Goal: Task Accomplishment & Management: Use online tool/utility

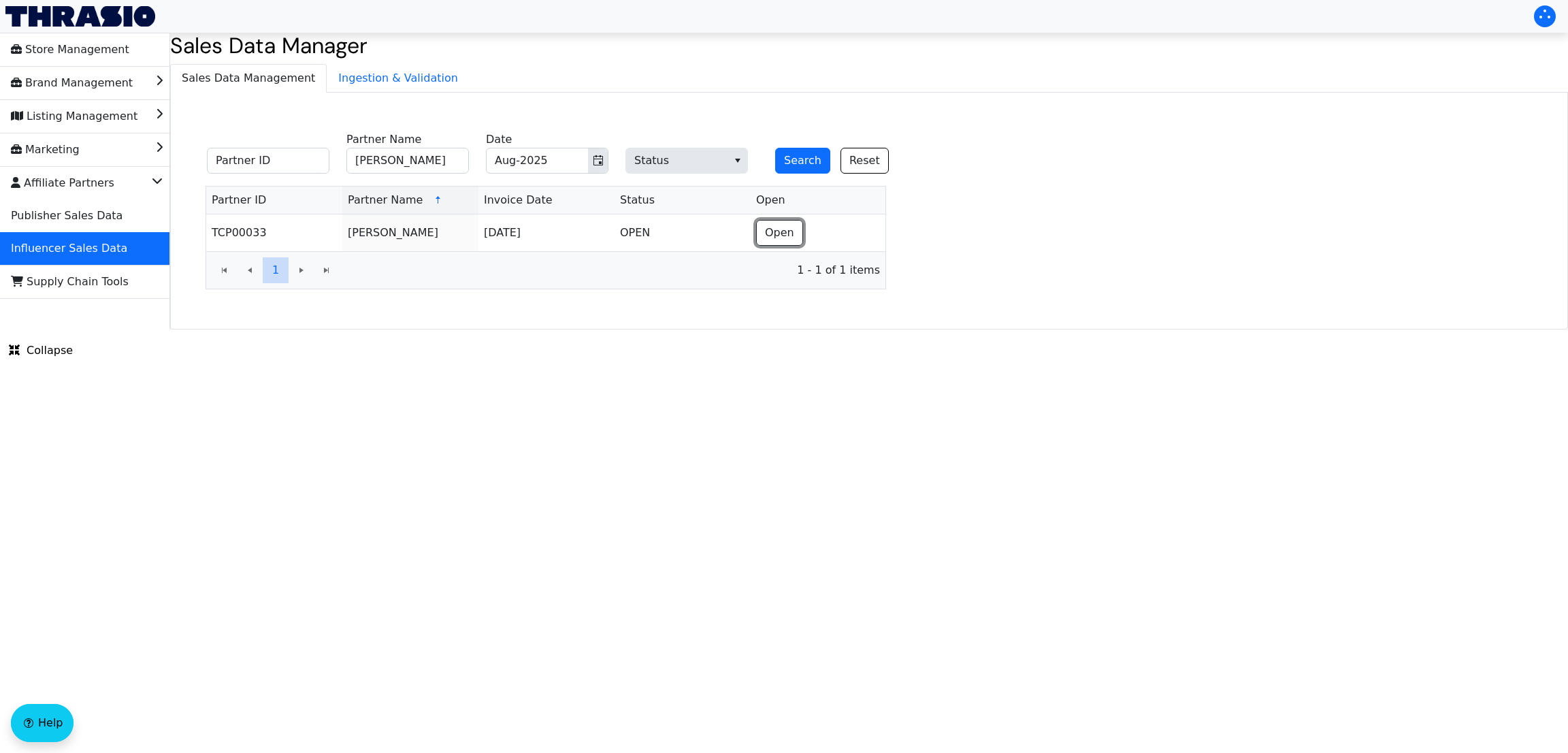
click at [787, 225] on button "Open" at bounding box center [780, 232] width 47 height 26
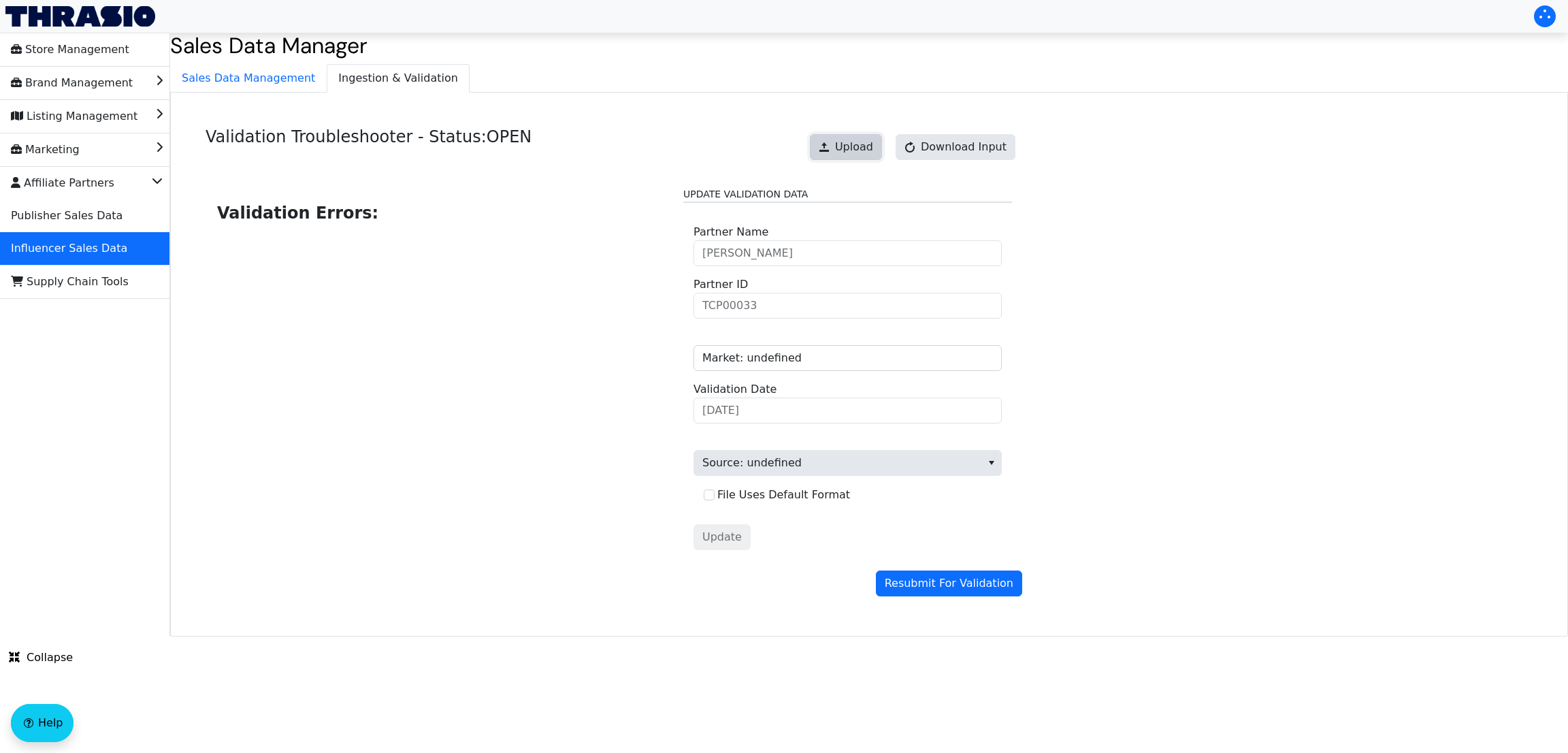
click at [853, 149] on span "Upload" at bounding box center [854, 146] width 38 height 16
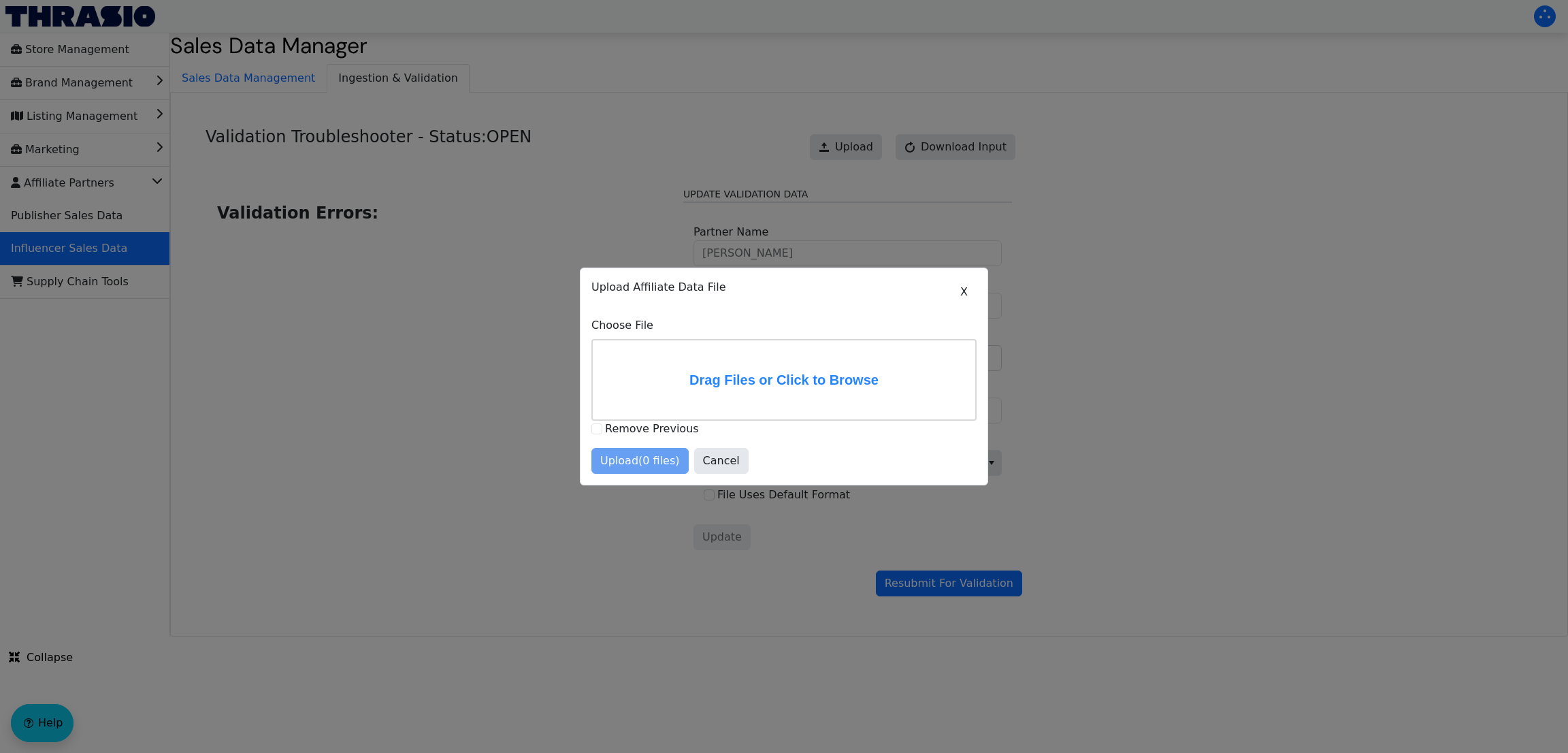
click at [777, 388] on label "Drag Files or Click to Browse" at bounding box center [784, 380] width 383 height 79
click at [0, 0] on input "Drag Files or Click to Browse" at bounding box center [0, 0] width 0 height 0
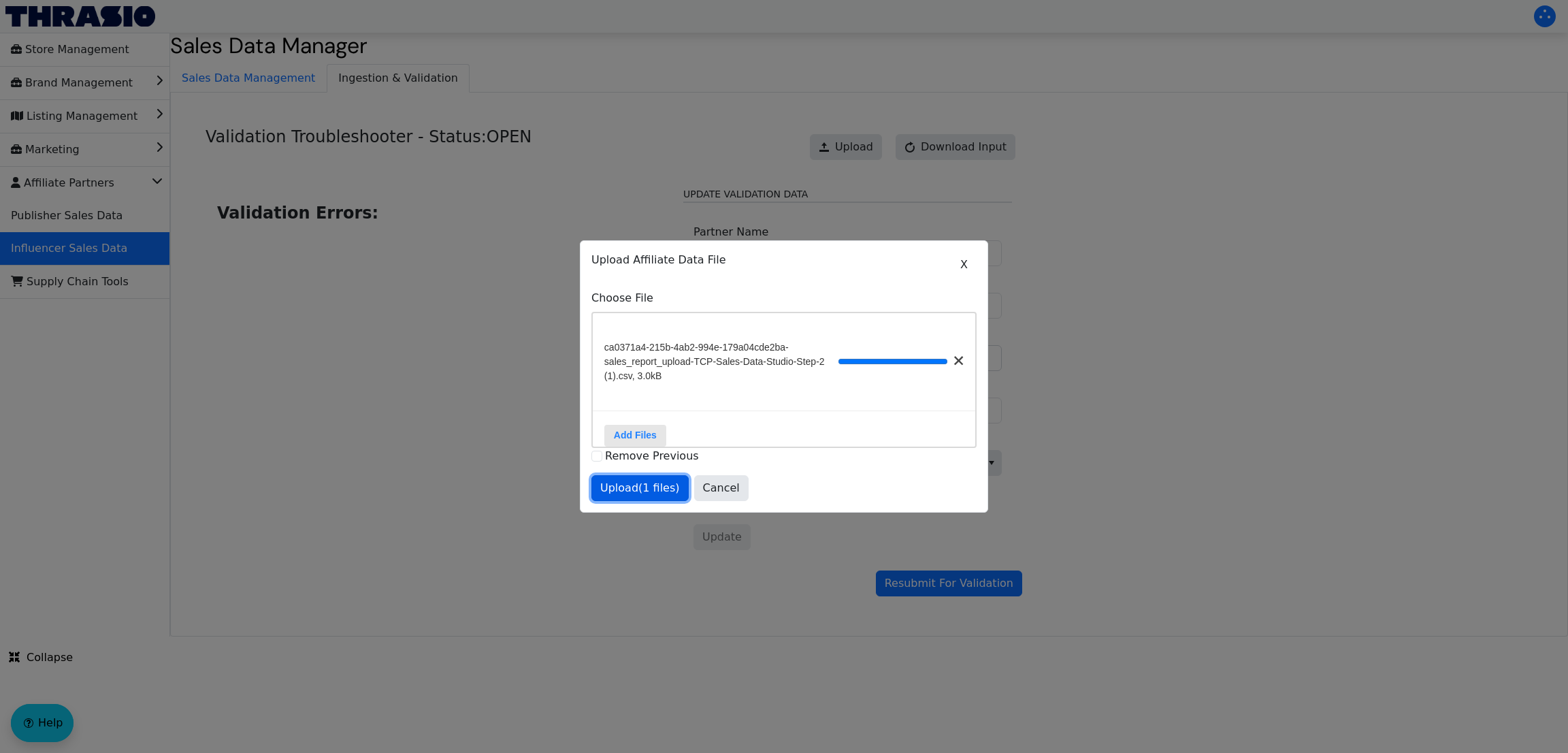
click at [616, 501] on button "Upload (1 files)" at bounding box center [640, 488] width 97 height 26
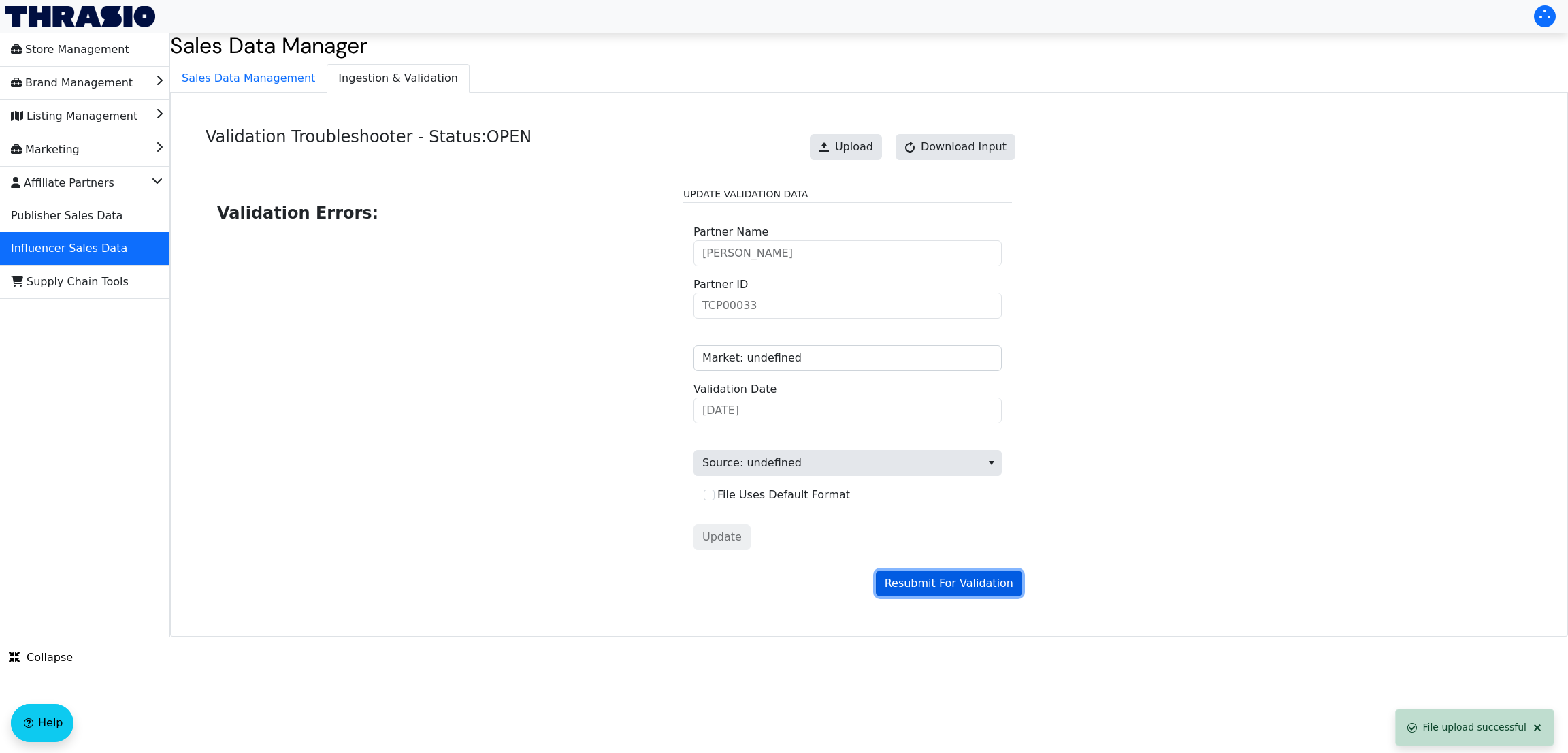
click at [926, 586] on span "Resubmit For Validation" at bounding box center [949, 583] width 129 height 16
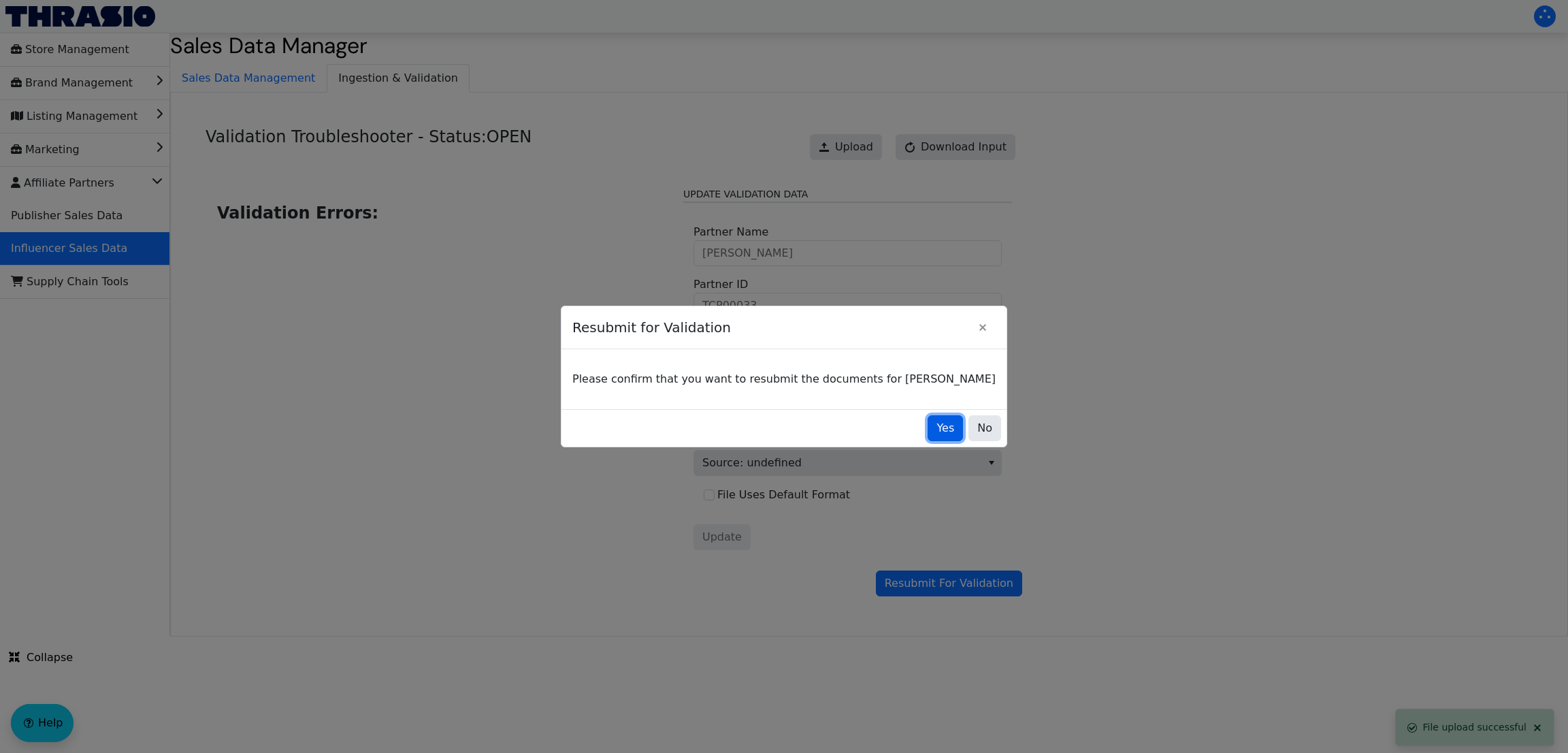
click at [928, 424] on button "Yes" at bounding box center [945, 427] width 35 height 26
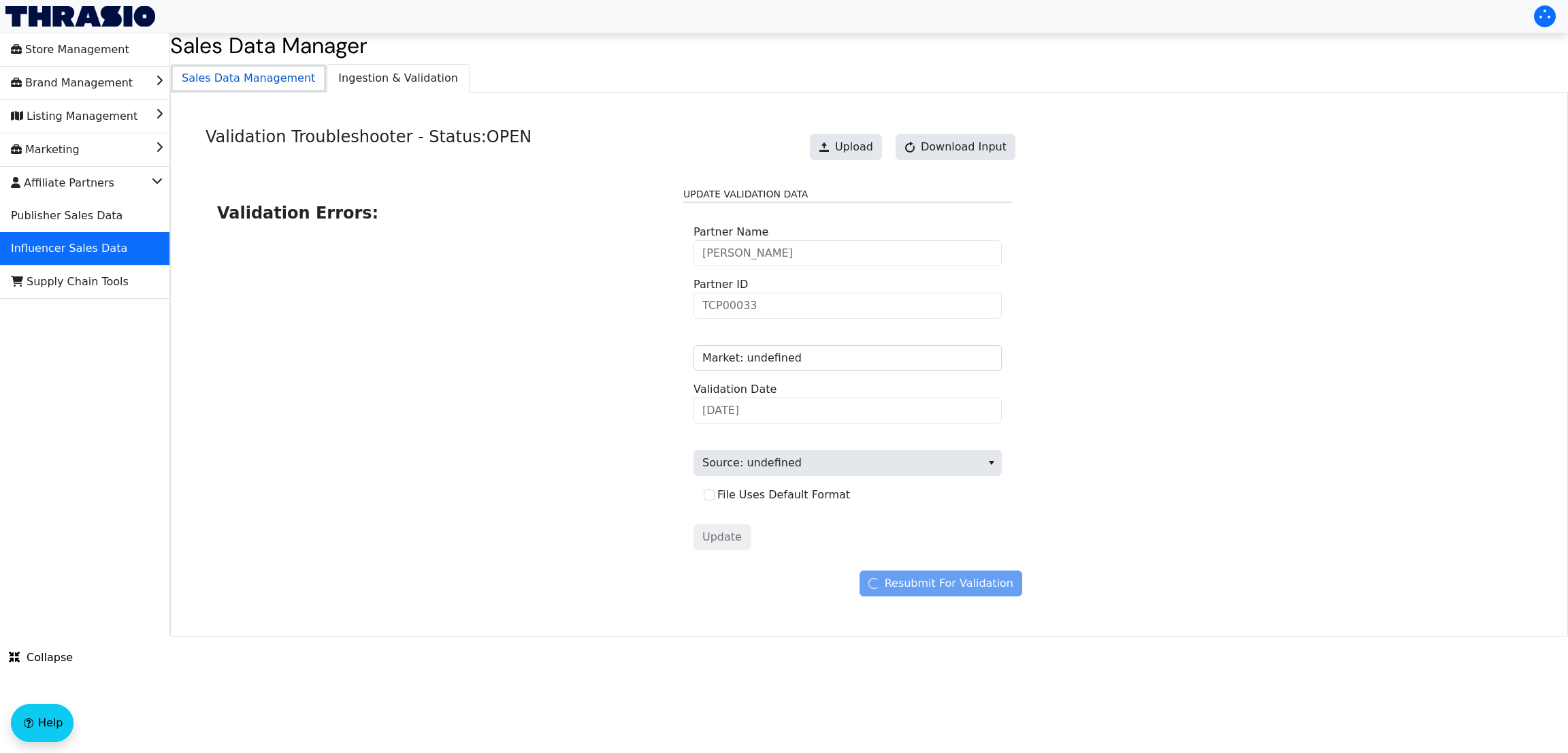
click at [252, 82] on span "Sales Data Management" at bounding box center [249, 77] width 155 height 27
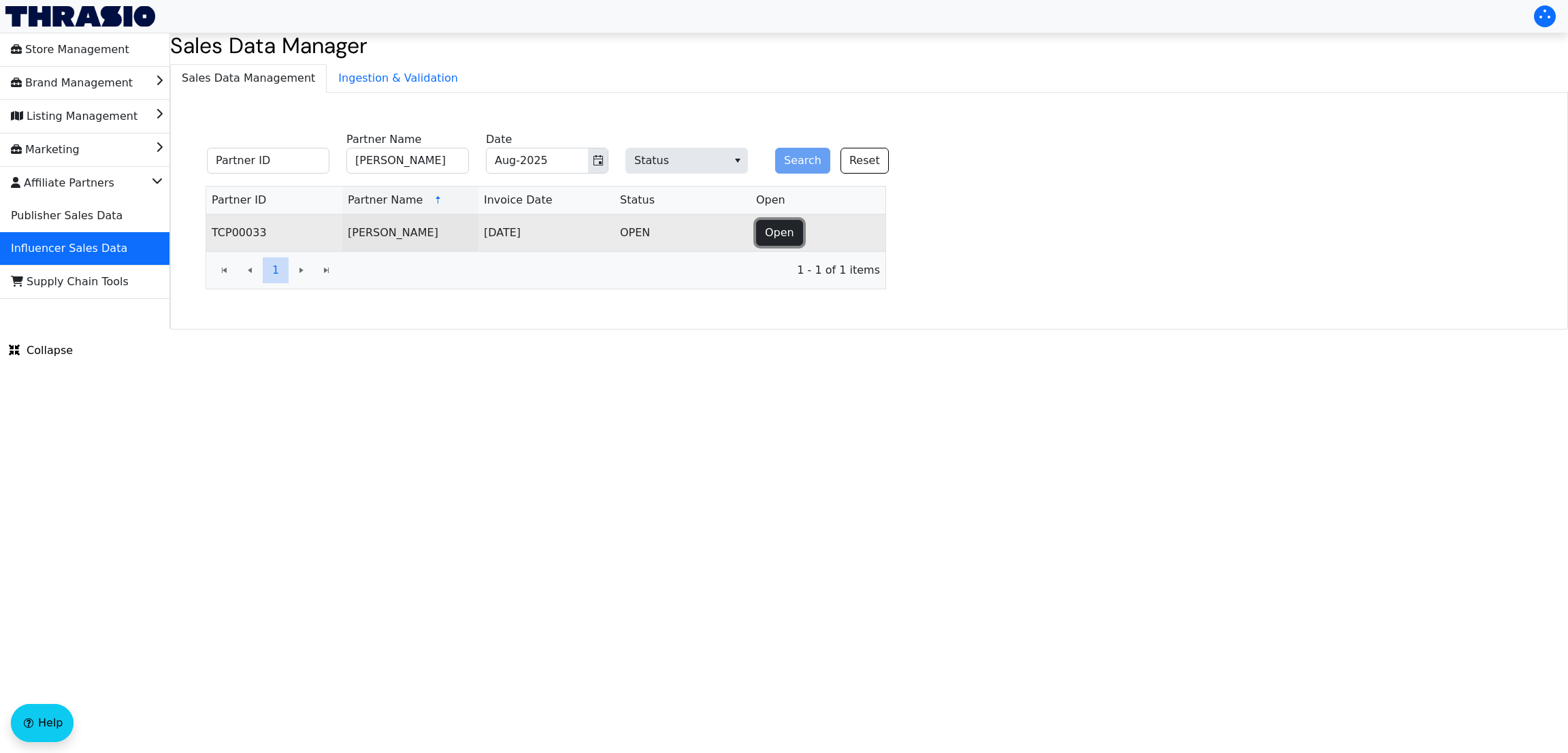
click at [784, 234] on span "Open" at bounding box center [780, 232] width 29 height 16
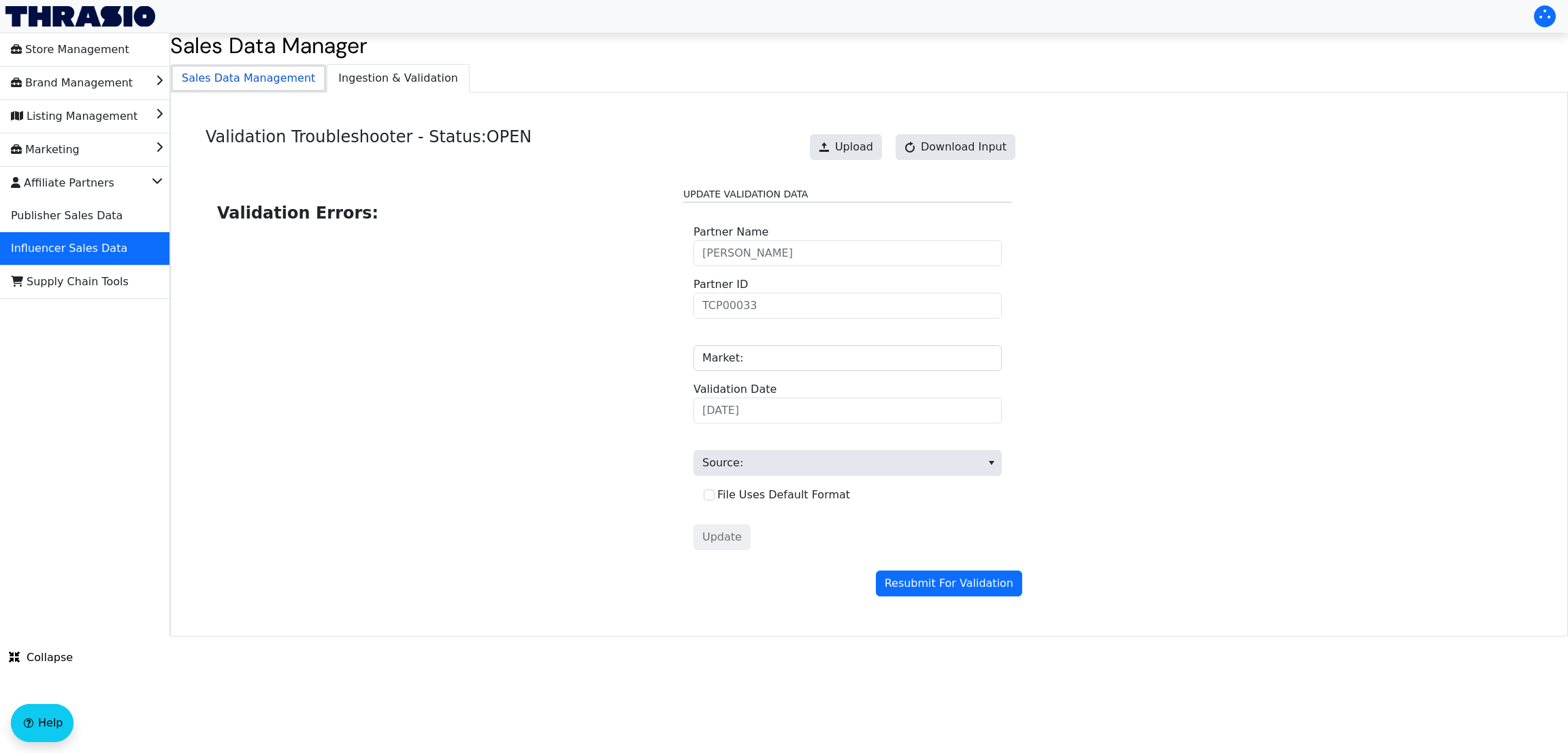
click at [274, 79] on span "Sales Data Management" at bounding box center [249, 77] width 155 height 27
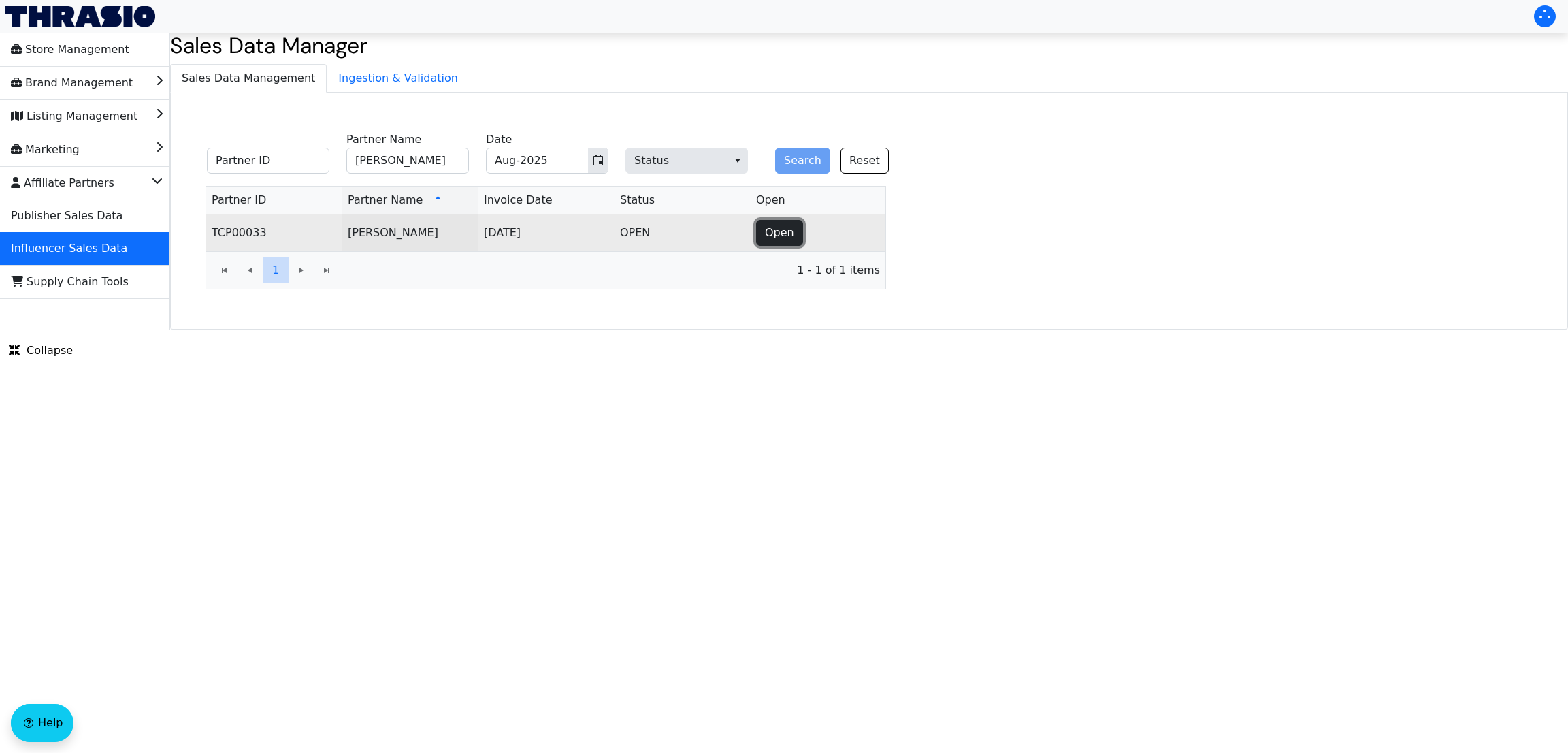
click at [773, 232] on span "Open" at bounding box center [780, 232] width 29 height 16
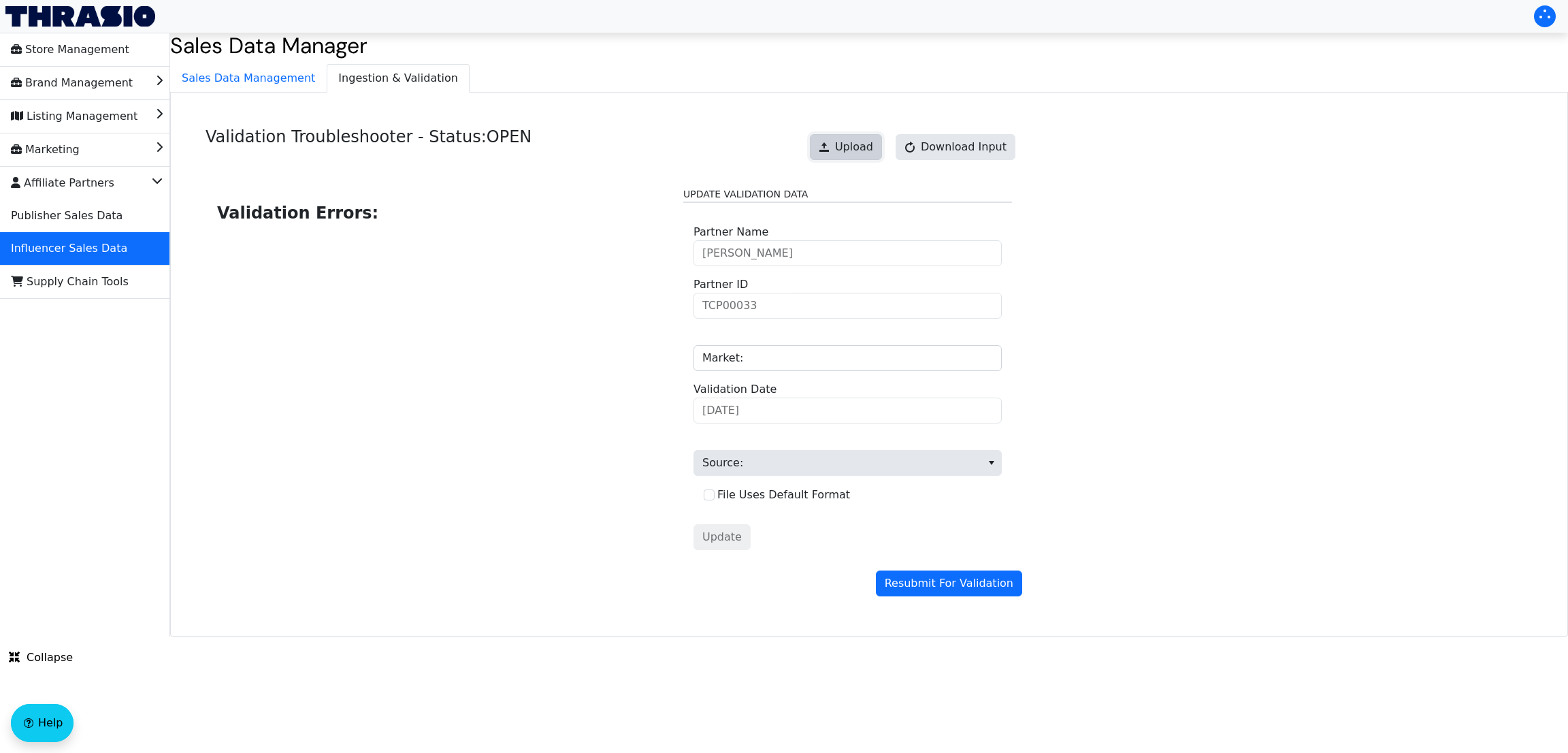
click at [860, 150] on span "Upload" at bounding box center [854, 146] width 38 height 16
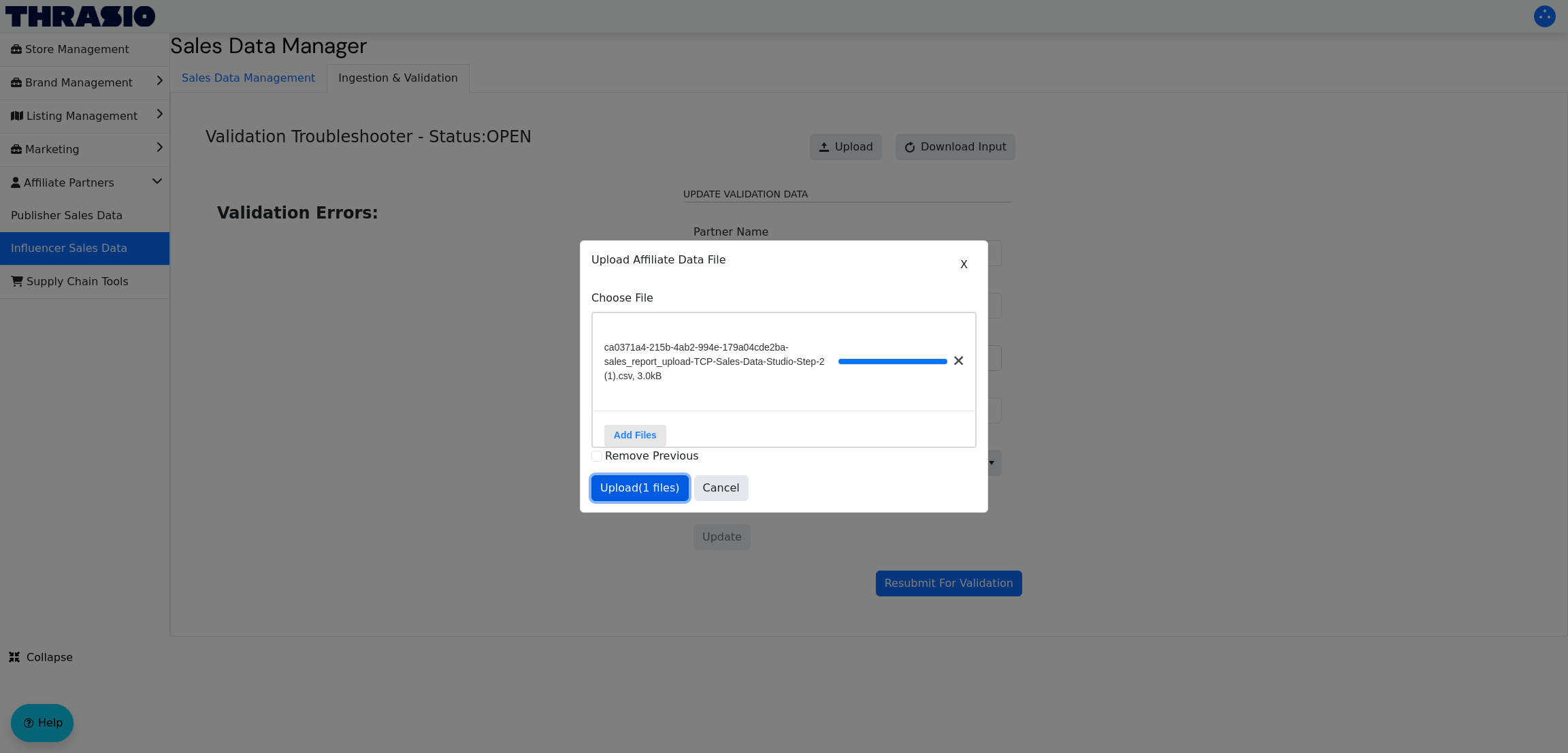
click at [627, 492] on span "Upload (1 files)" at bounding box center [640, 488] width 79 height 16
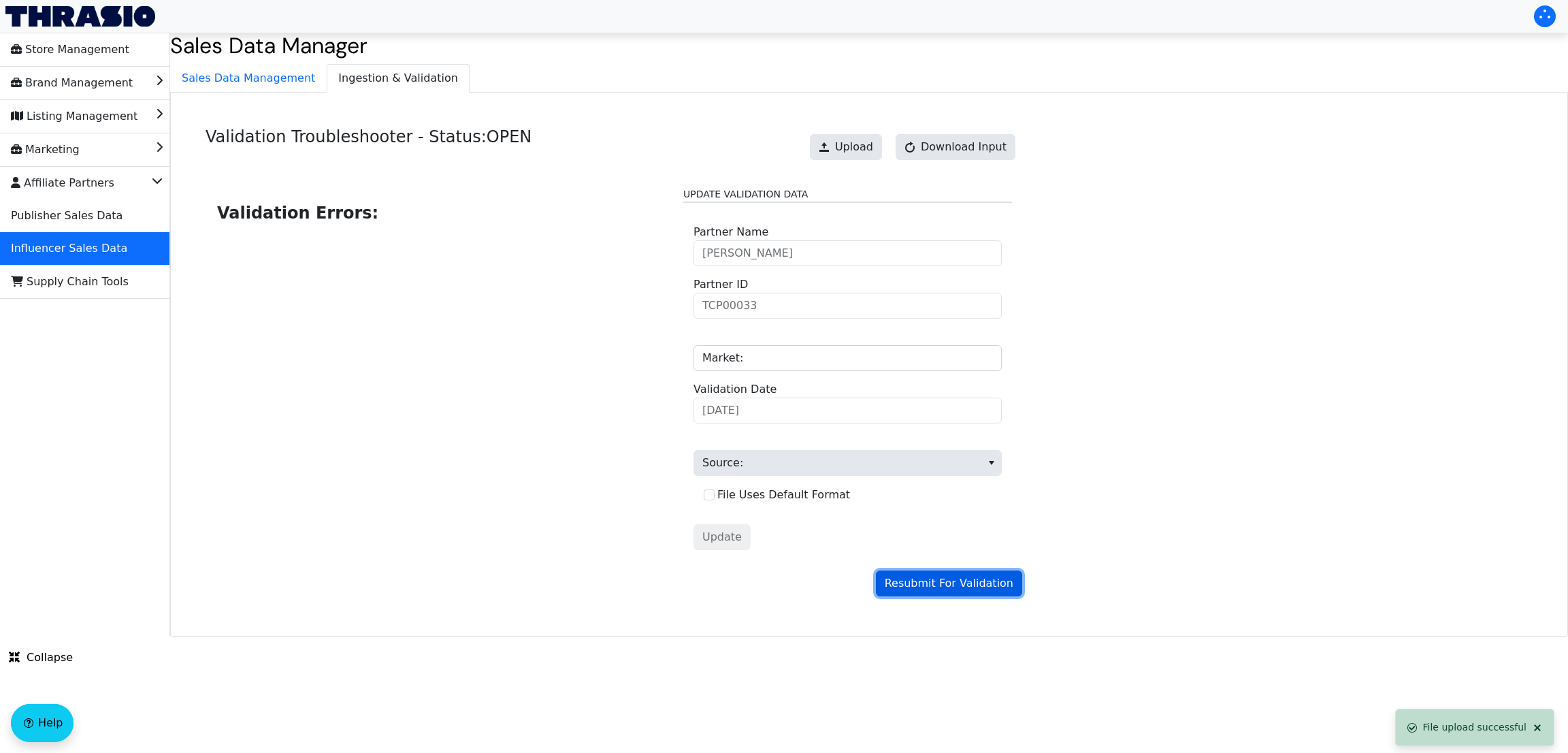
click at [939, 590] on span "Resubmit For Validation" at bounding box center [949, 583] width 129 height 16
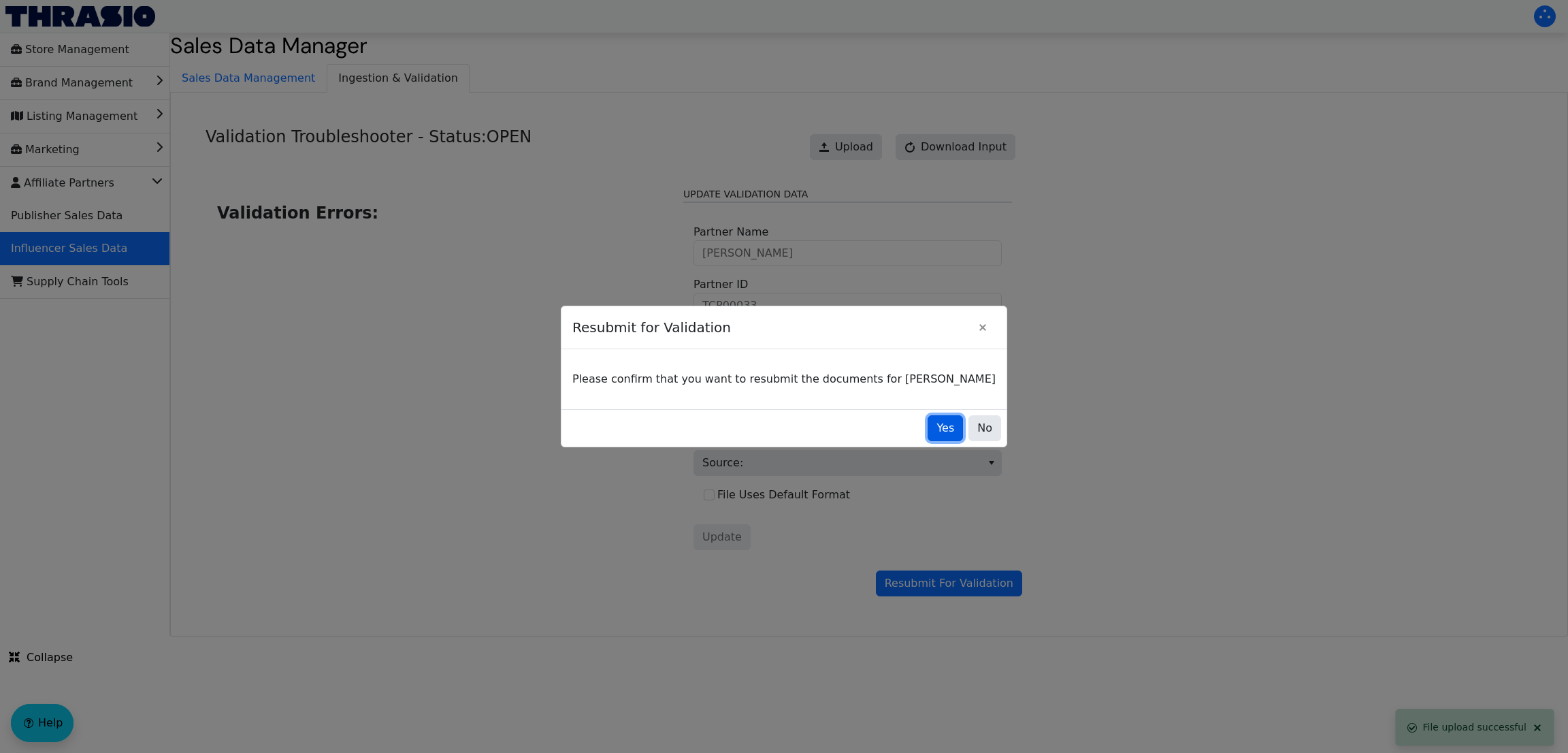
click at [937, 429] on span "Yes" at bounding box center [945, 427] width 18 height 16
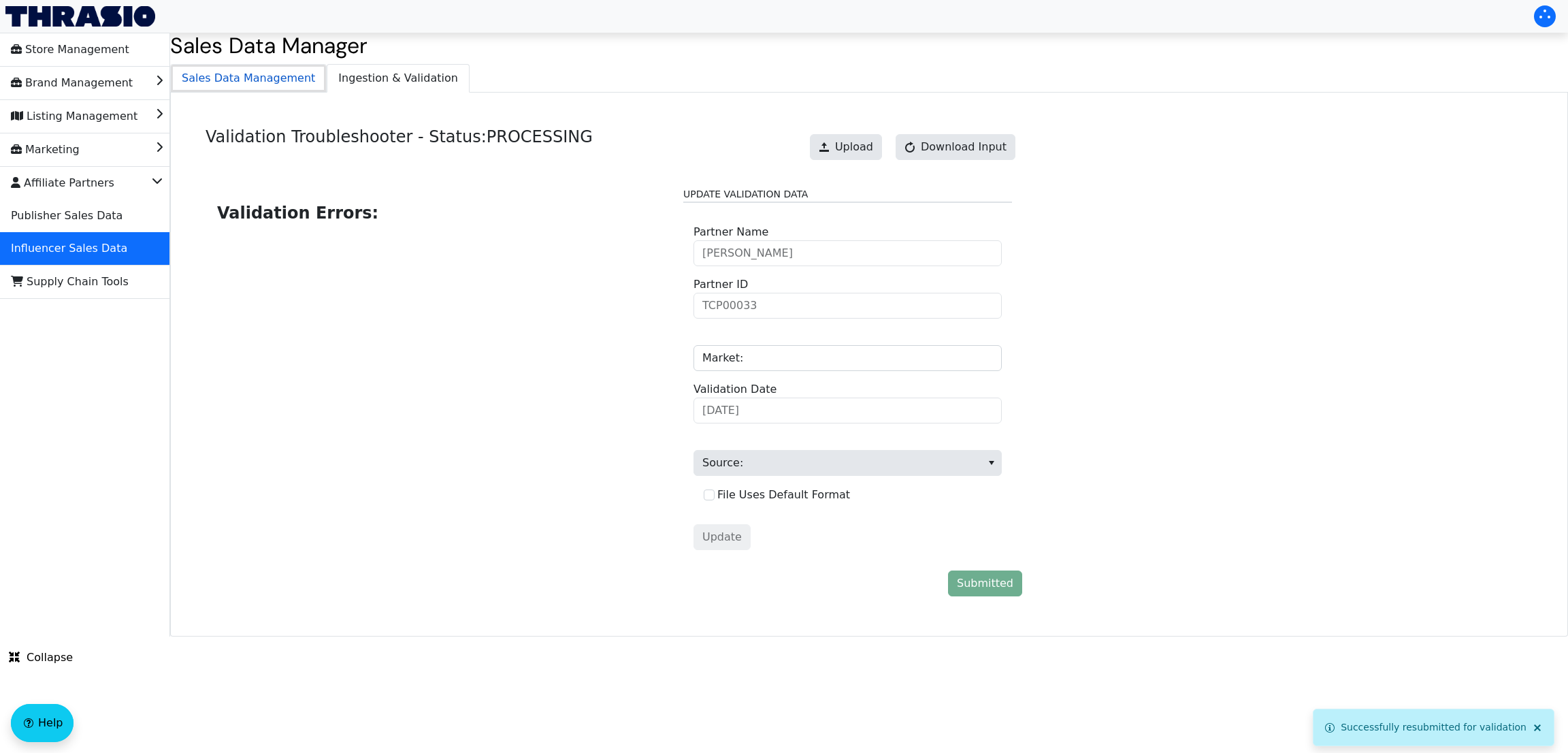
click at [247, 73] on span "Sales Data Management" at bounding box center [249, 77] width 155 height 27
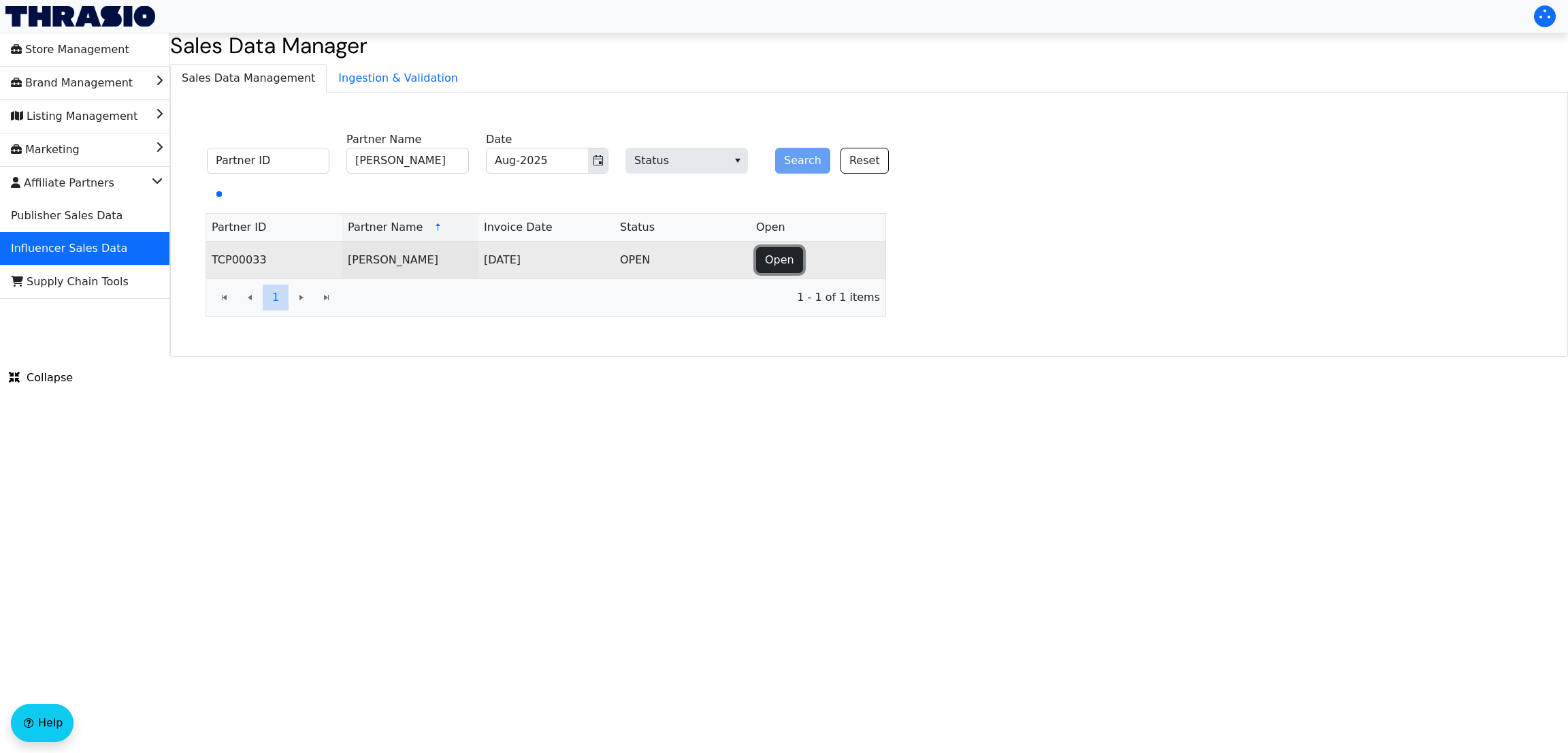
click at [779, 259] on span "Open" at bounding box center [780, 259] width 29 height 16
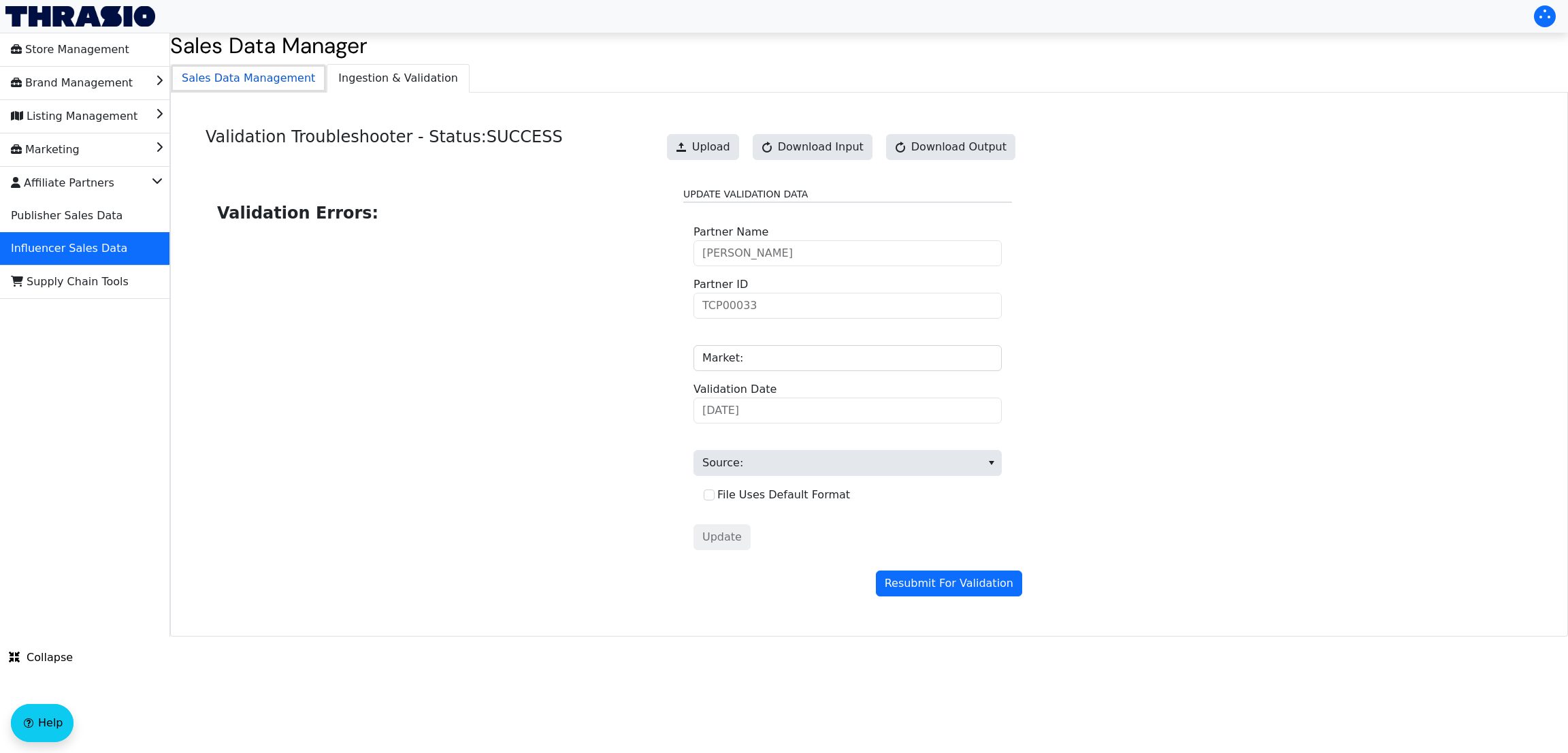
click at [222, 88] on span "Sales Data Management" at bounding box center [249, 77] width 155 height 27
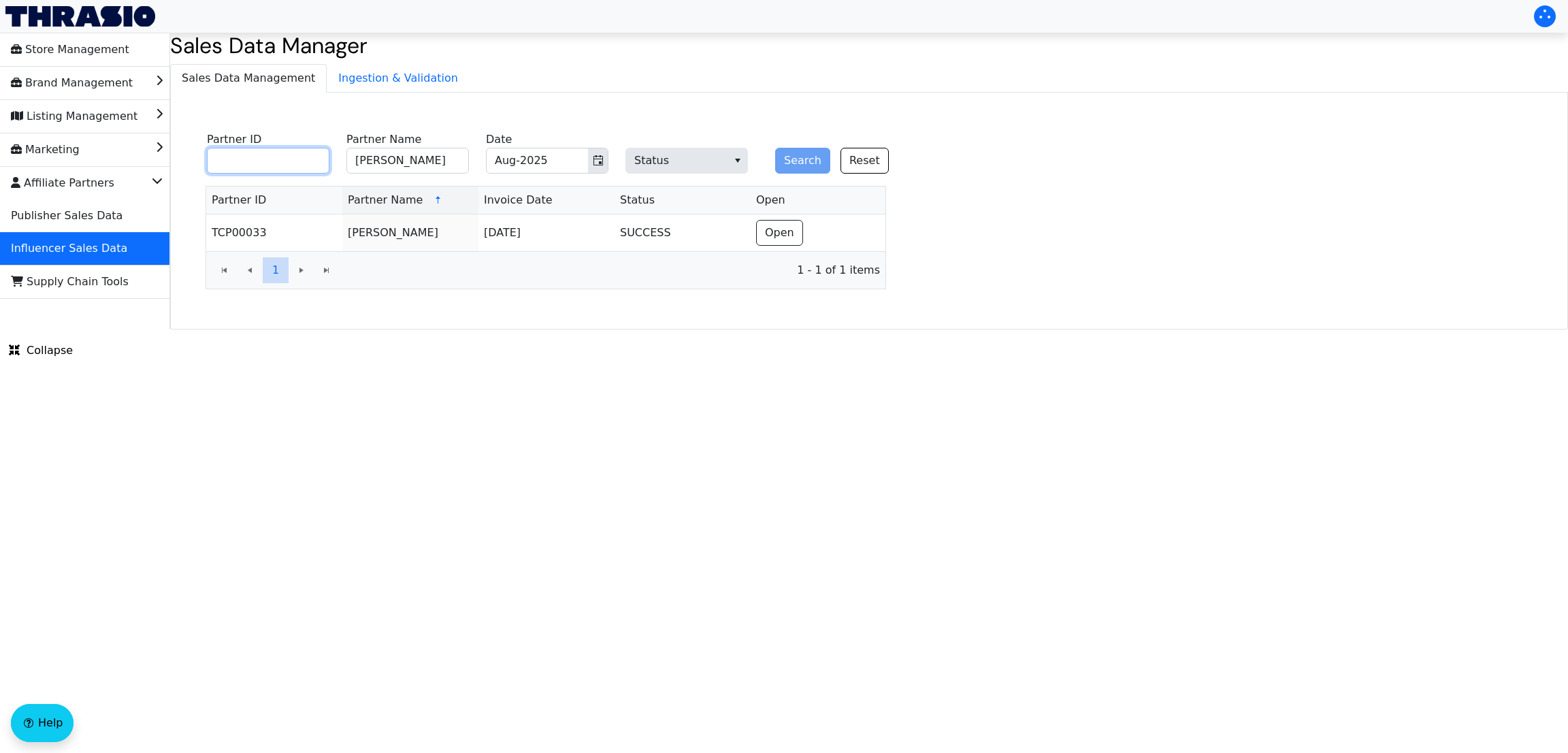
click at [288, 165] on input "Partner ID" at bounding box center [268, 160] width 123 height 26
paste input "TCP01592"
type input "TCP01592"
click at [775, 147] on button "Search" at bounding box center [802, 160] width 55 height 26
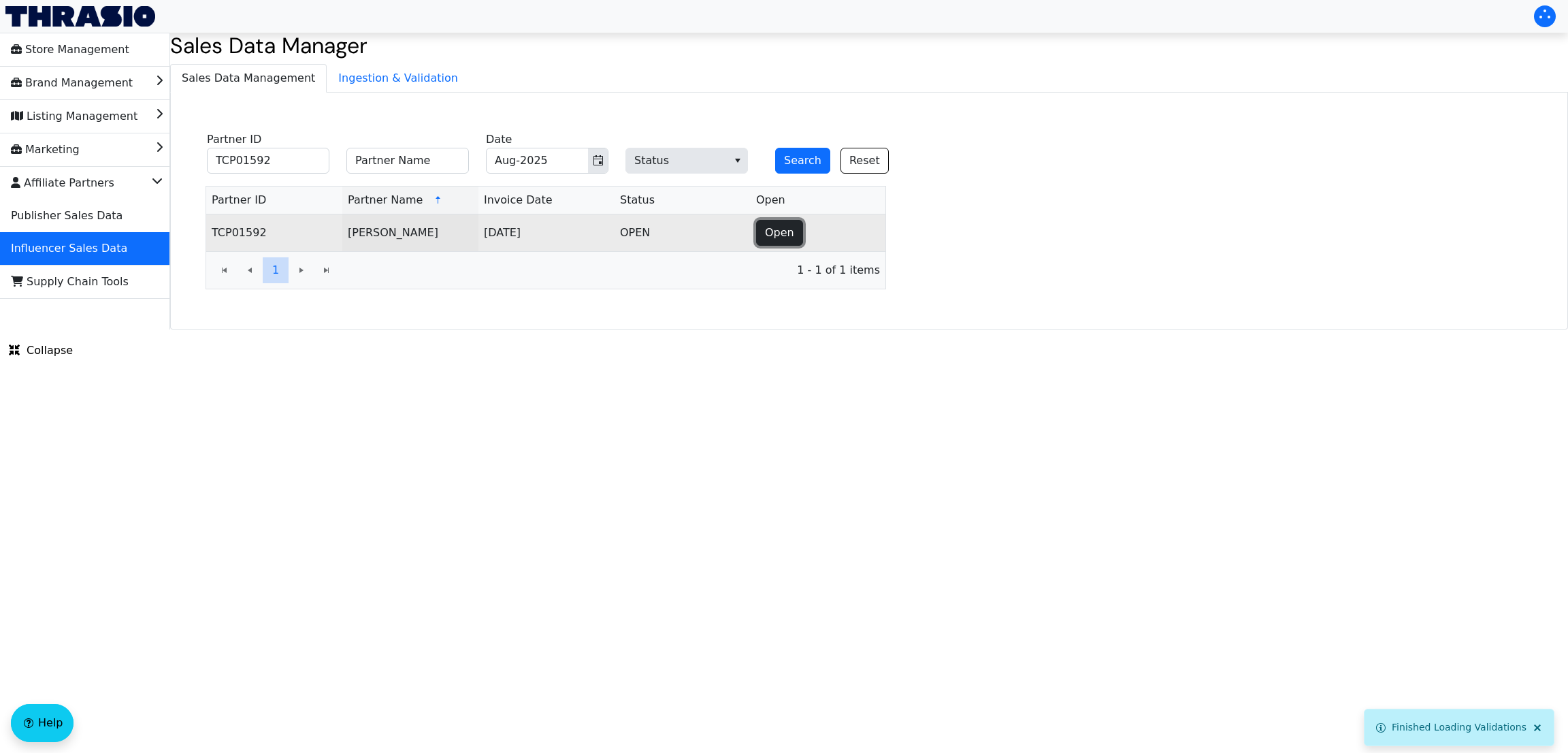
click at [767, 232] on span "Open" at bounding box center [780, 232] width 29 height 16
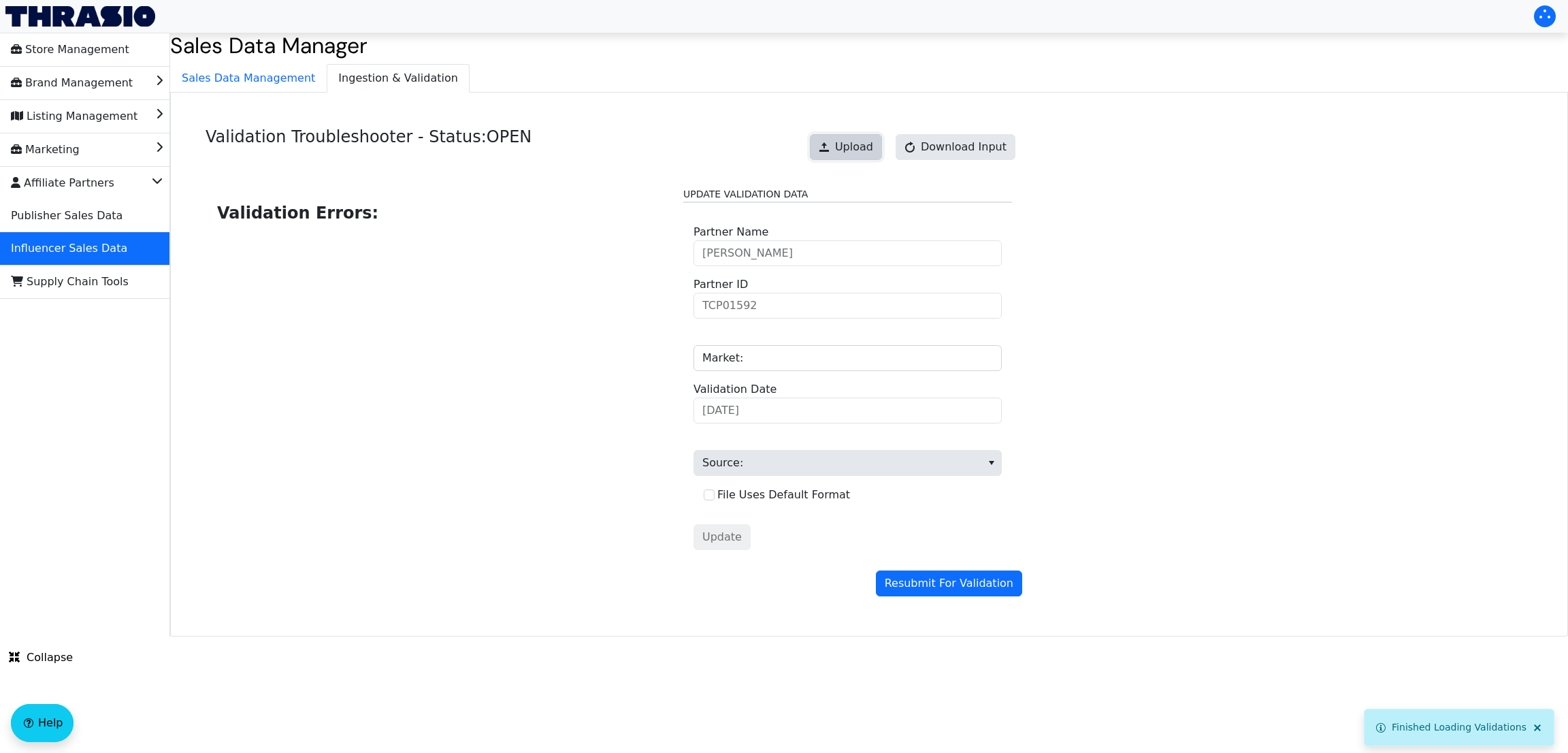
click at [857, 149] on span "Upload" at bounding box center [854, 146] width 38 height 16
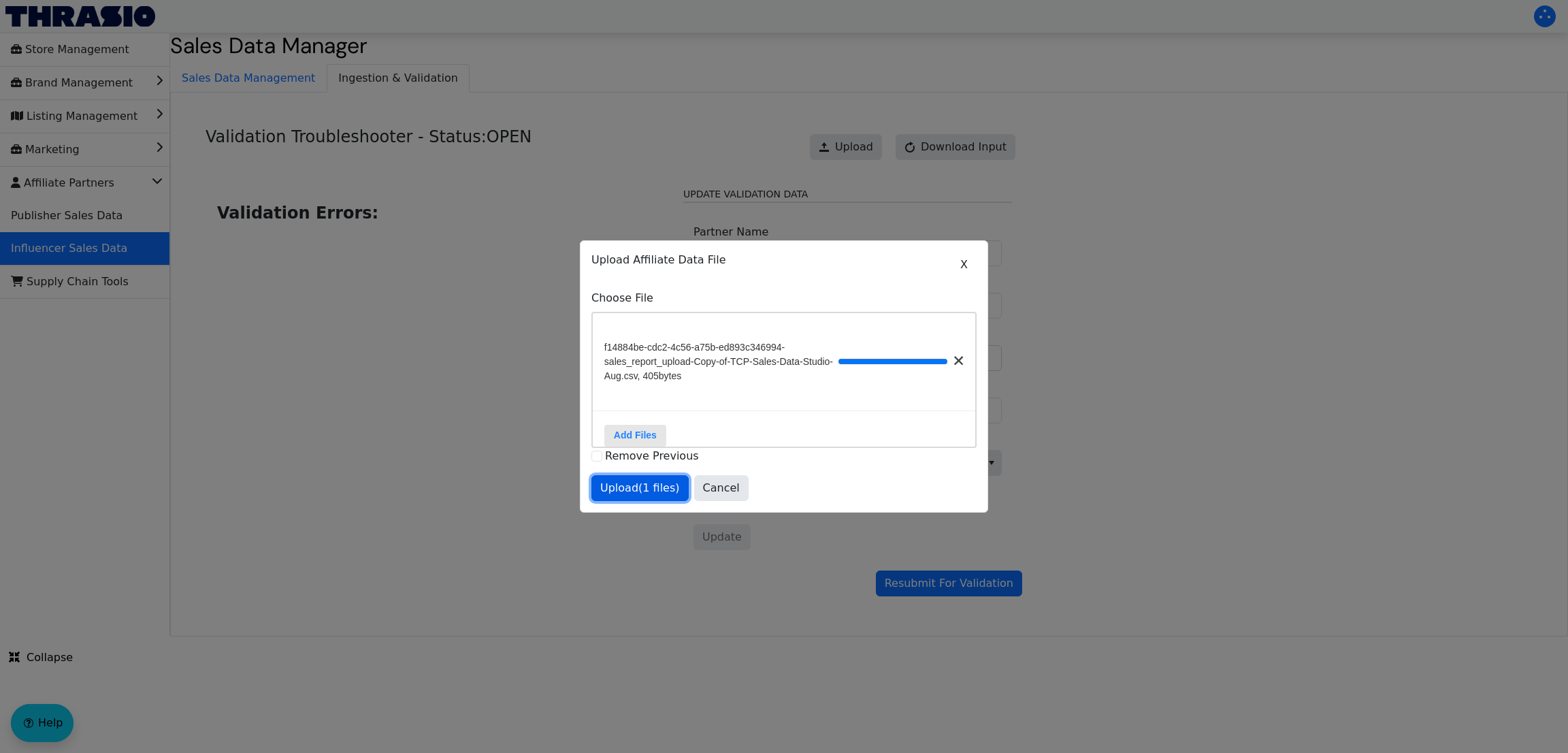
click at [651, 493] on span "Upload (1 files)" at bounding box center [640, 488] width 79 height 16
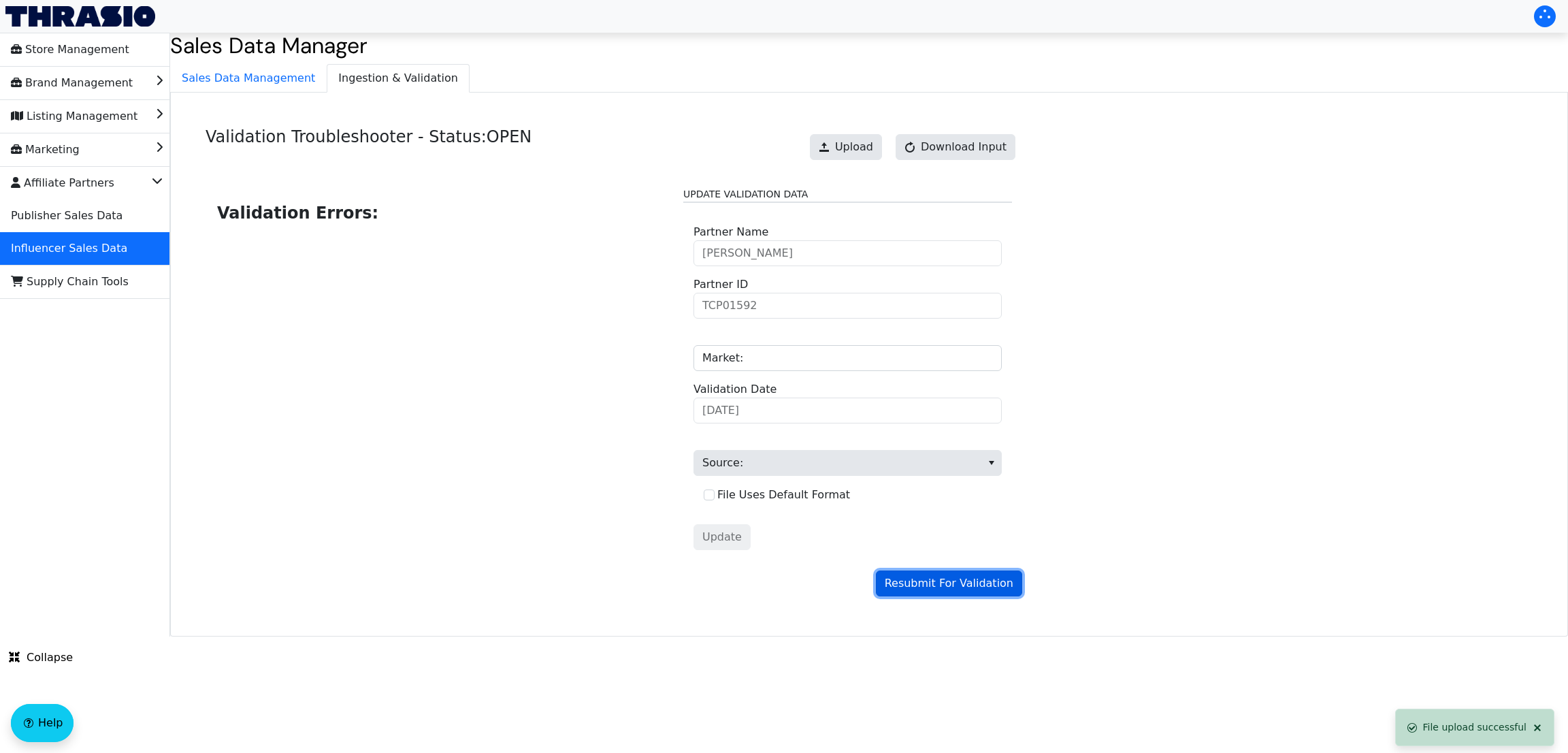
click at [926, 591] on span "Resubmit For Validation" at bounding box center [949, 583] width 129 height 16
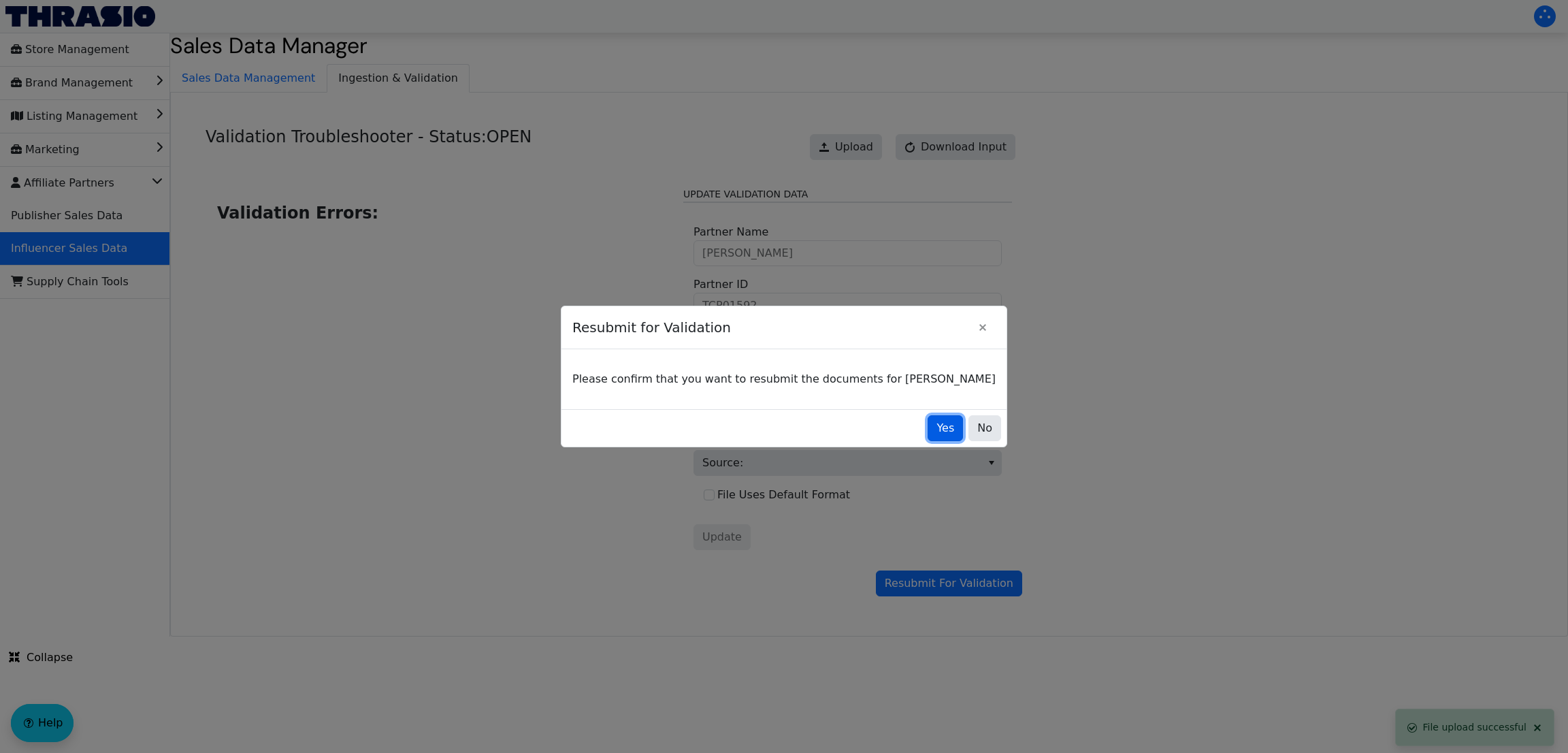
click at [928, 427] on button "Yes" at bounding box center [945, 427] width 35 height 26
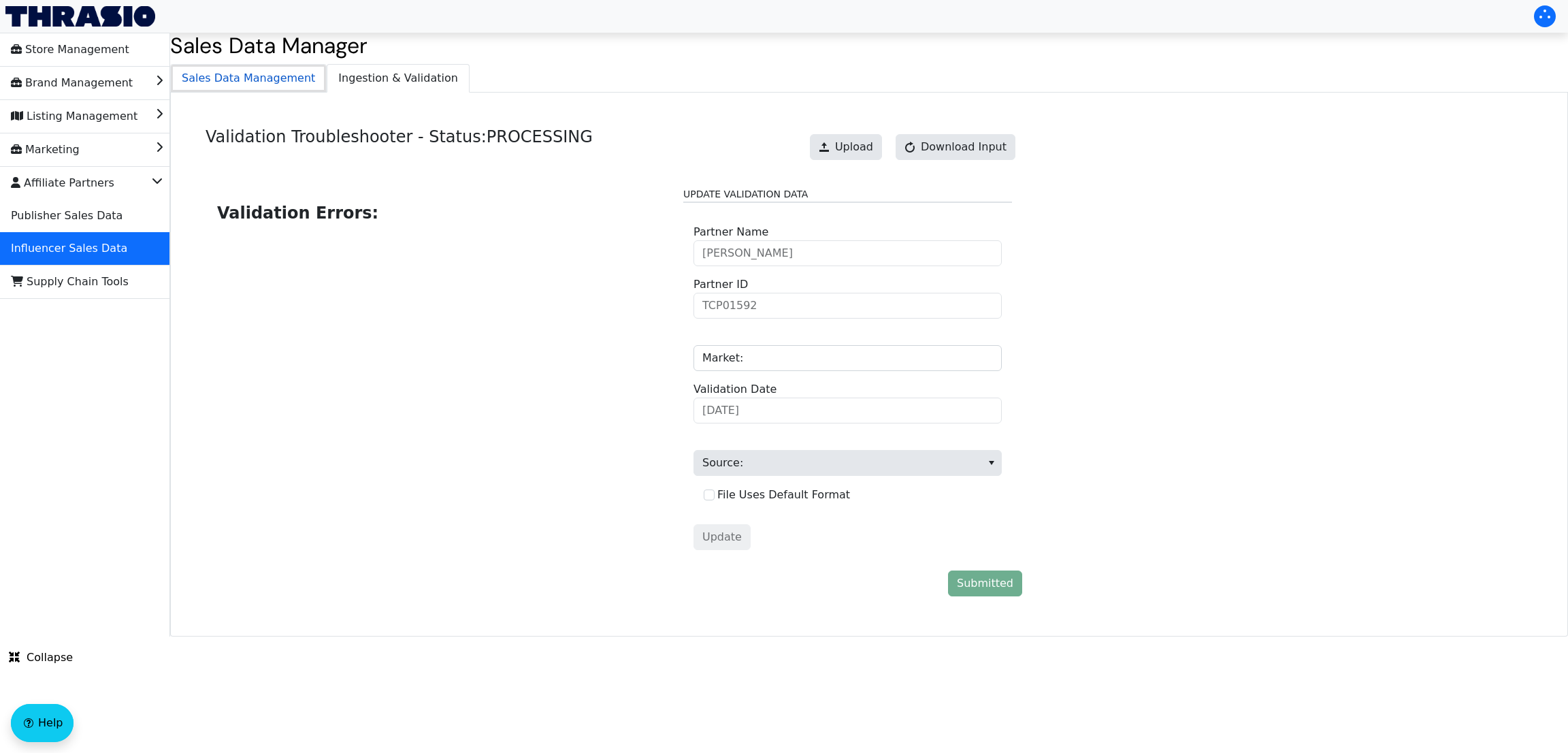
click at [231, 70] on span "Sales Data Management" at bounding box center [249, 77] width 155 height 27
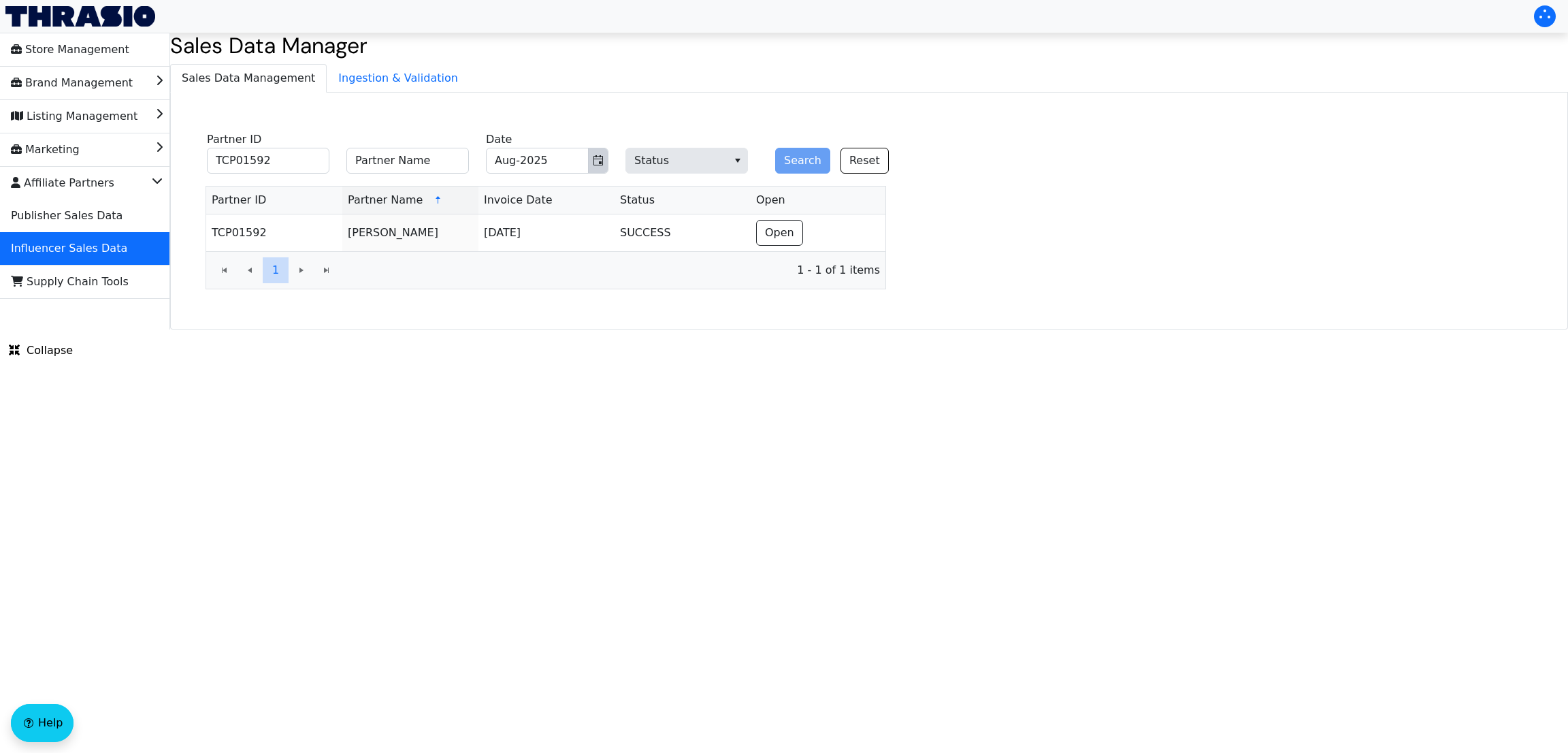
click at [599, 160] on icon "Toggle calendar" at bounding box center [598, 161] width 11 height 11
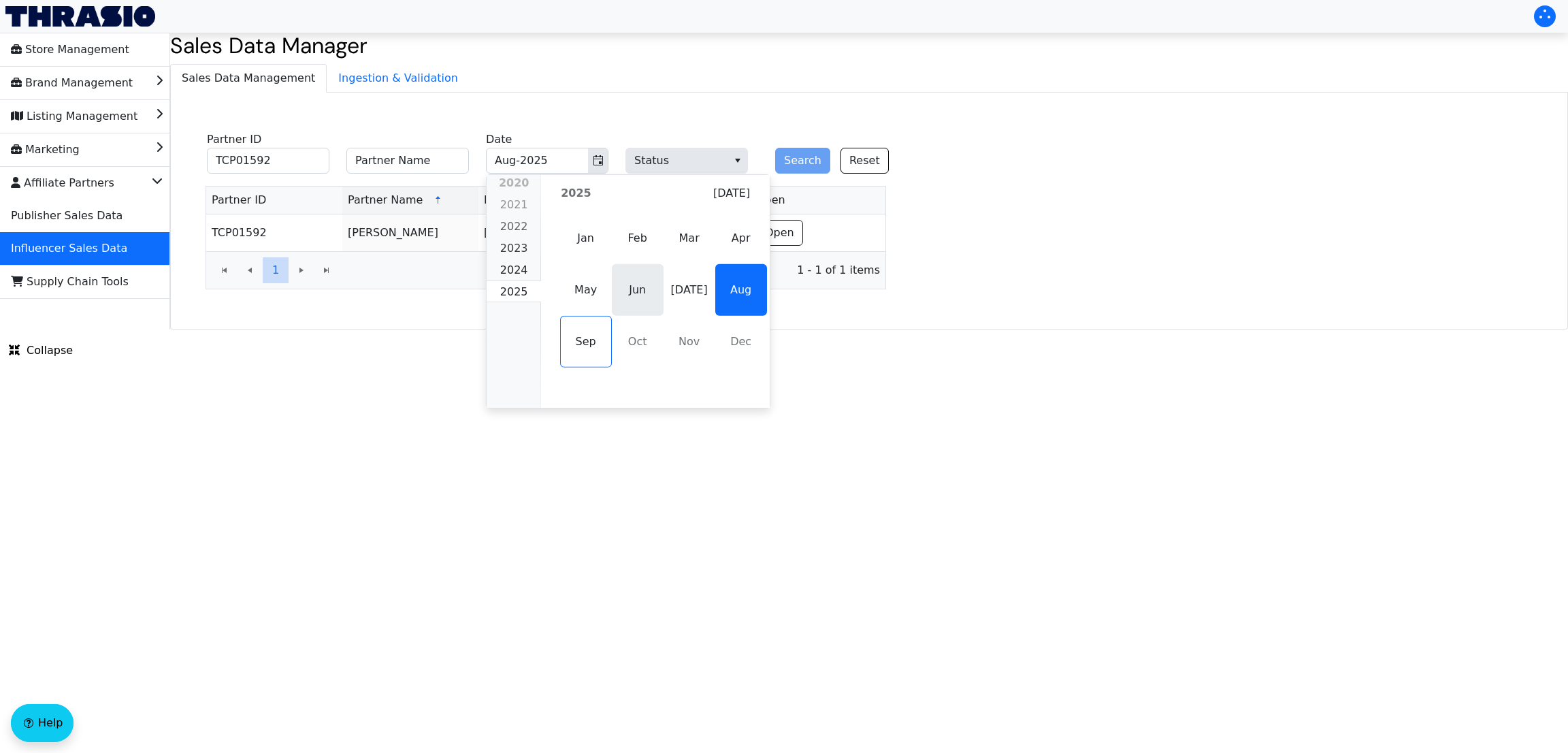
click at [629, 288] on span "Jun" at bounding box center [637, 289] width 52 height 52
type input "Jun-2025"
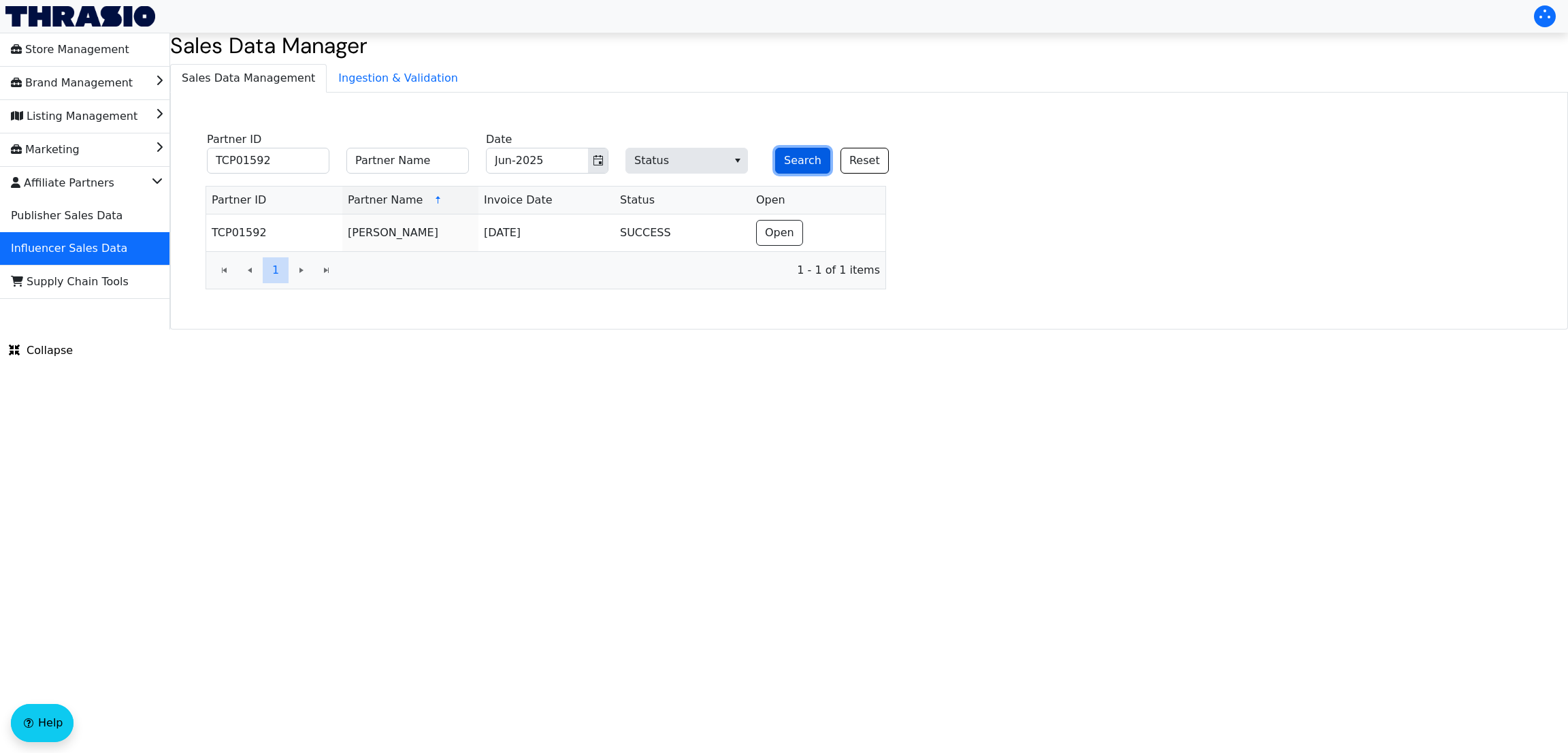
click at [811, 157] on button "Search" at bounding box center [802, 160] width 55 height 26
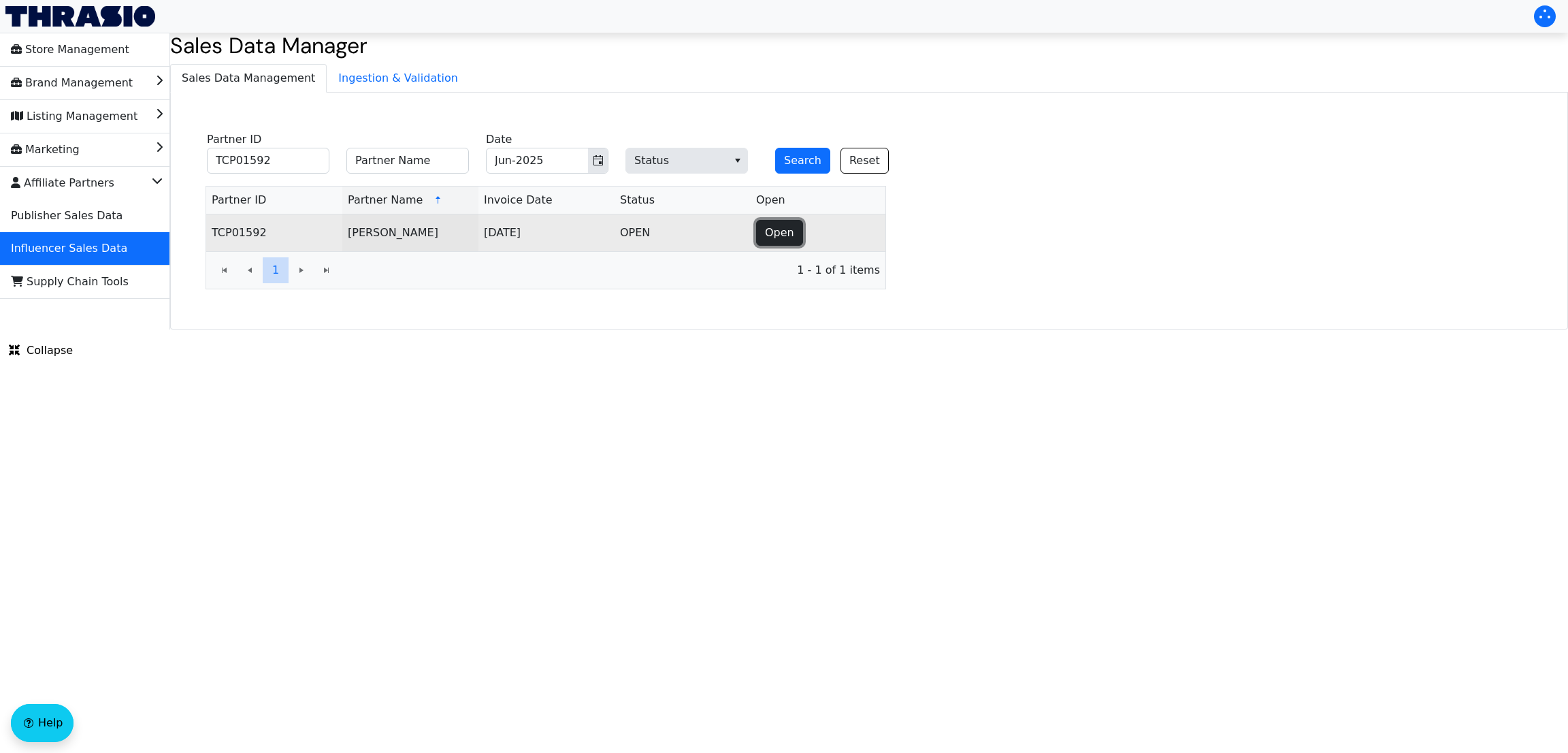
click at [773, 229] on span "Open" at bounding box center [780, 232] width 29 height 16
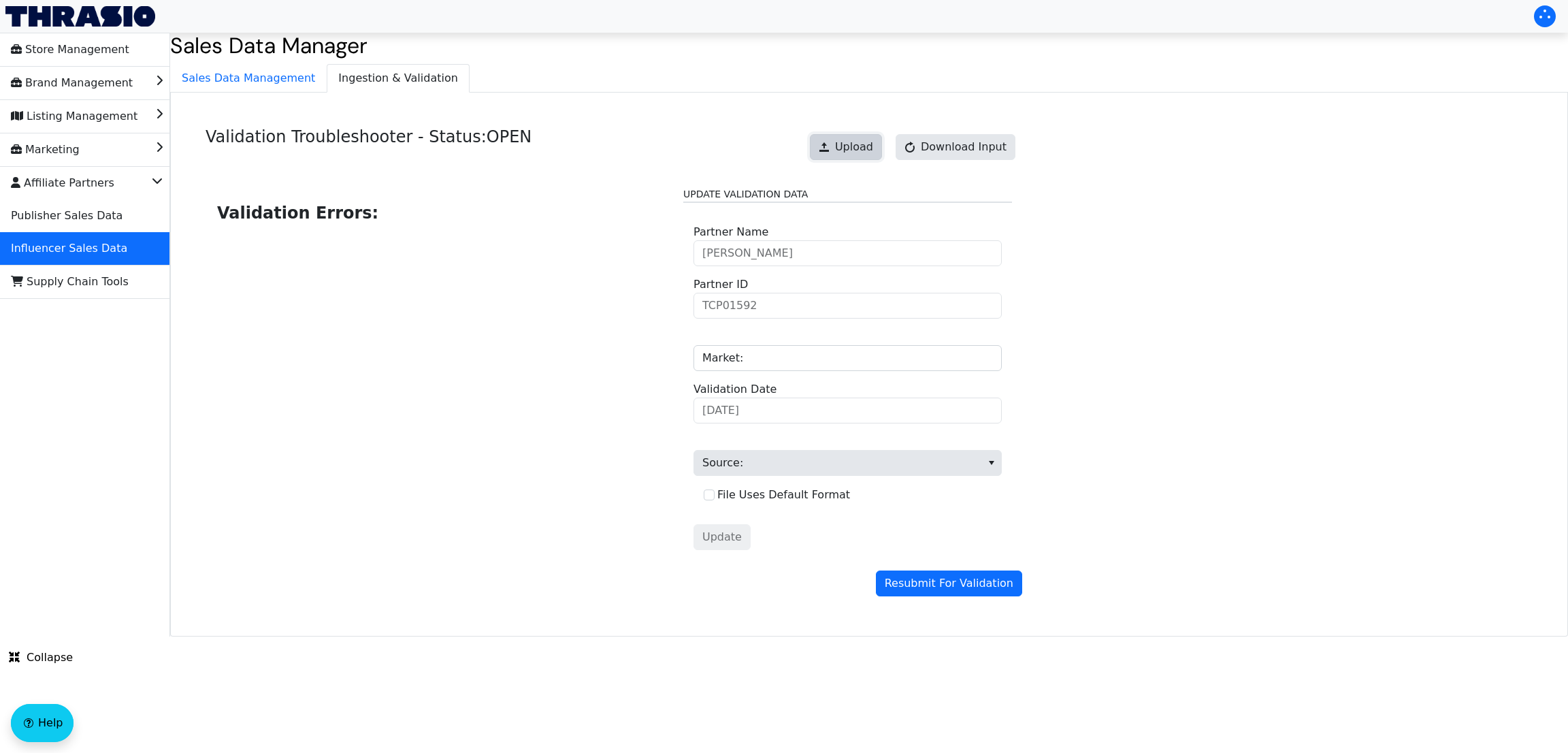
click at [868, 140] on span "Upload" at bounding box center [854, 146] width 38 height 16
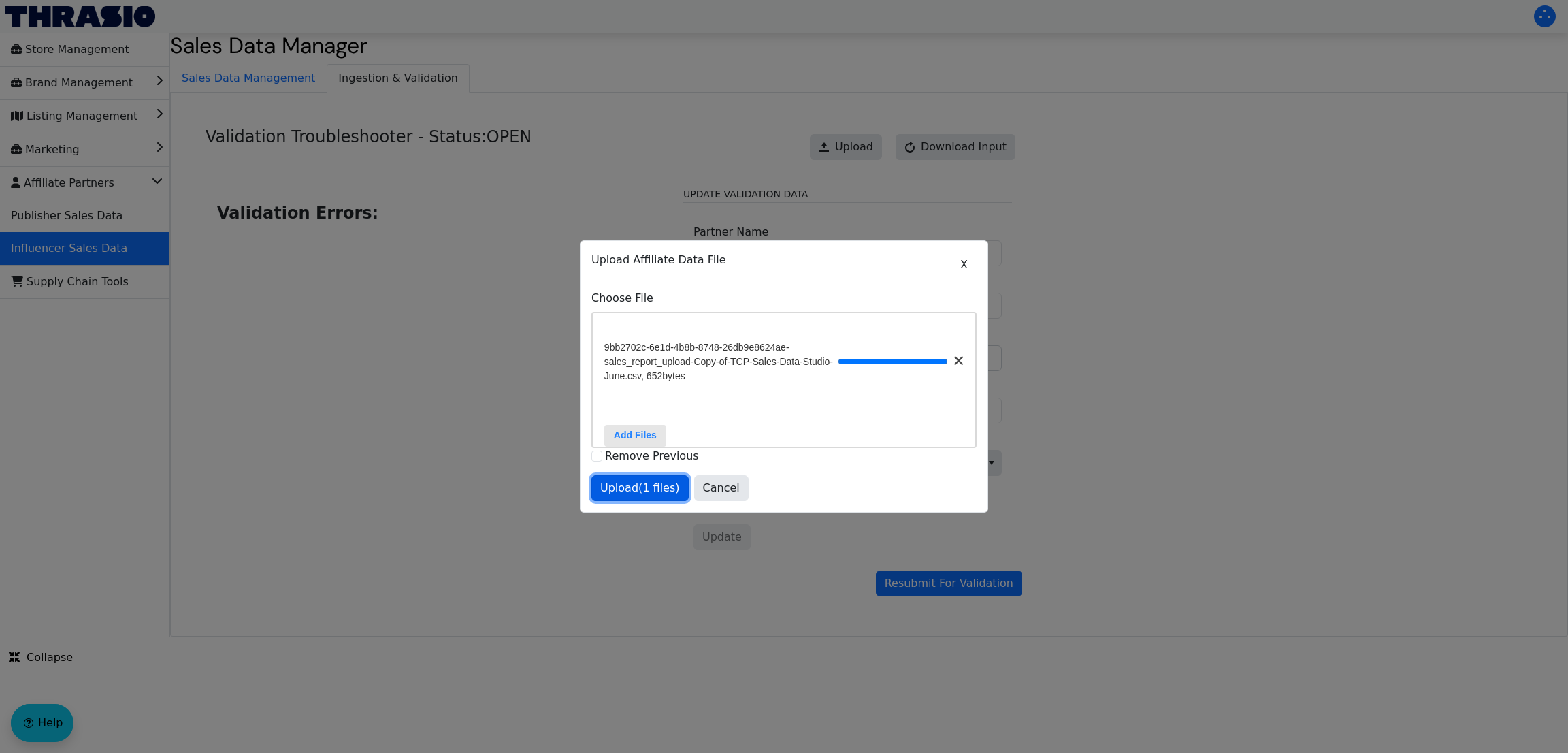
click at [638, 496] on span "Upload (1 files)" at bounding box center [640, 488] width 79 height 16
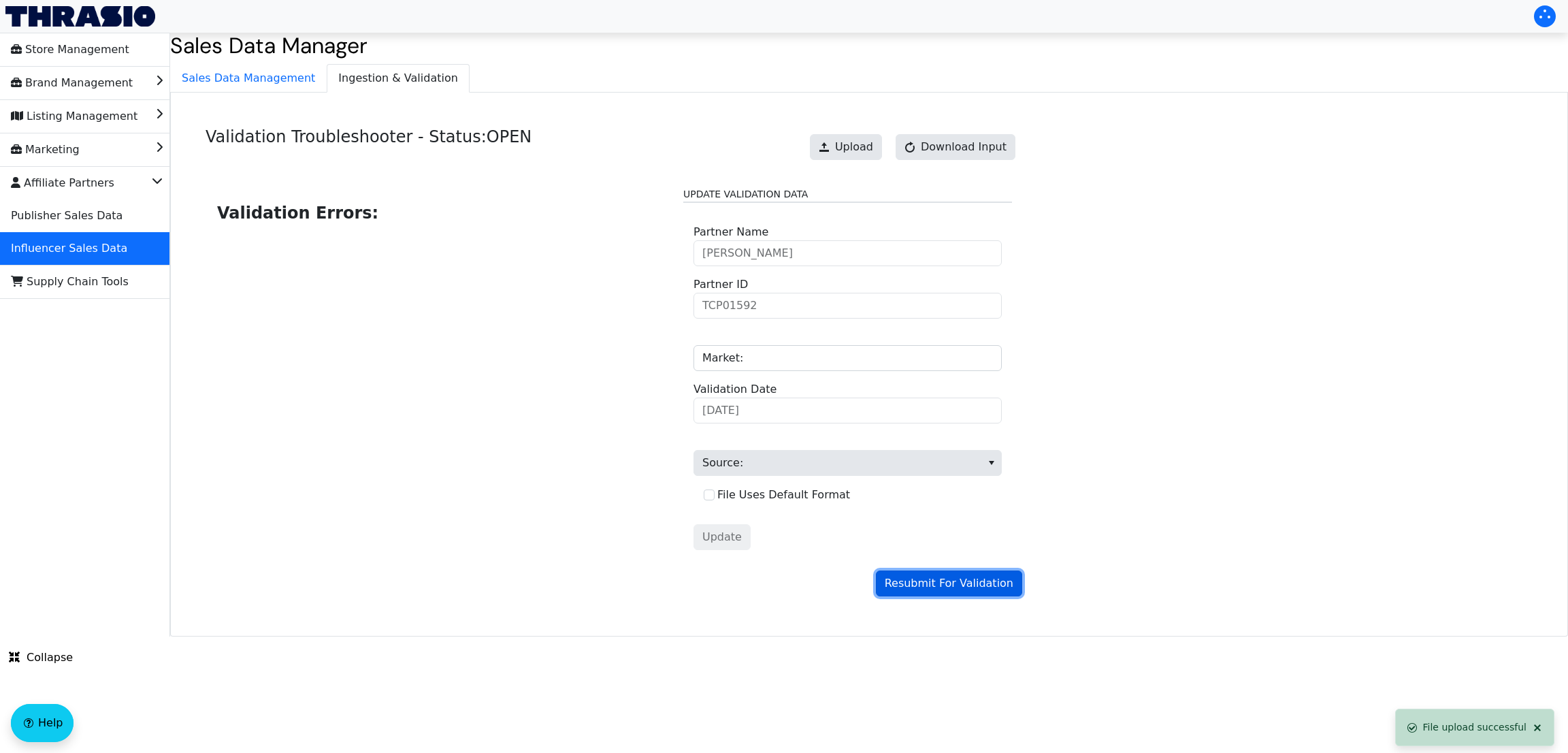
click at [912, 589] on span "Resubmit For Validation" at bounding box center [949, 583] width 129 height 16
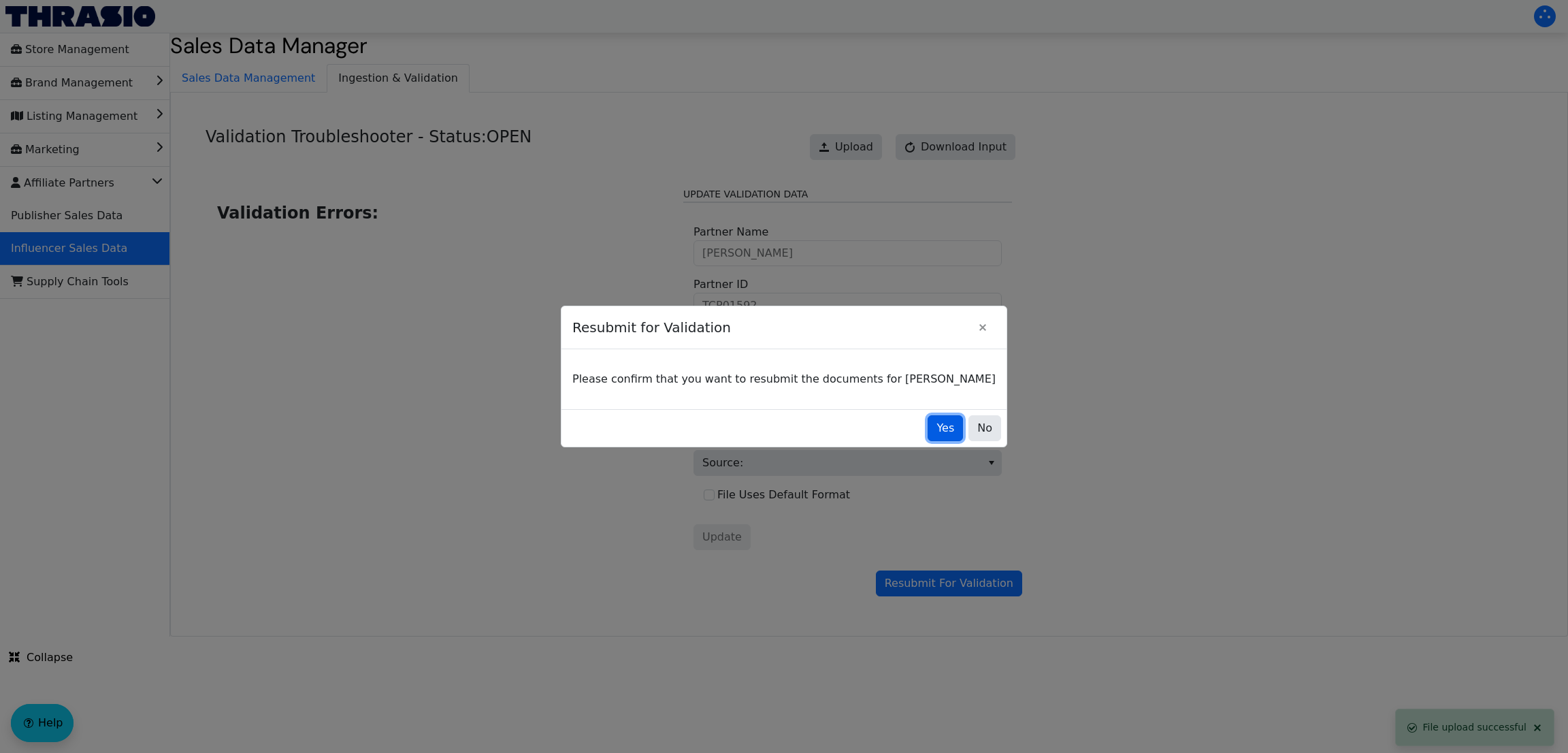
click at [937, 424] on span "Yes" at bounding box center [945, 427] width 18 height 16
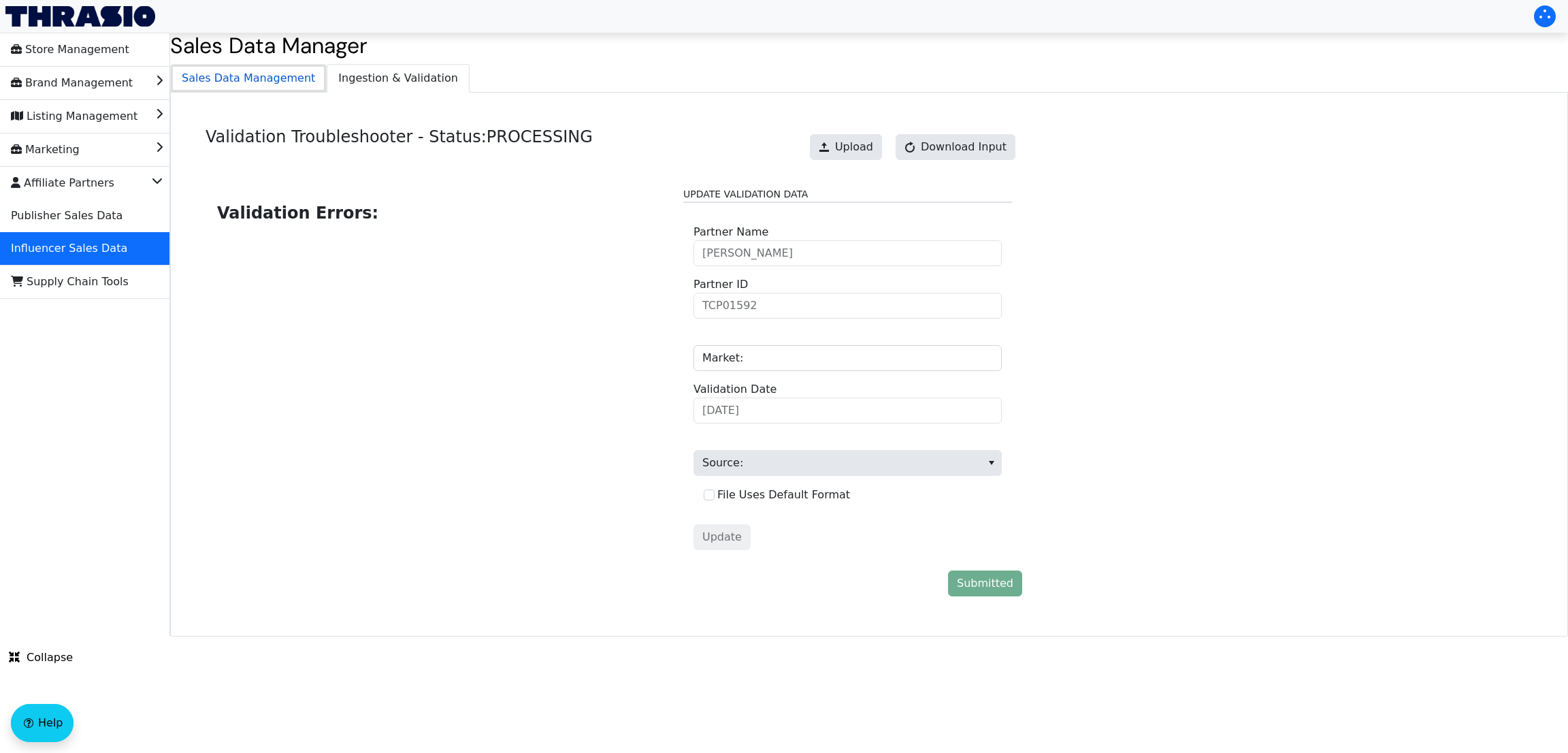
click at [243, 71] on span "Sales Data Management" at bounding box center [249, 77] width 155 height 27
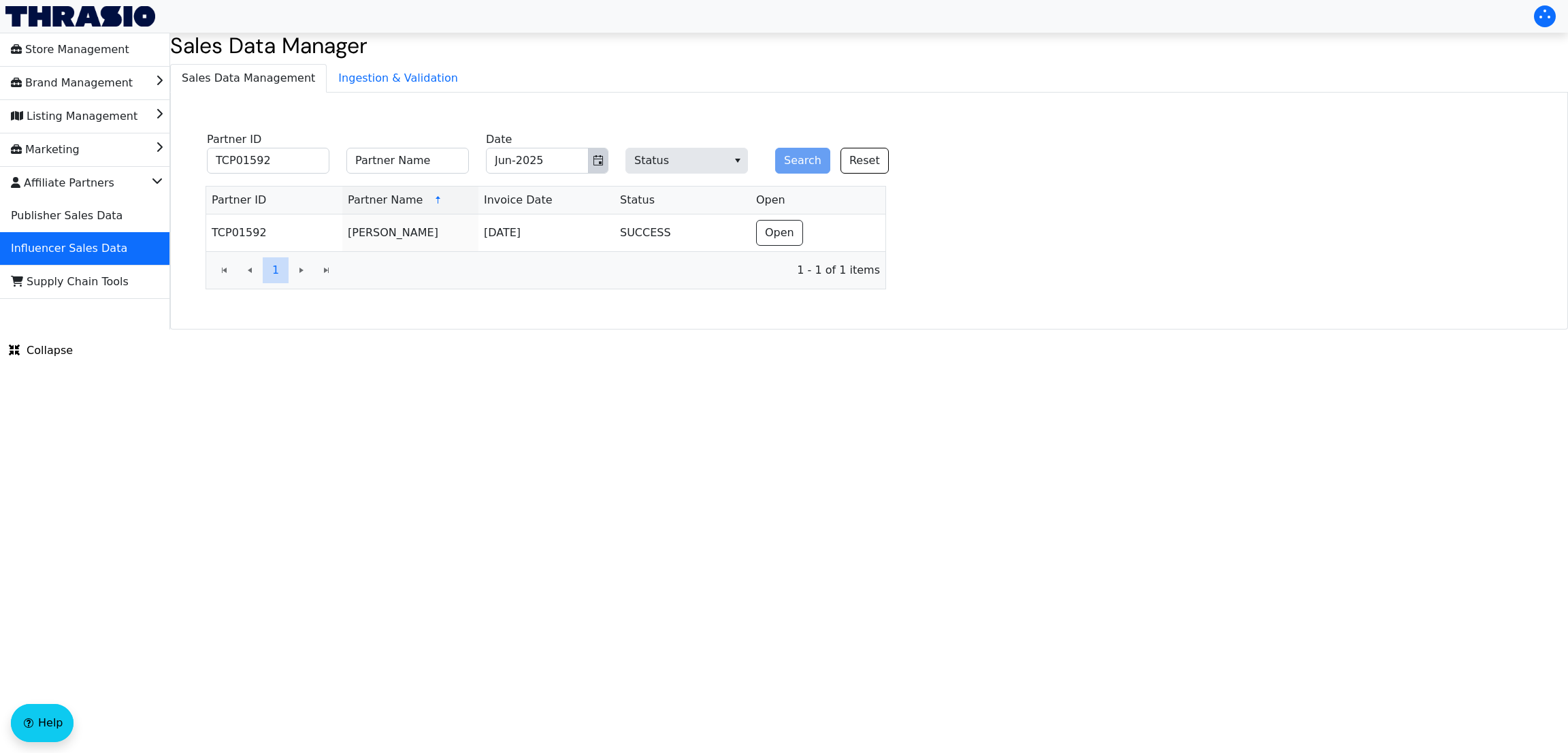
click at [597, 163] on icon "Toggle calendar" at bounding box center [598, 161] width 11 height 11
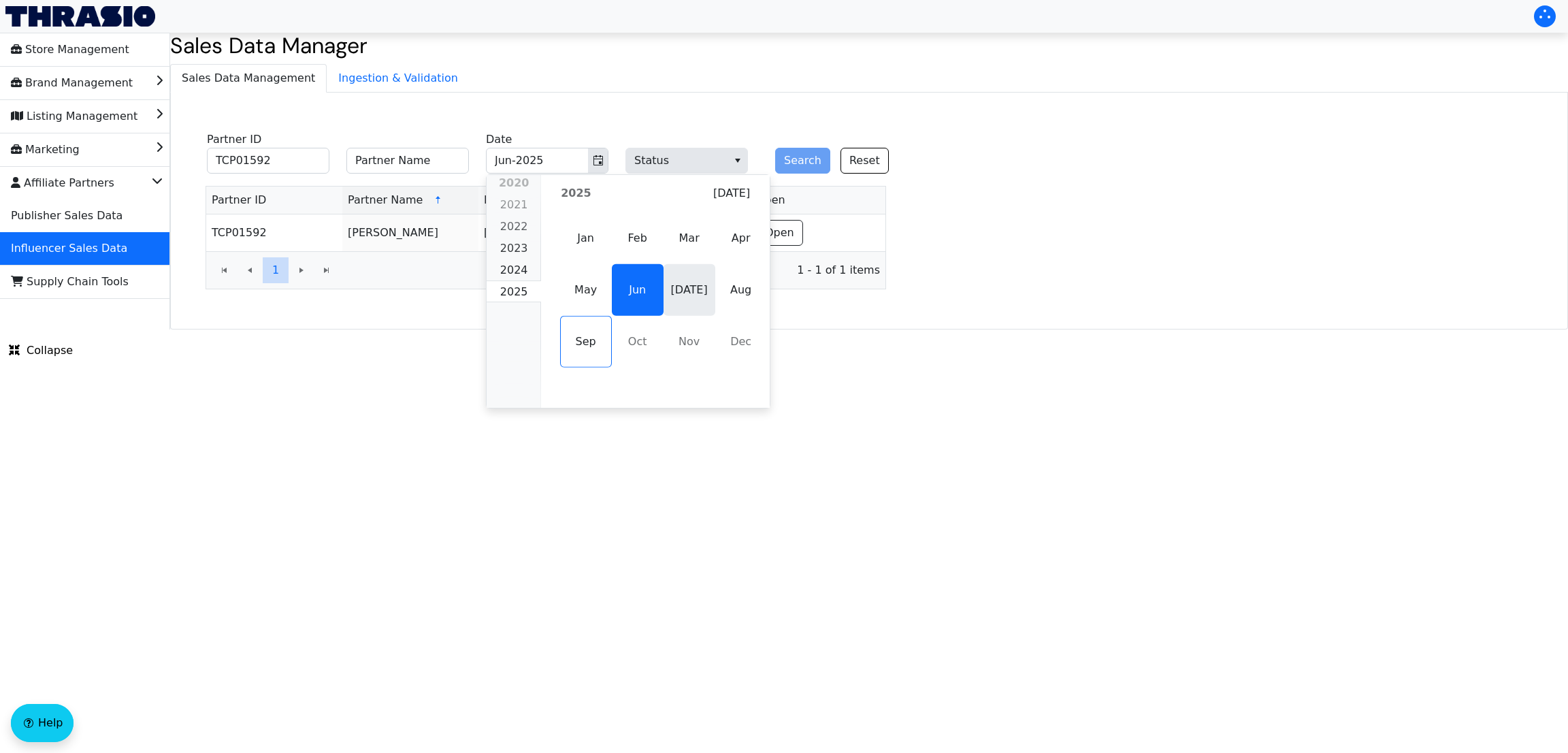
click at [683, 303] on span "[DATE]" at bounding box center [689, 289] width 52 height 52
type input "[DATE]-2025"
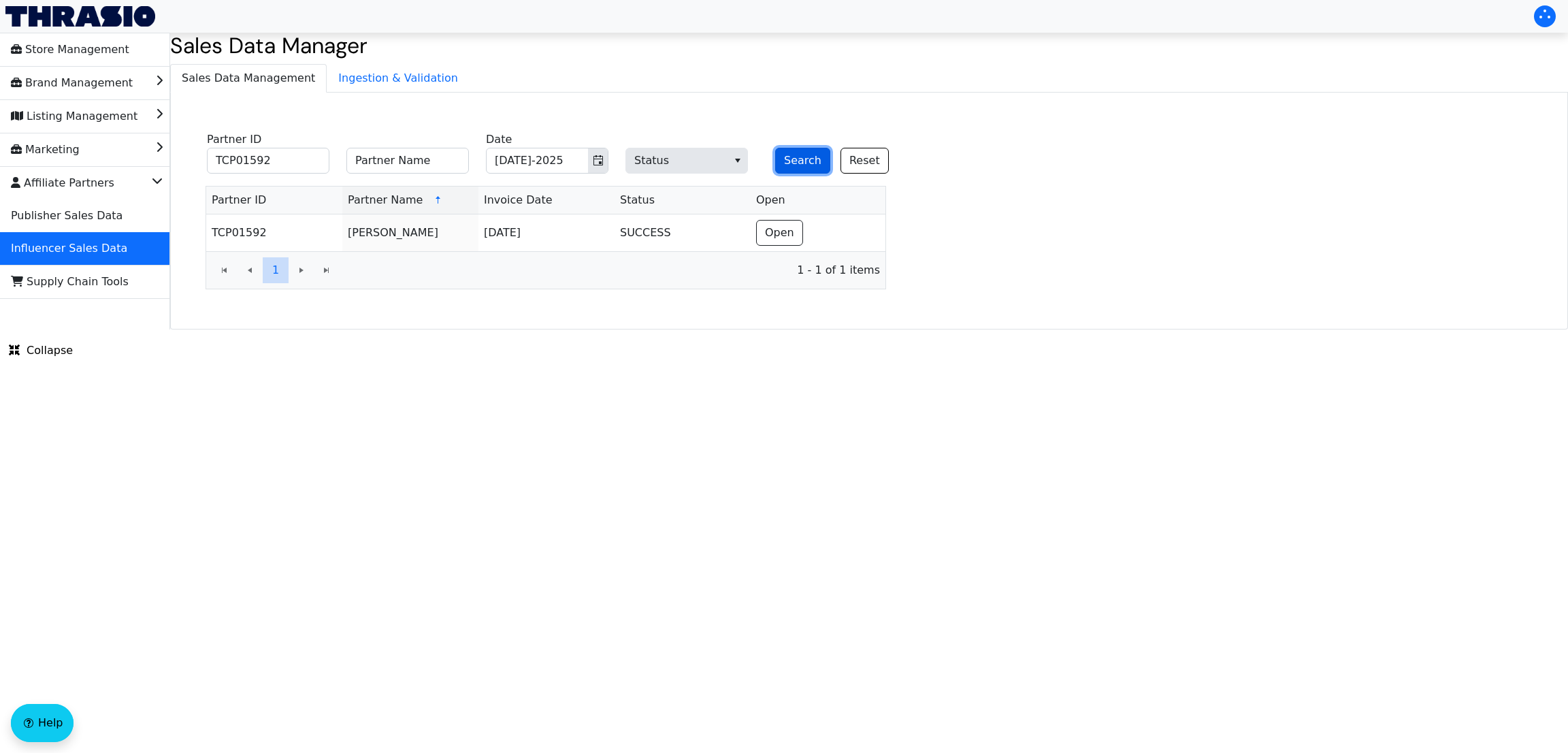
click at [787, 168] on button "Search" at bounding box center [802, 160] width 55 height 26
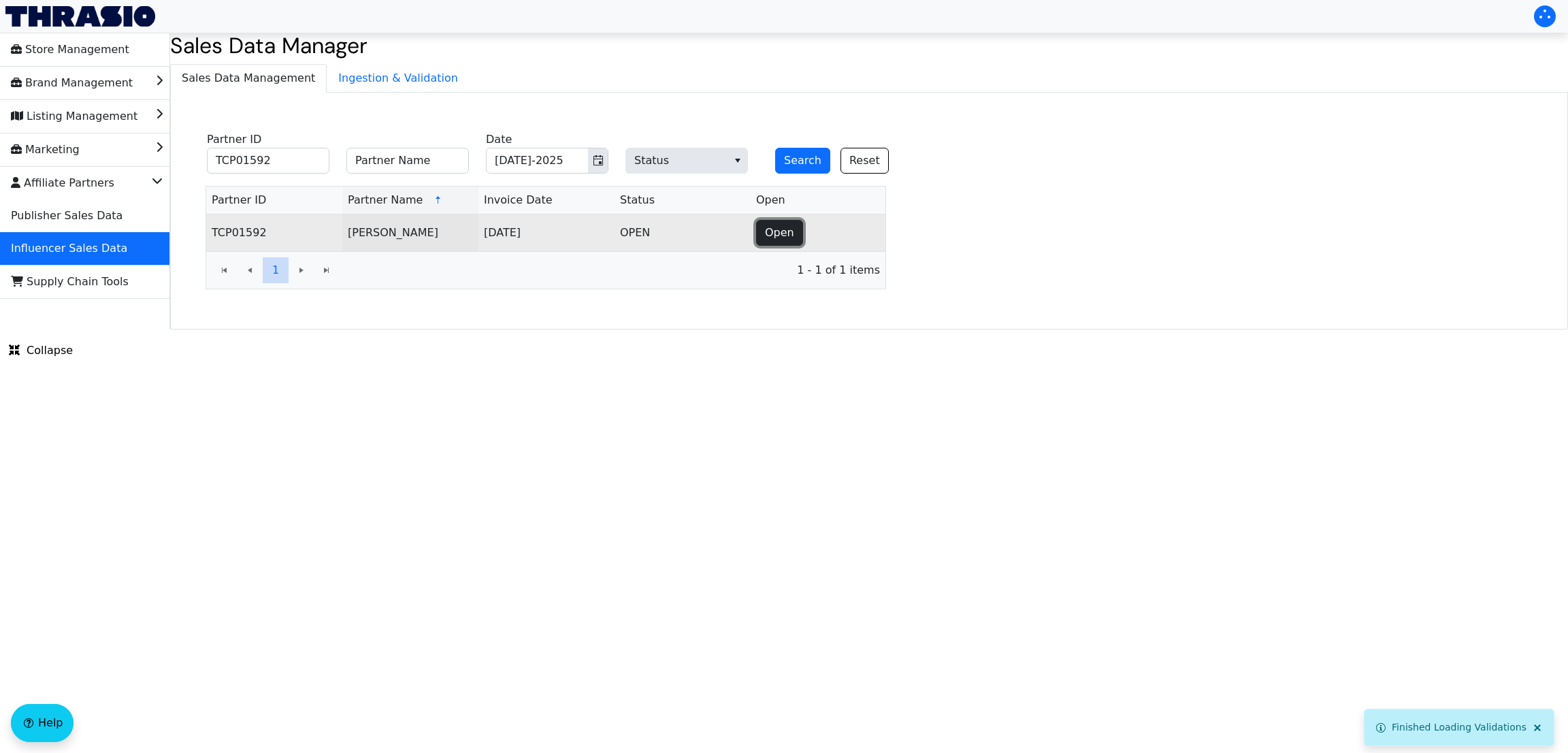
click at [774, 242] on button "Open" at bounding box center [780, 232] width 47 height 26
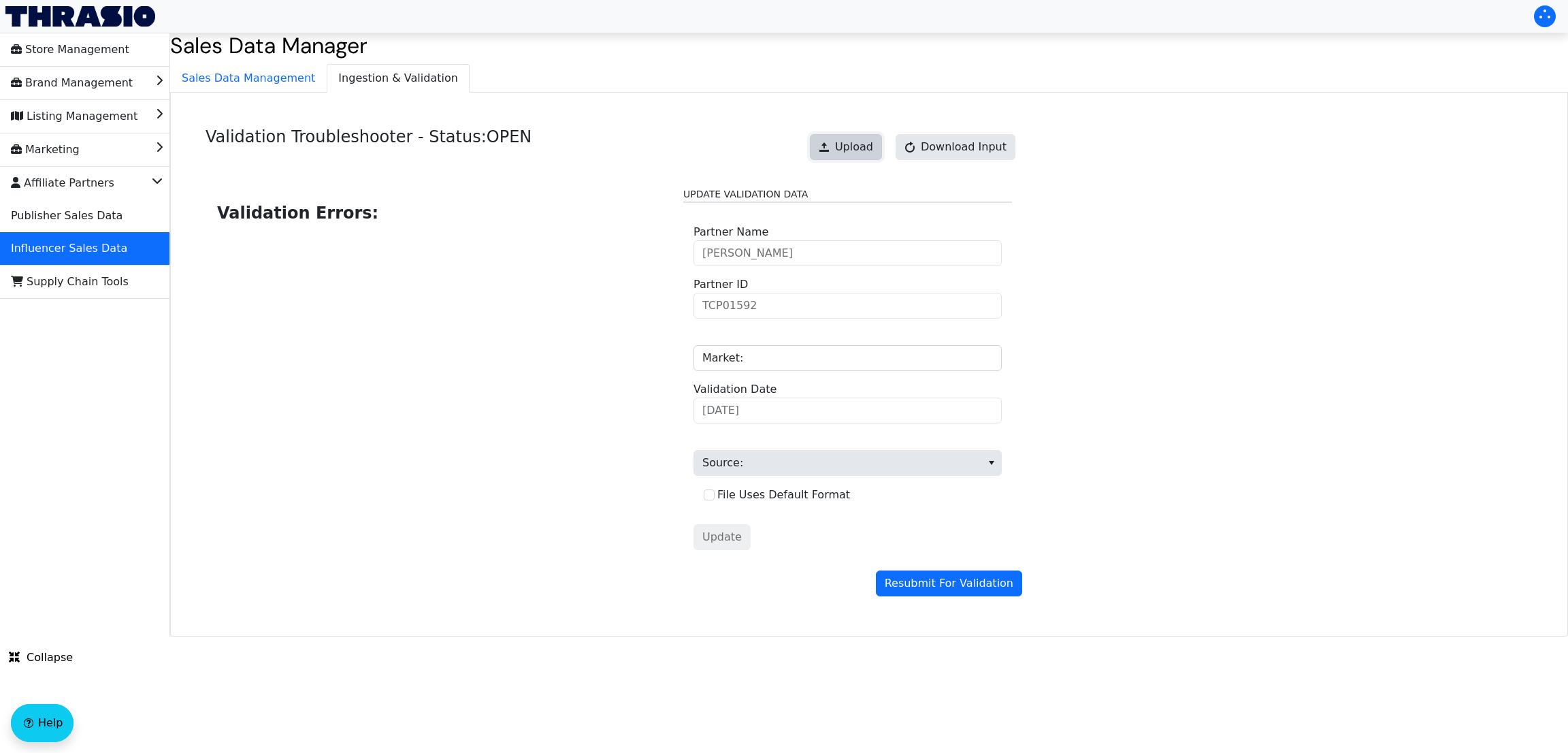
click at [847, 152] on span "Upload" at bounding box center [854, 146] width 38 height 16
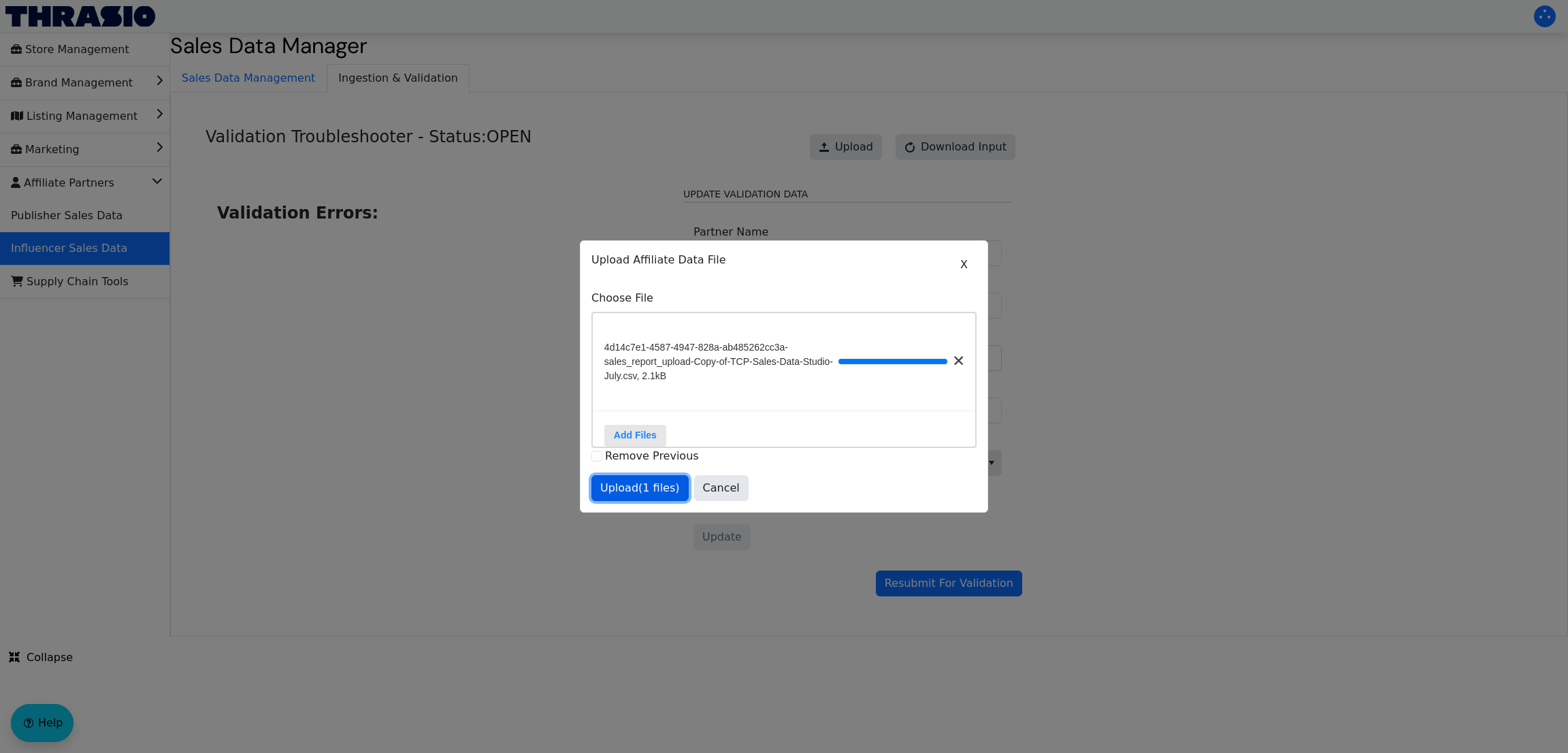
click at [622, 489] on span "Upload (1 files)" at bounding box center [640, 488] width 79 height 16
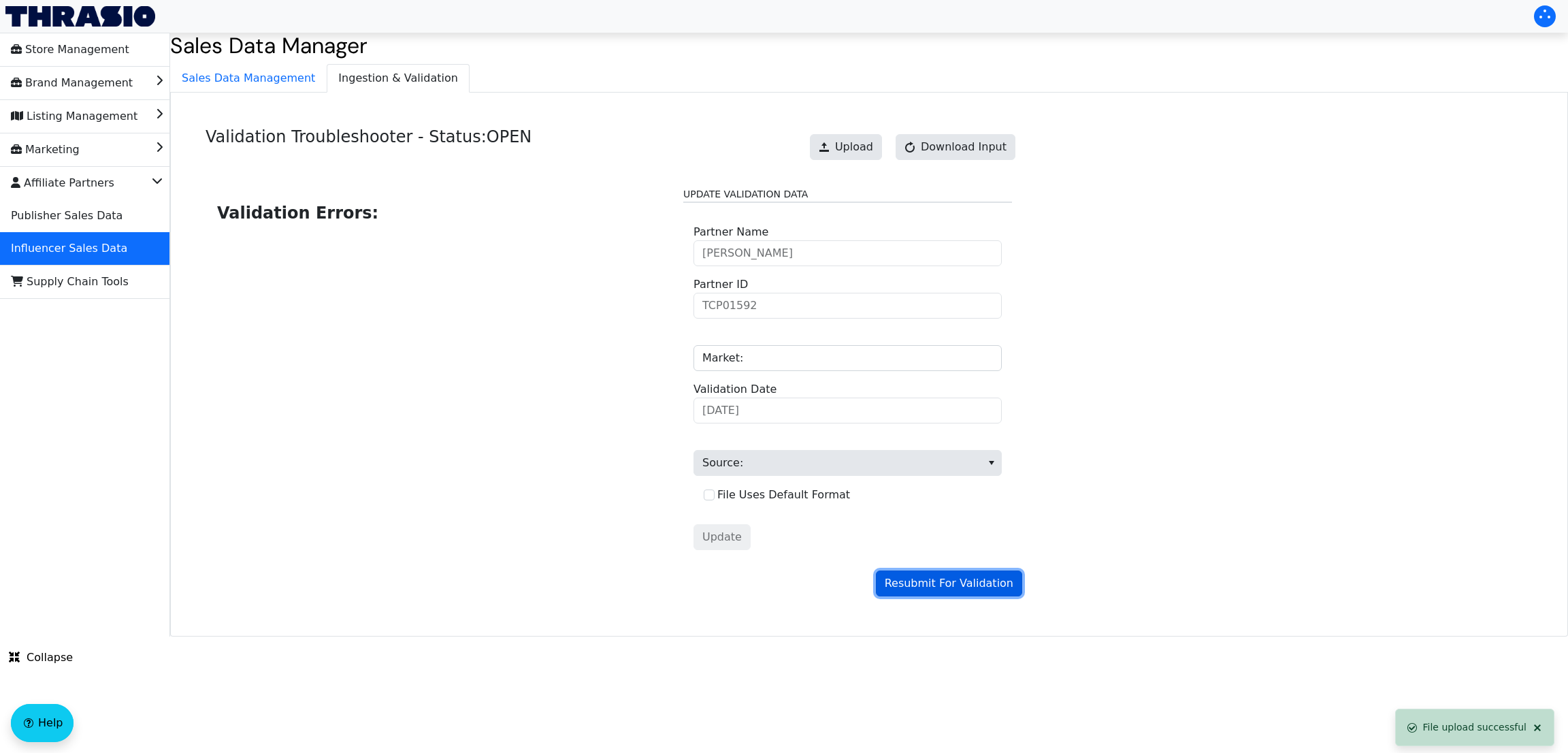
click at [931, 580] on span "Resubmit For Validation" at bounding box center [949, 583] width 129 height 16
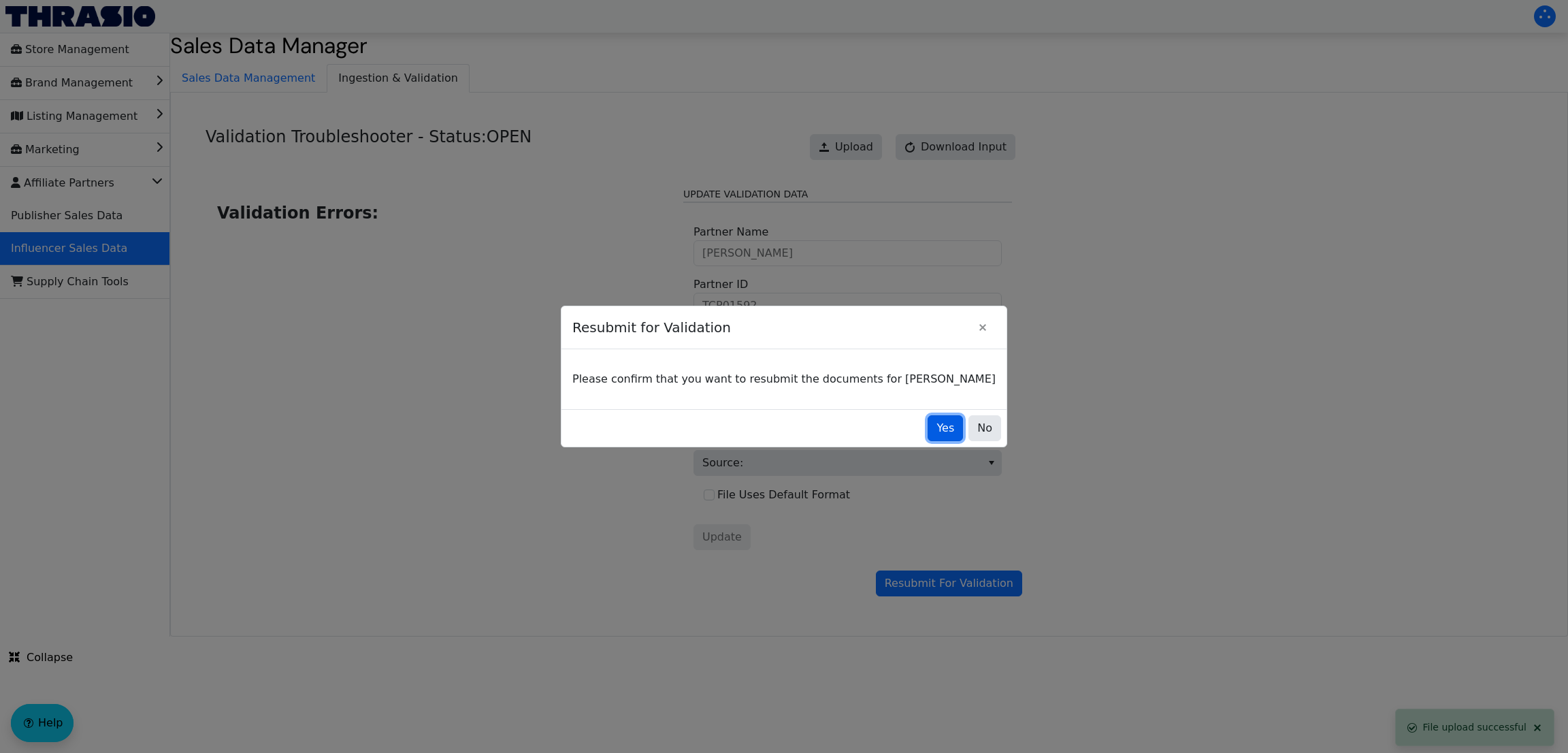
click at [937, 435] on span "Yes" at bounding box center [945, 427] width 18 height 16
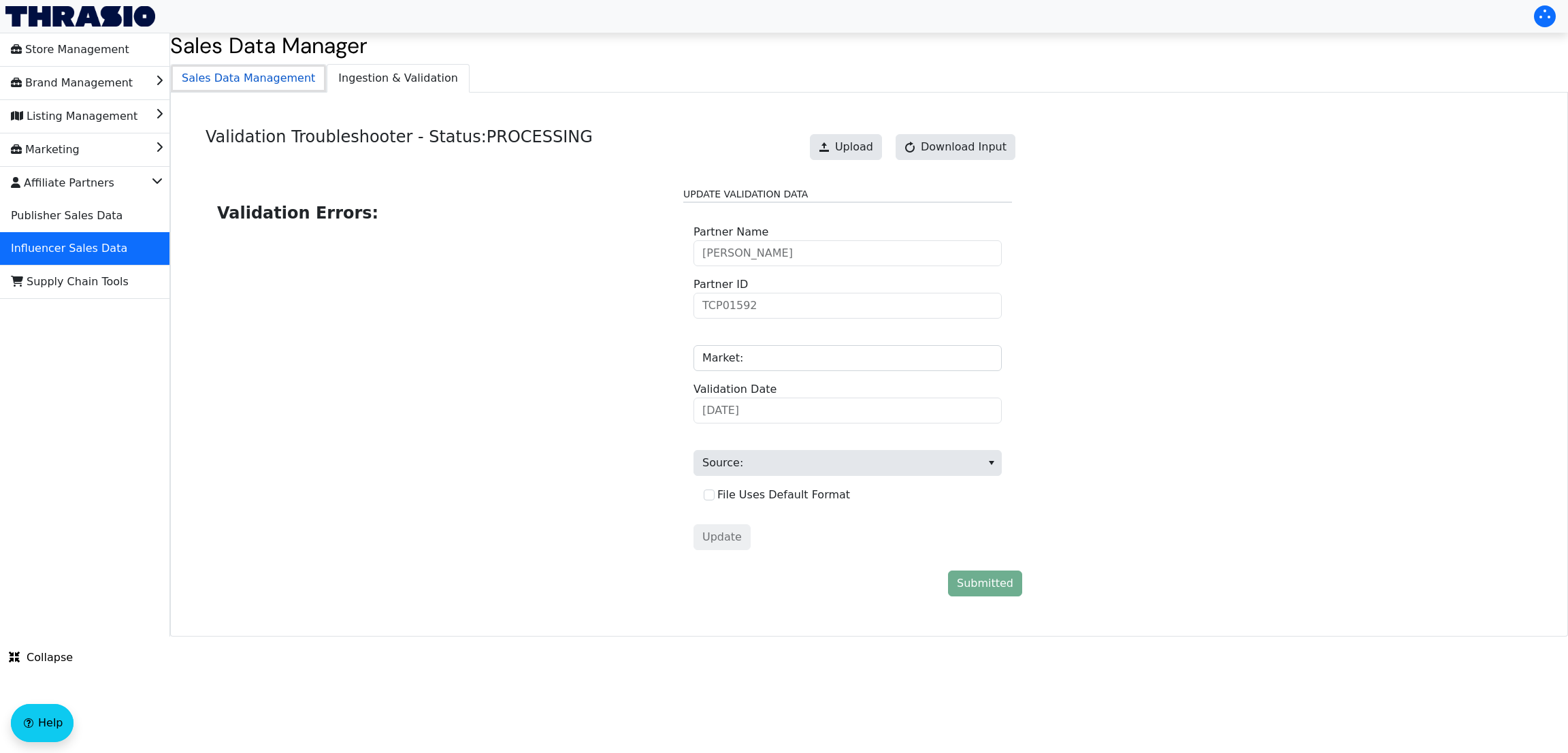
click at [304, 82] on span "Sales Data Management" at bounding box center [249, 77] width 155 height 27
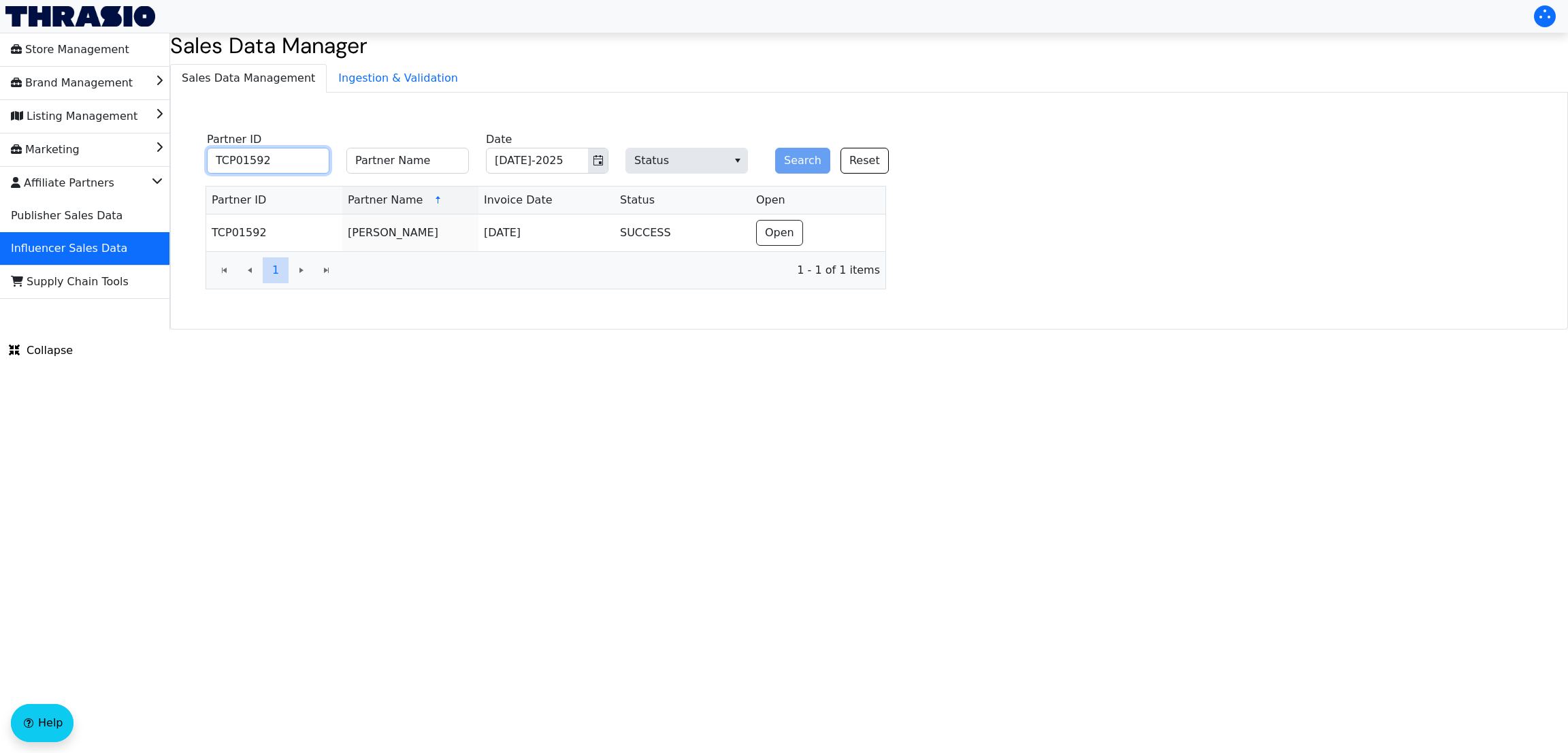
click at [267, 167] on input "TCP01592" at bounding box center [268, 160] width 123 height 26
paste input "0048"
click at [267, 167] on input "TCP00048" at bounding box center [268, 160] width 123 height 26
click at [600, 160] on icon "Toggle calendar" at bounding box center [598, 160] width 9 height 10
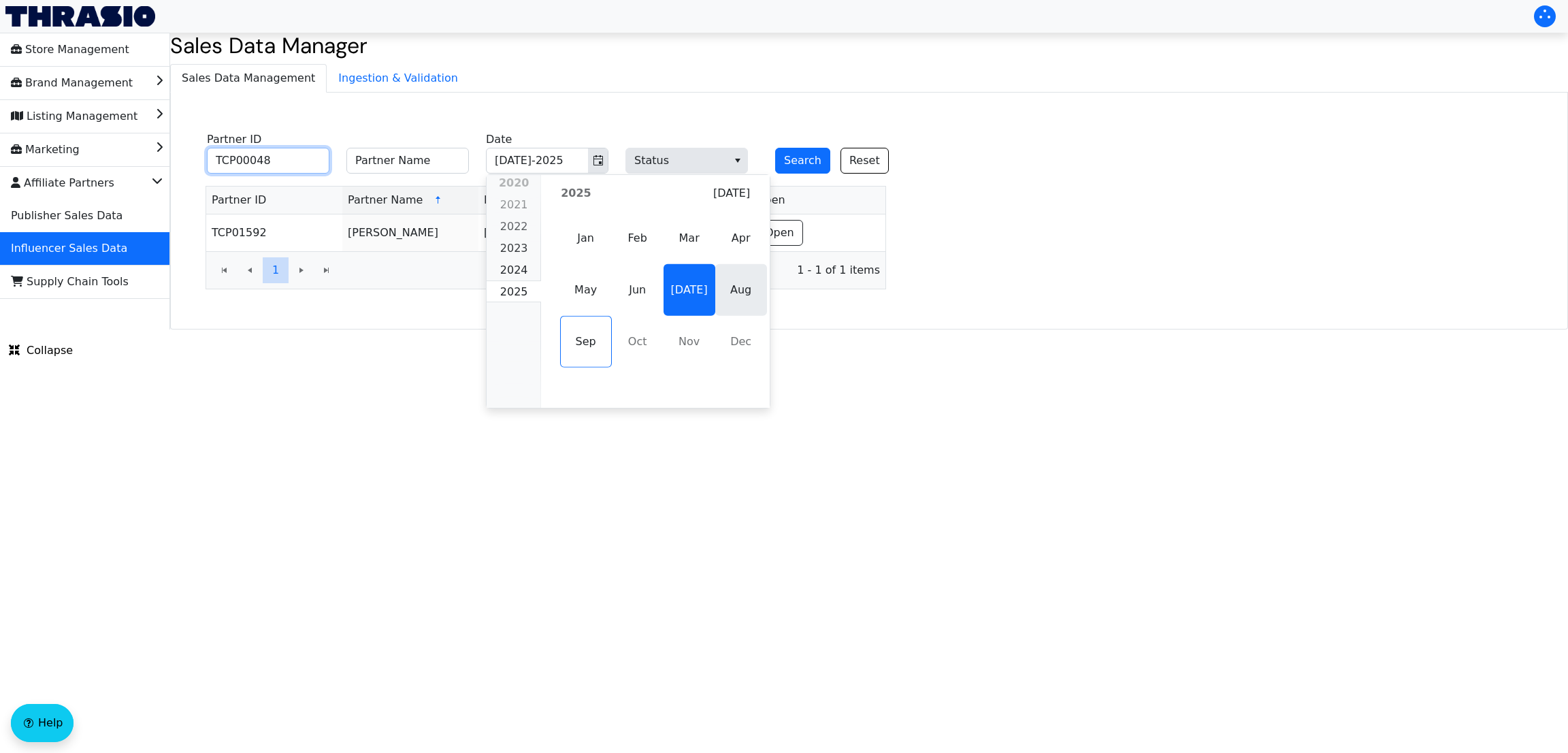
click at [746, 277] on span "Aug" at bounding box center [741, 289] width 52 height 52
type input "TCP00048"
type input "Aug-2025"
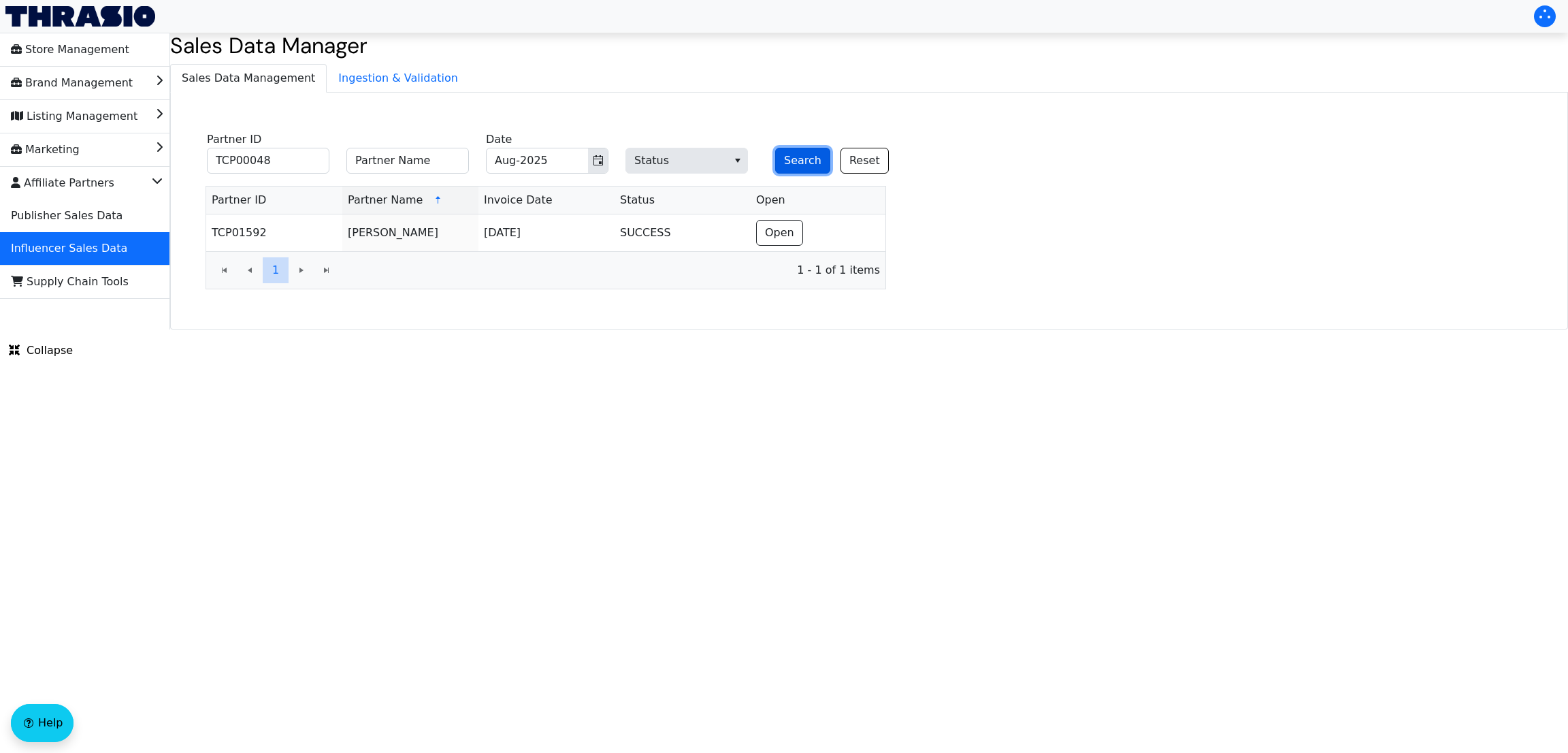
click at [802, 163] on button "Search" at bounding box center [802, 160] width 55 height 26
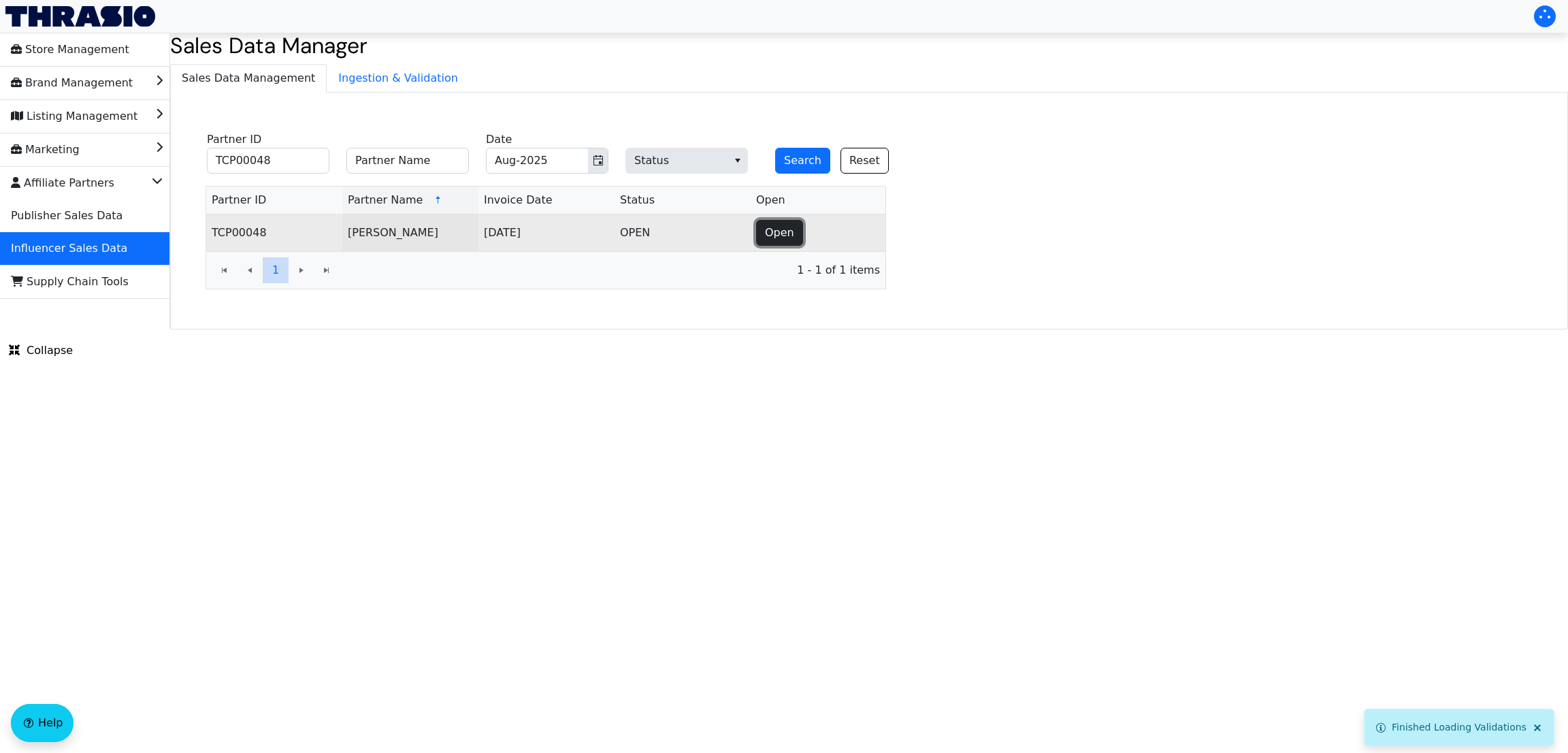
click at [789, 243] on button "Open" at bounding box center [780, 232] width 47 height 26
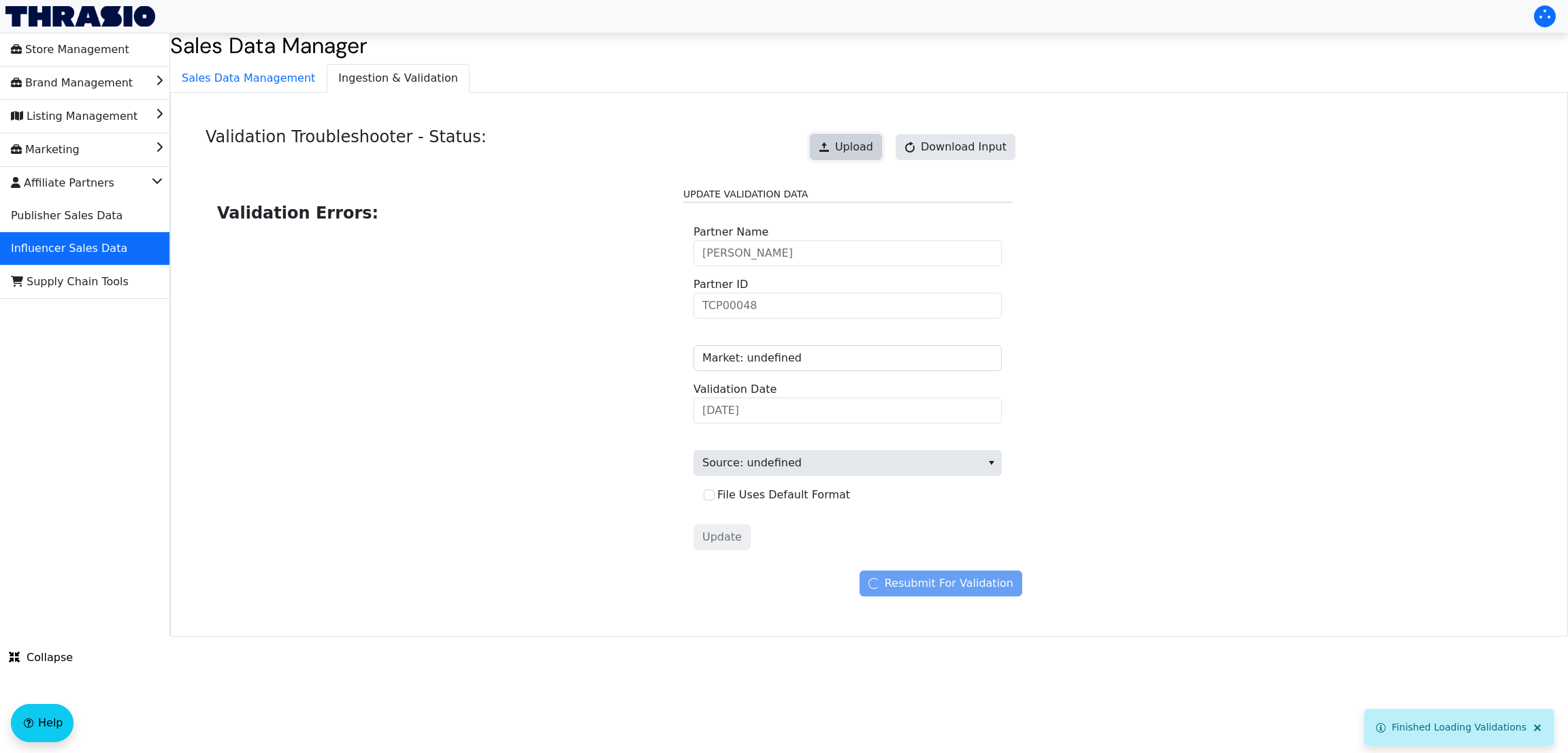
click at [855, 138] on button "Upload" at bounding box center [846, 146] width 72 height 26
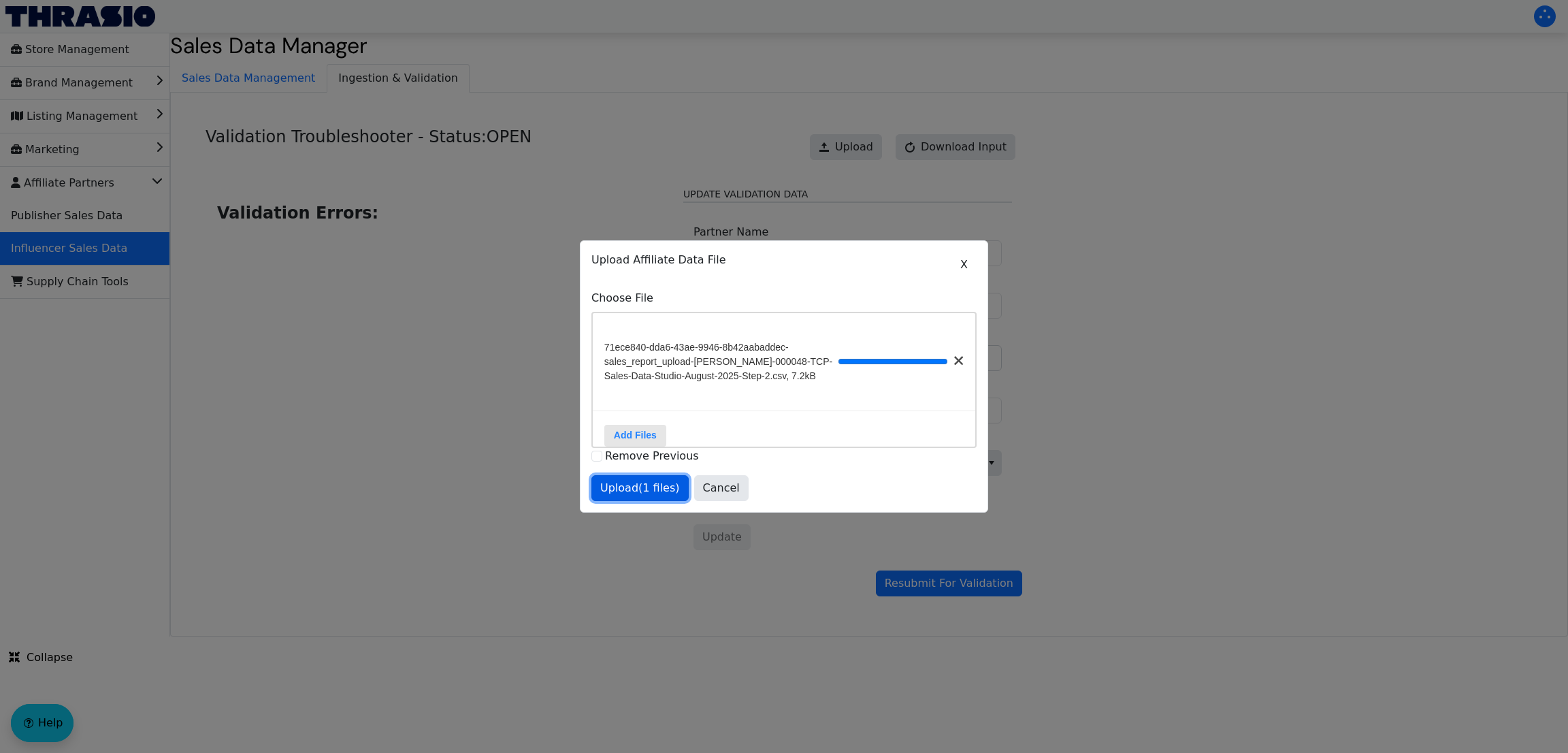
click at [641, 496] on span "Upload (1 files)" at bounding box center [640, 488] width 79 height 16
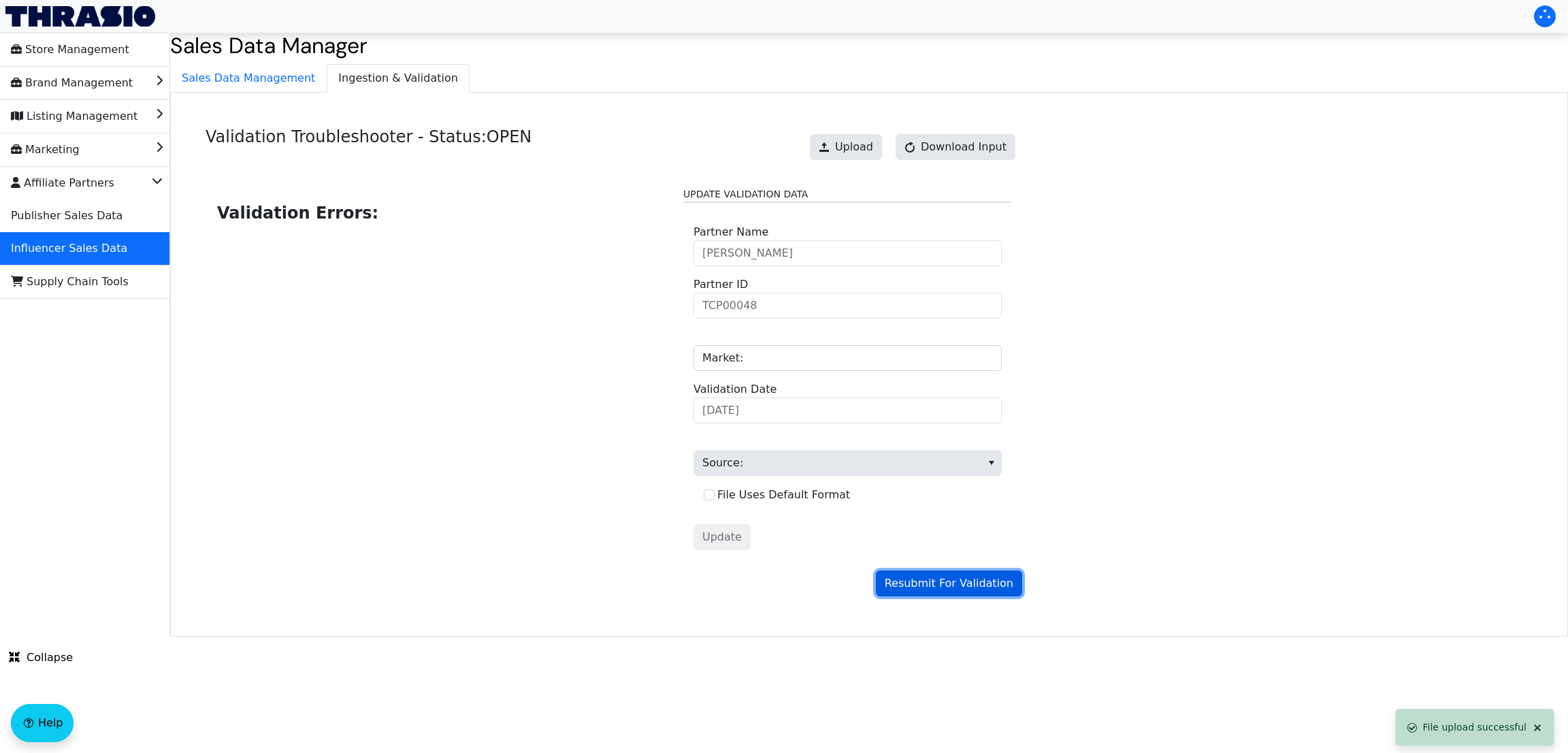
click at [919, 579] on span "Resubmit For Validation" at bounding box center [949, 583] width 129 height 16
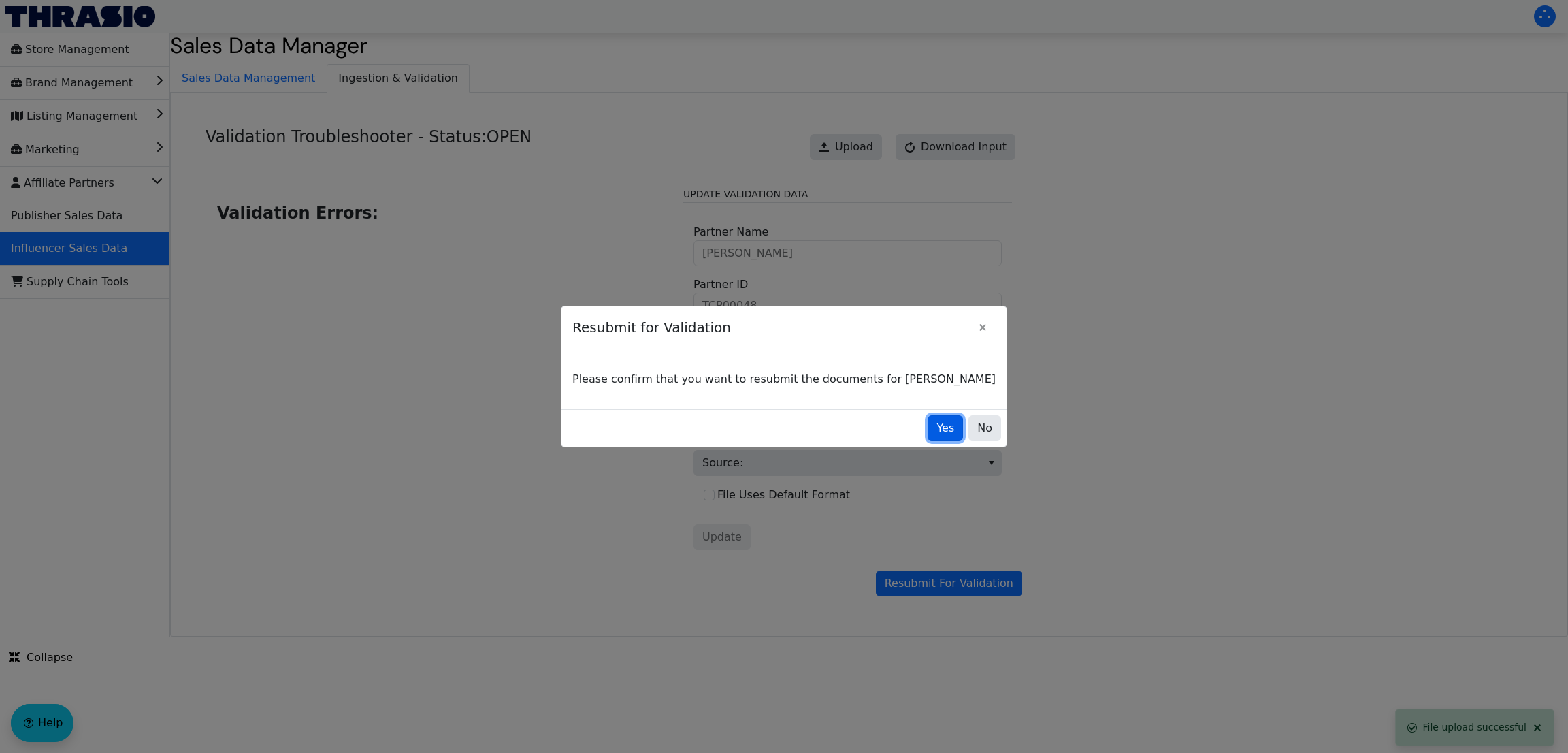
click at [928, 417] on button "Yes" at bounding box center [945, 427] width 35 height 26
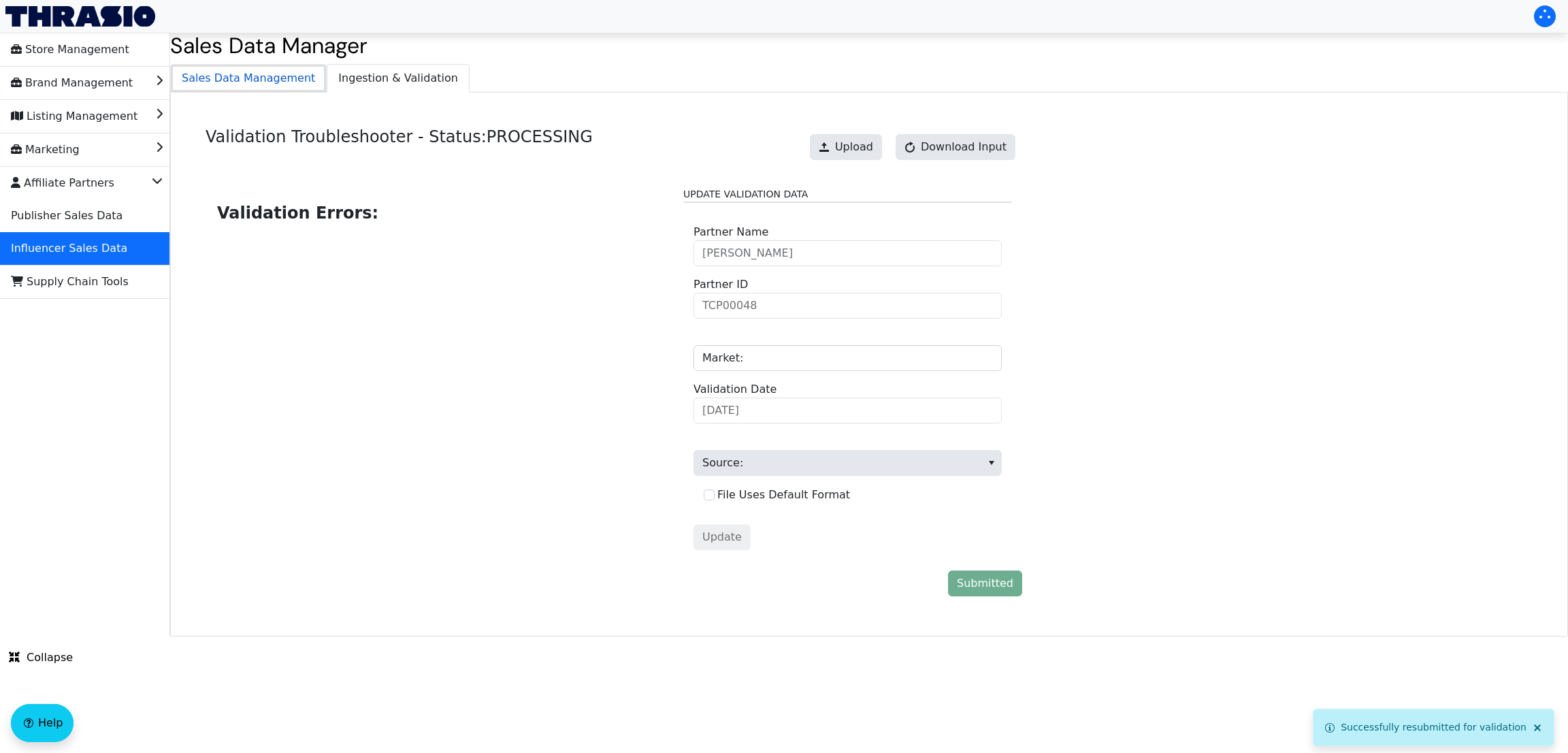
click at [236, 77] on span "Sales Data Management" at bounding box center [249, 77] width 155 height 27
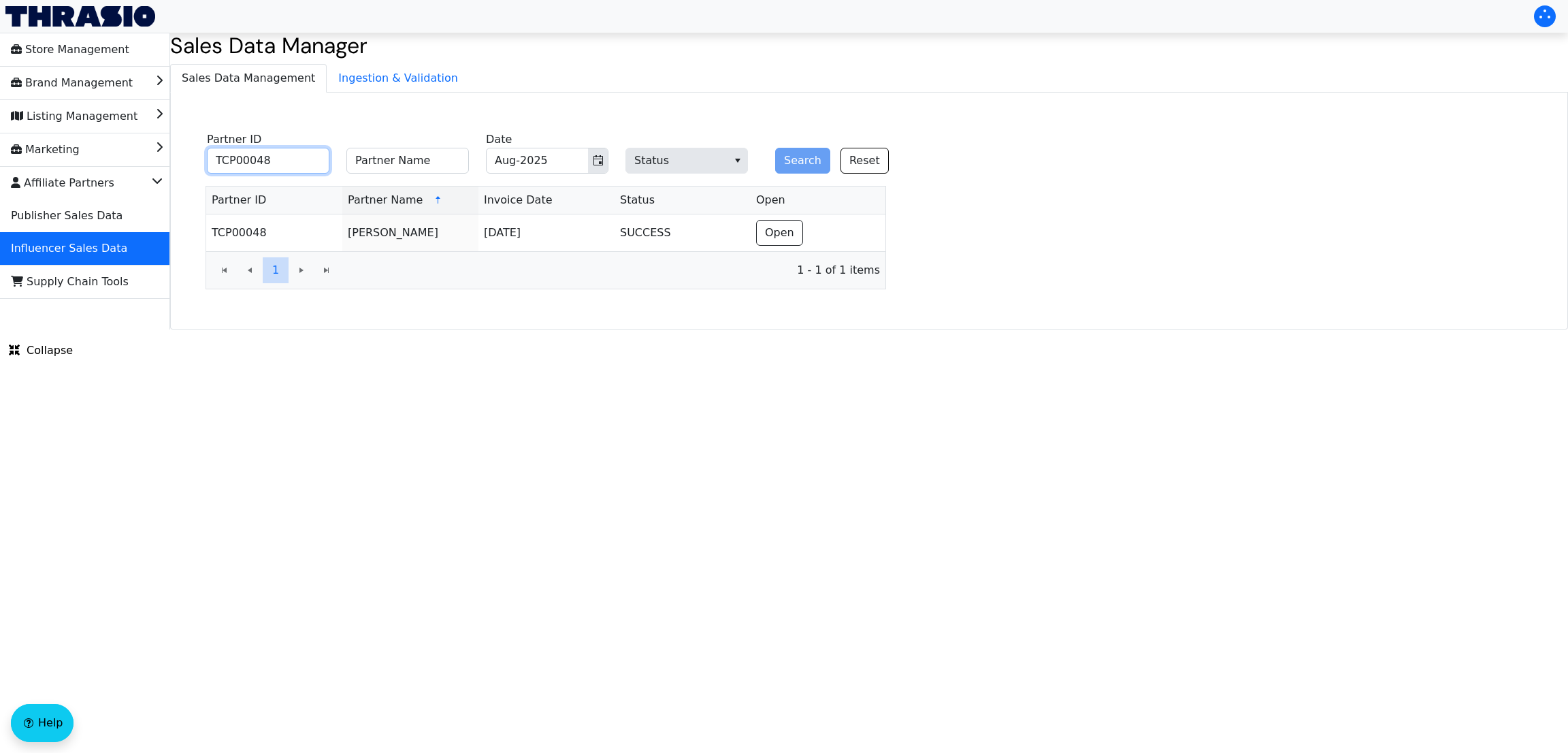
click at [275, 166] on input "TCP00048" at bounding box center [268, 160] width 123 height 26
paste input "[PERSON_NAME]"
type input "[PERSON_NAME]"
click at [775, 147] on button "Search" at bounding box center [802, 160] width 55 height 26
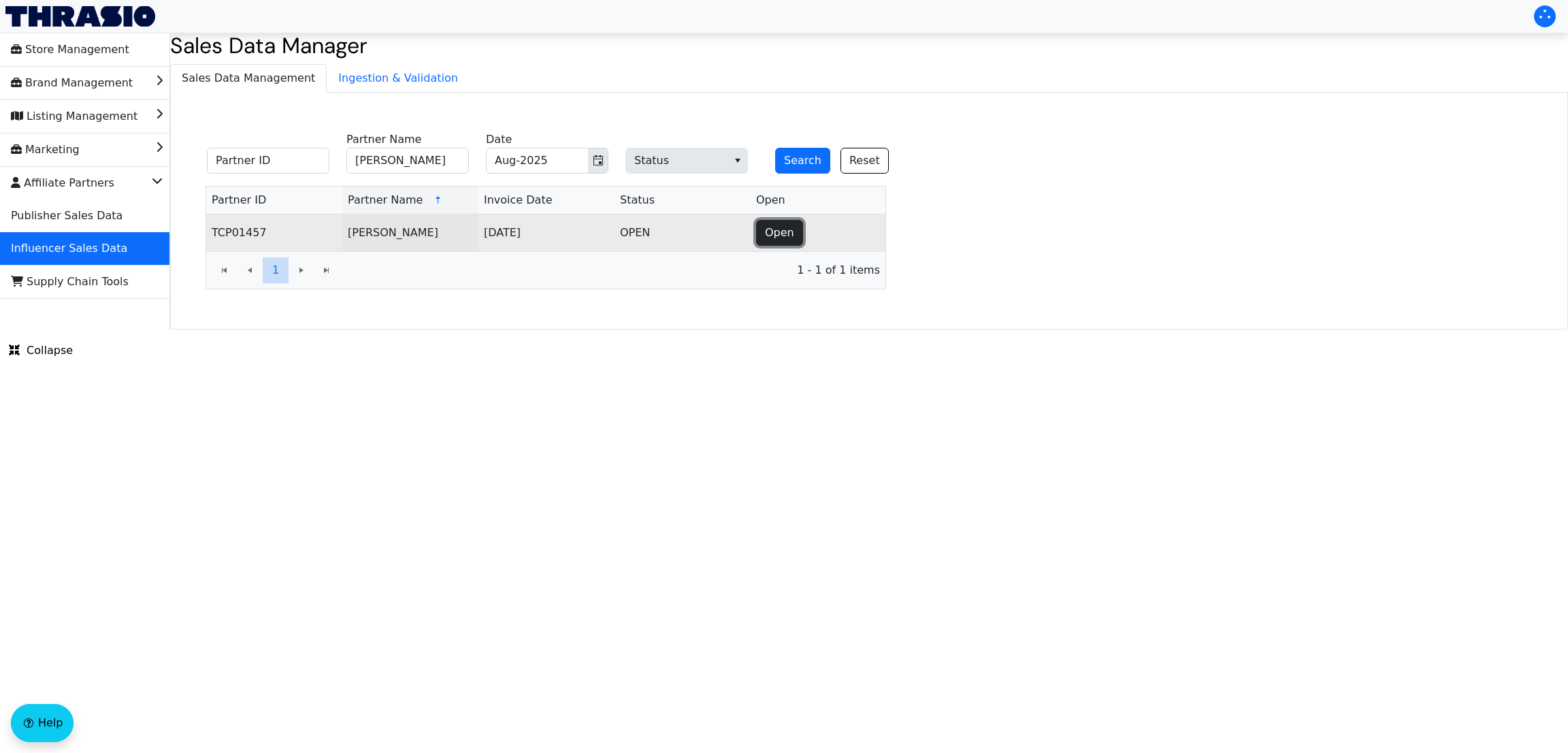
click at [775, 229] on span "Open" at bounding box center [780, 232] width 29 height 16
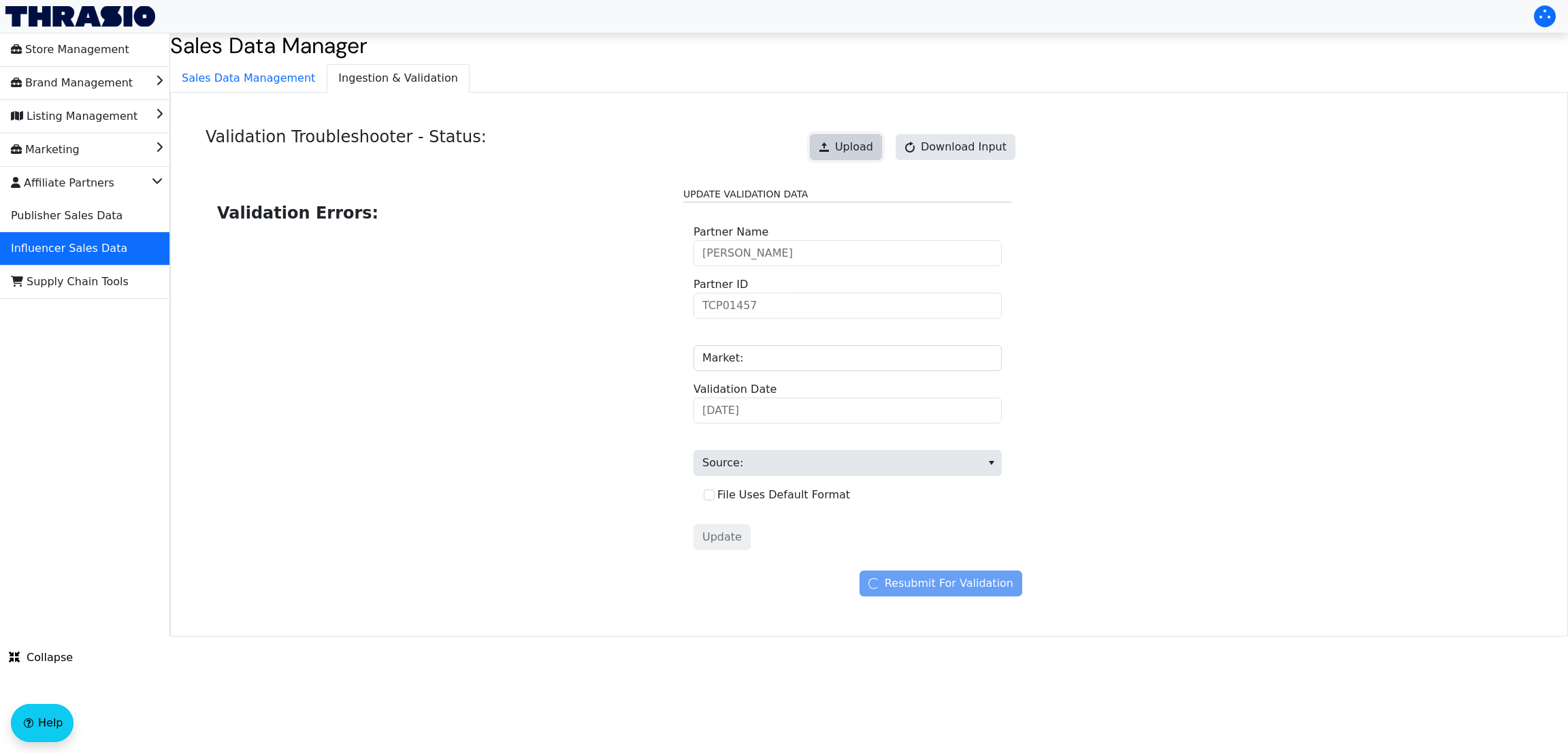
click at [860, 145] on span "Upload" at bounding box center [854, 146] width 38 height 16
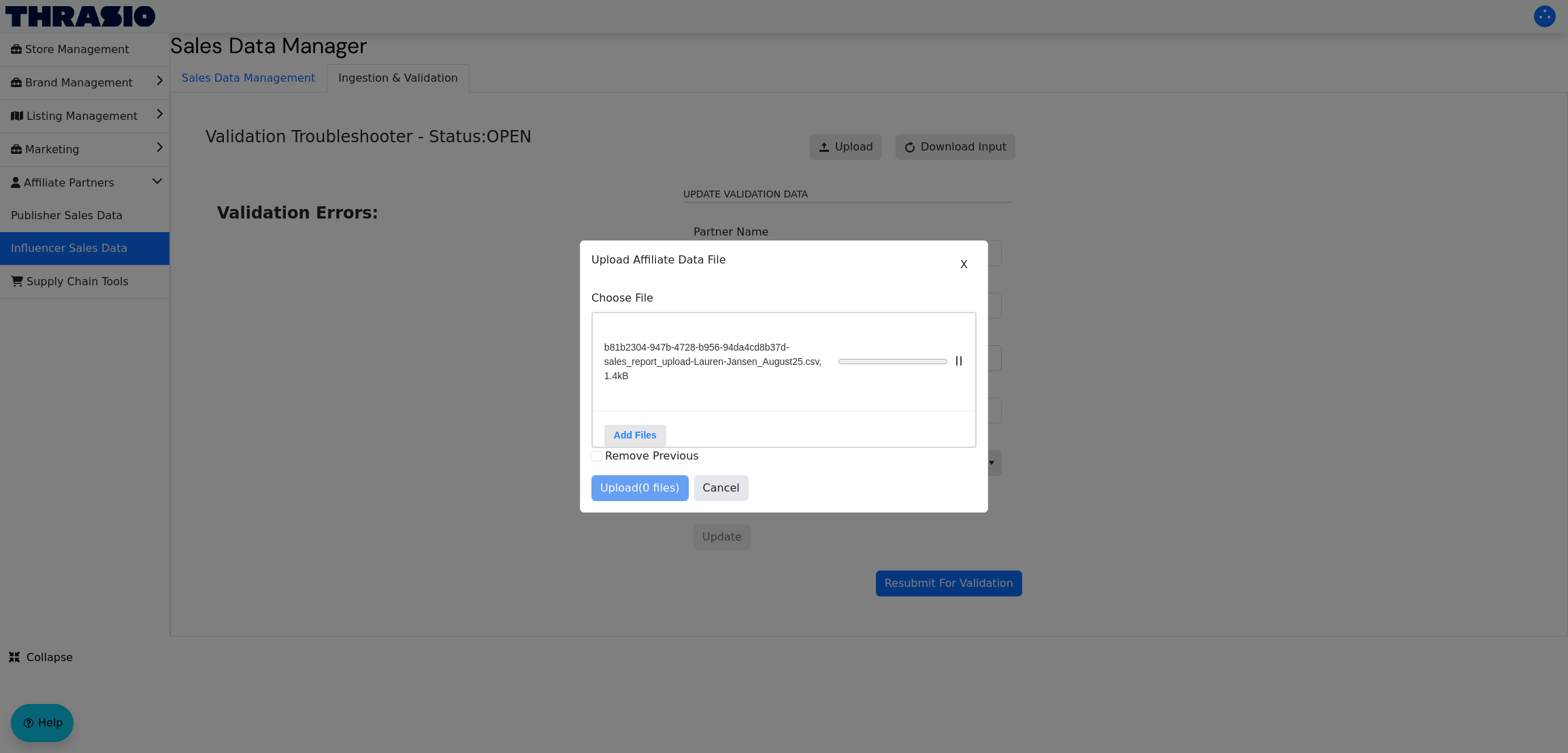
click at [651, 494] on div "Upload (0 files) Cancel" at bounding box center [784, 488] width 386 height 26
click at [643, 483] on button "Upload (1 files)" at bounding box center [640, 488] width 97 height 26
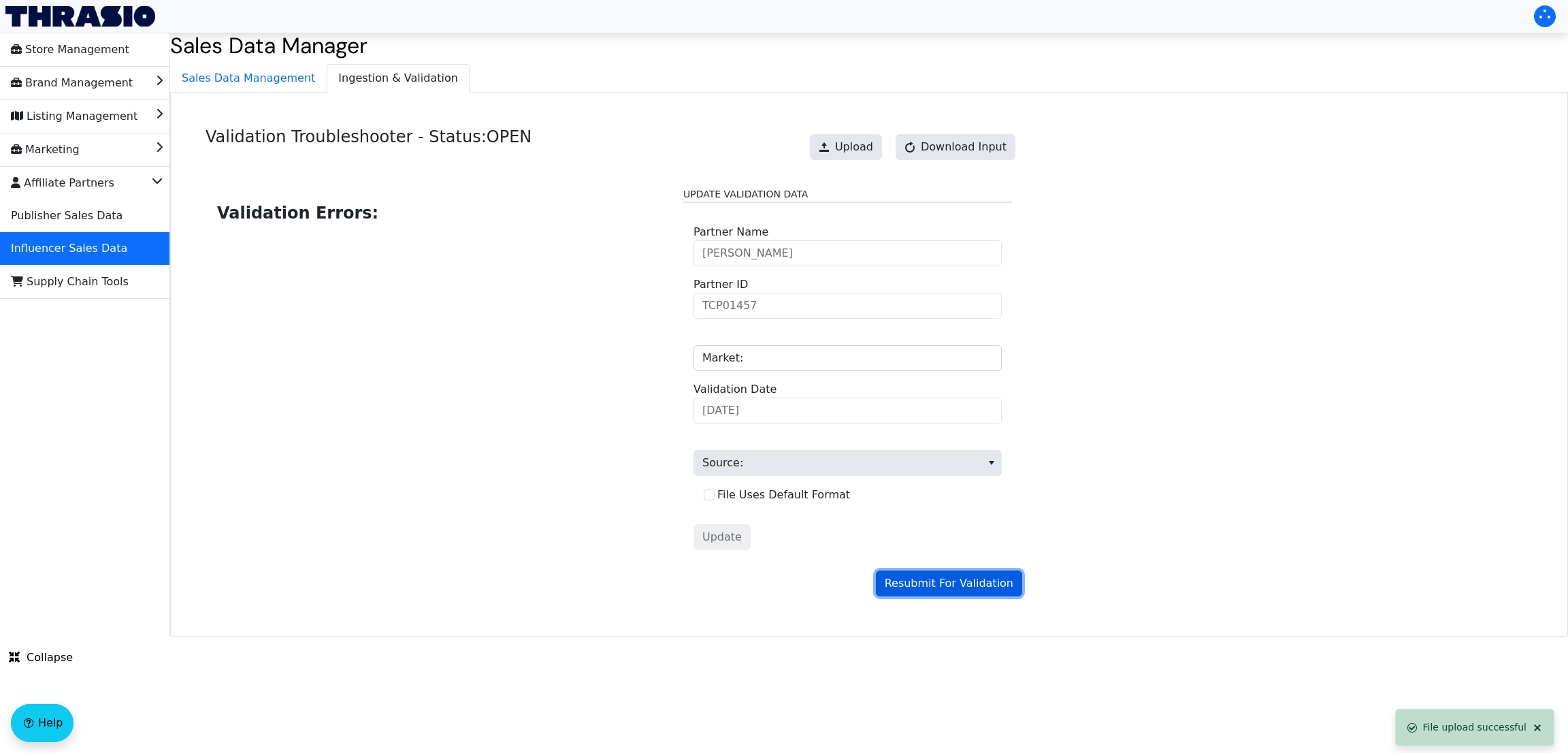
click at [990, 573] on button "Resubmit For Validation" at bounding box center [949, 583] width 146 height 26
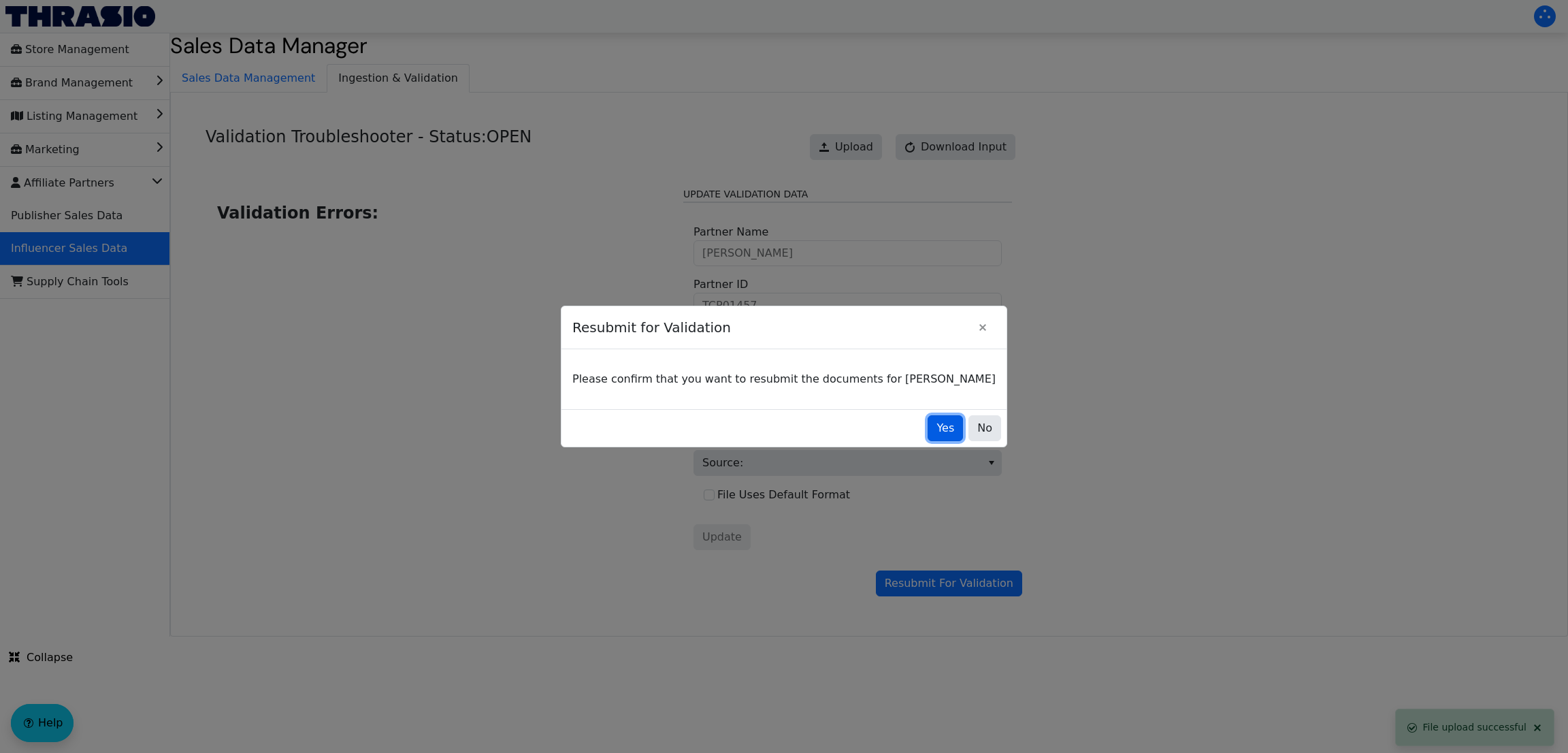
click at [928, 439] on button "Yes" at bounding box center [945, 427] width 35 height 26
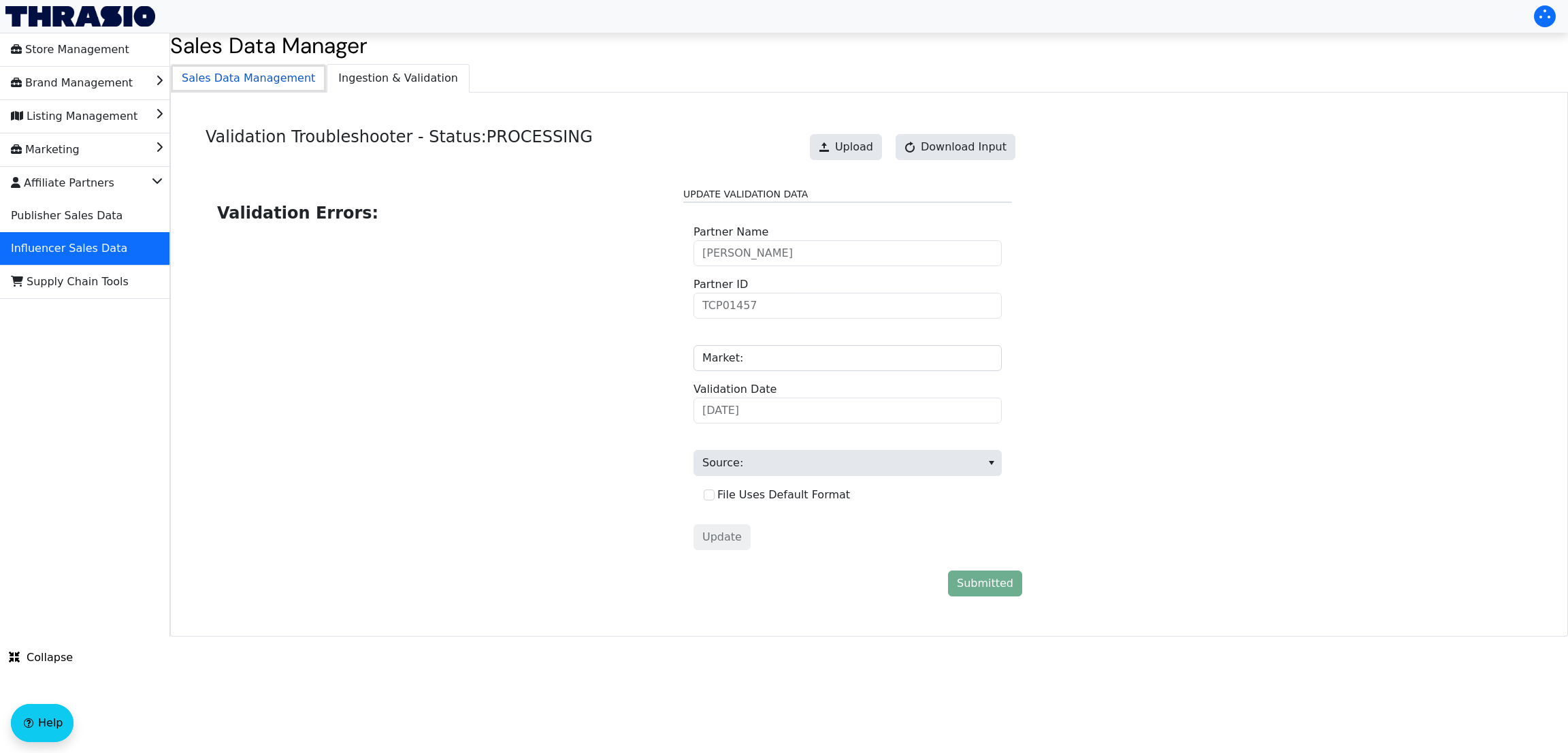
click at [247, 74] on span "Sales Data Management" at bounding box center [249, 77] width 155 height 27
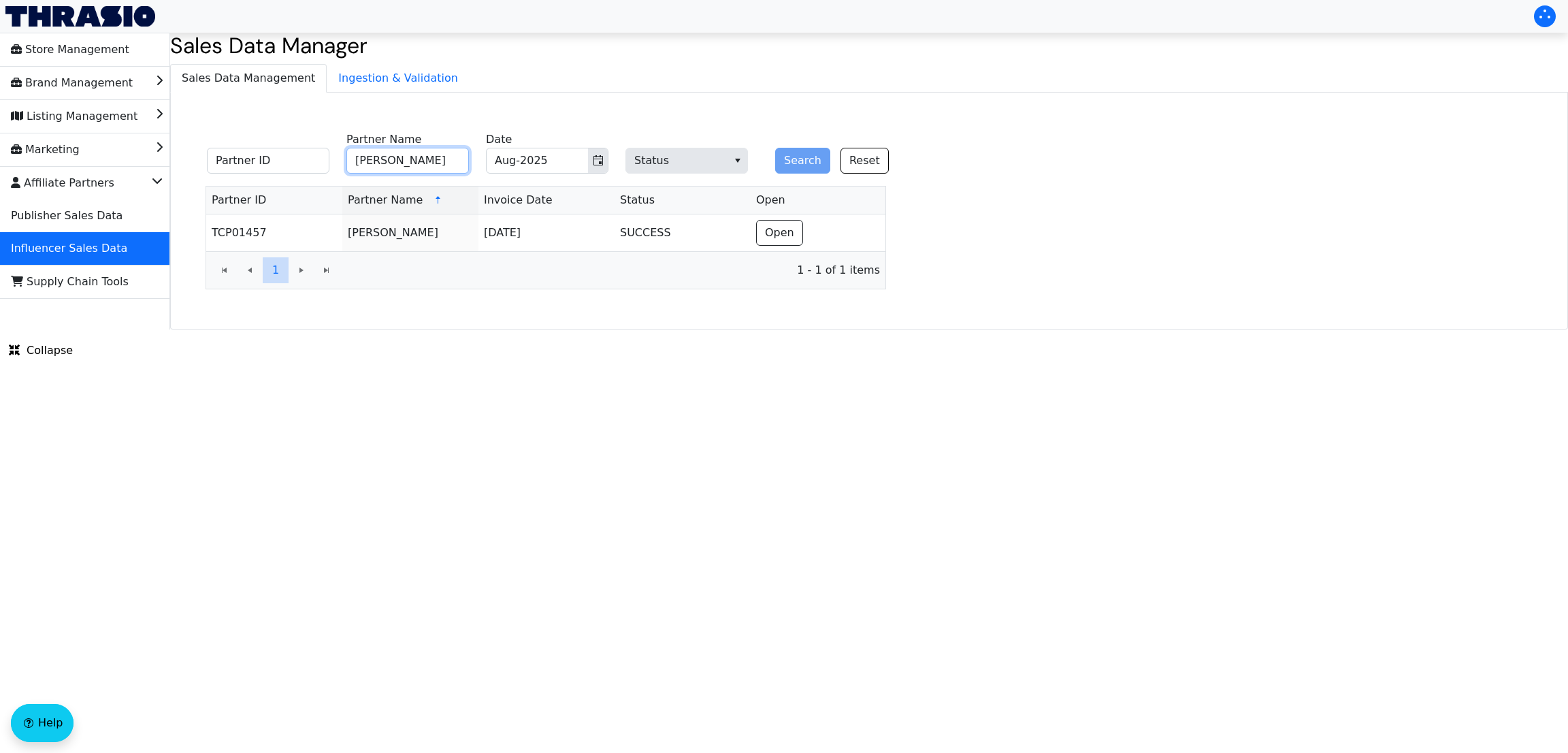
click at [437, 164] on input "[PERSON_NAME]" at bounding box center [408, 160] width 123 height 26
paste input "[PERSON_NAME]"
drag, startPoint x: 437, startPoint y: 164, endPoint x: 789, endPoint y: 162, distance: 352.0
click at [789, 162] on fieldset "Partner ID [PERSON_NAME] Partner Name Aug-2025 Date Status Search Reset" at bounding box center [556, 154] width 715 height 53
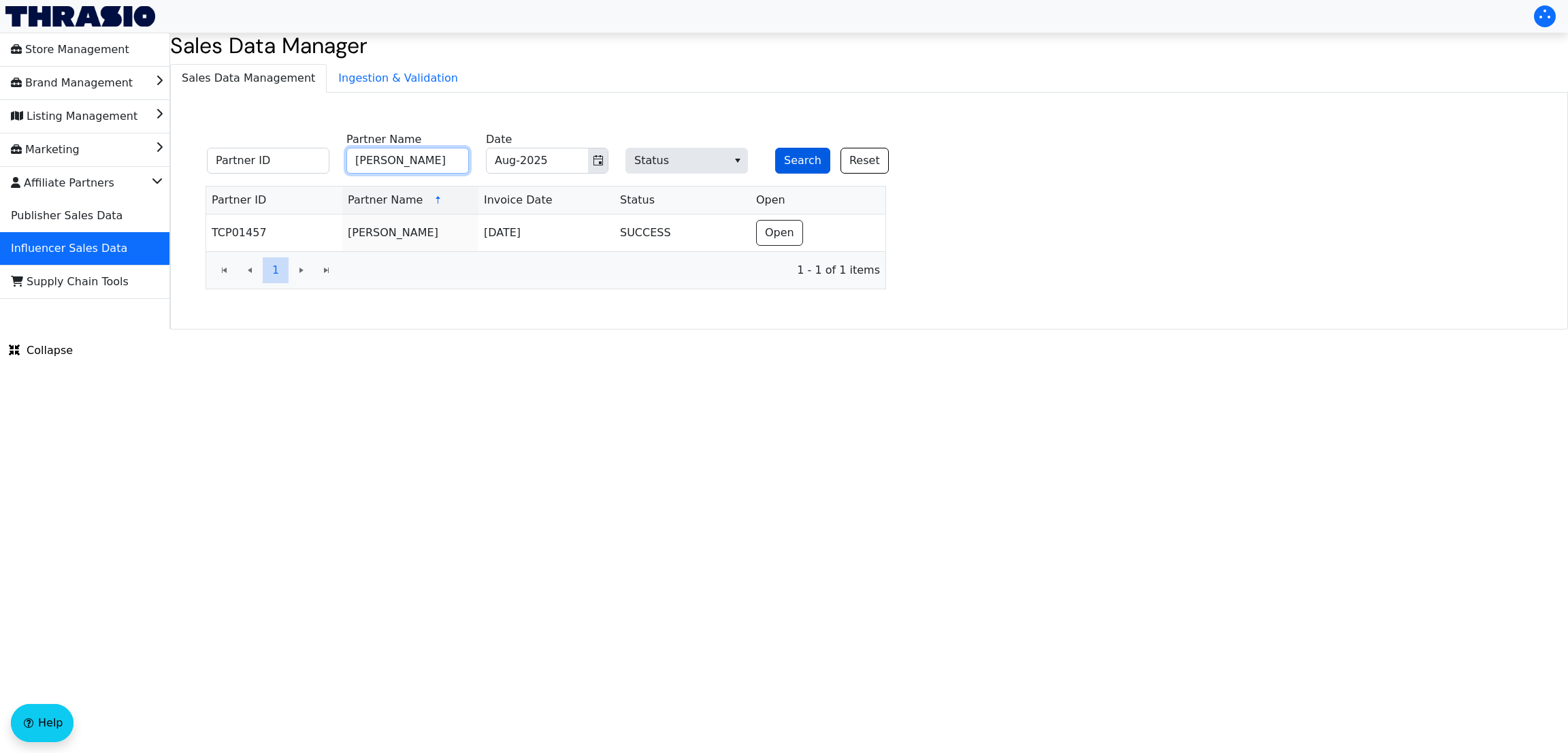
type input "[PERSON_NAME]"
click at [789, 162] on button "Search" at bounding box center [802, 160] width 55 height 26
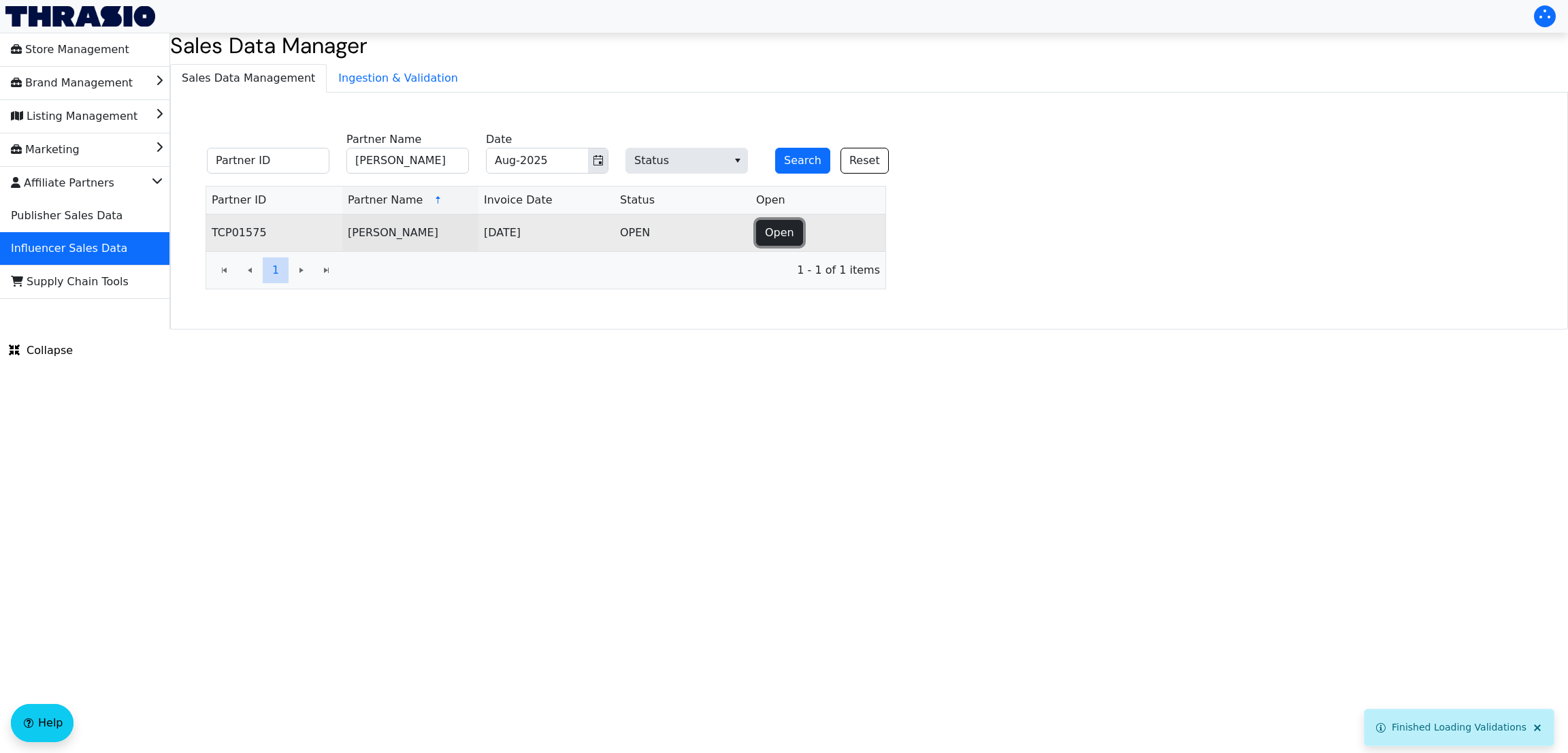
click at [780, 236] on span "Open" at bounding box center [780, 232] width 29 height 16
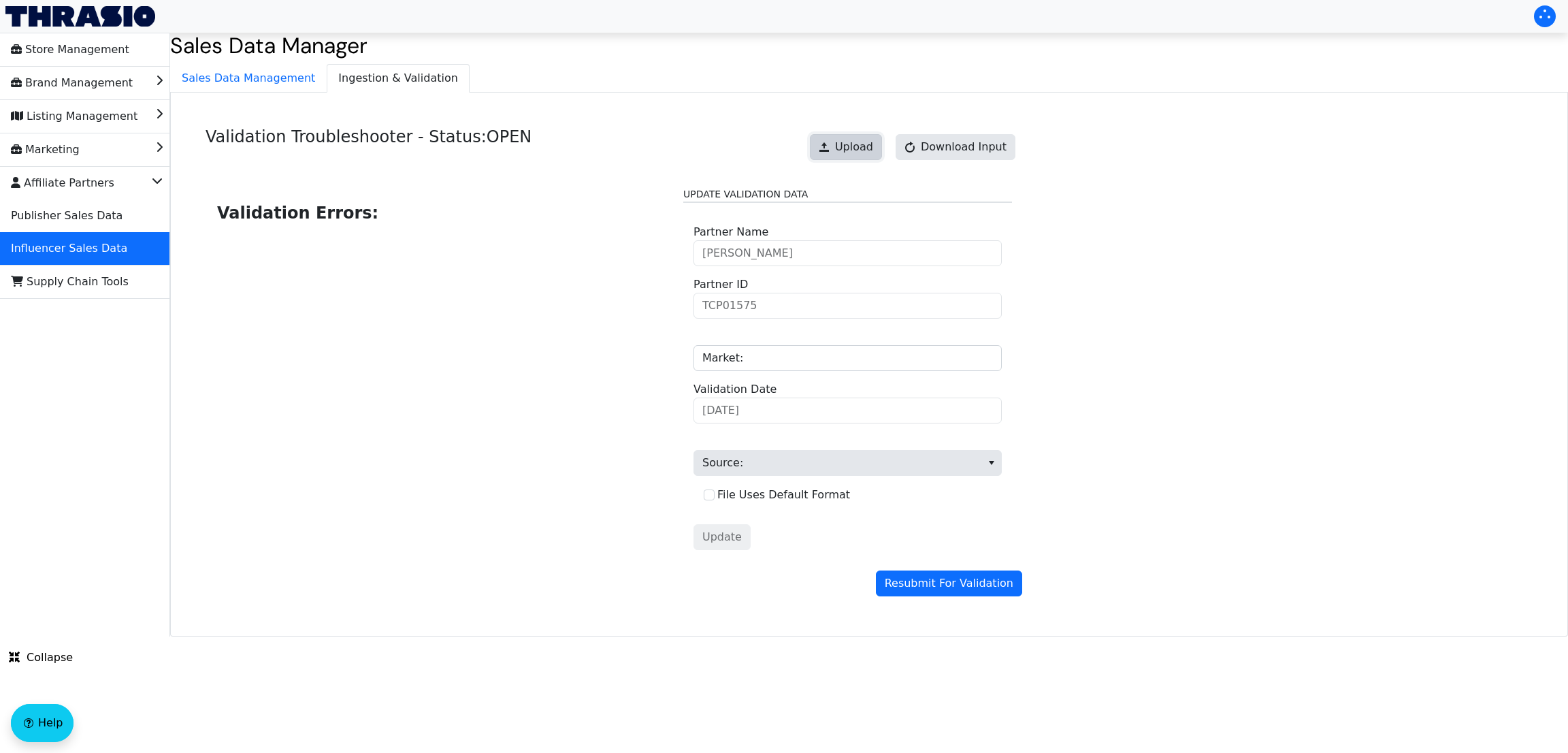
click at [830, 146] on span at bounding box center [824, 147] width 11 height 11
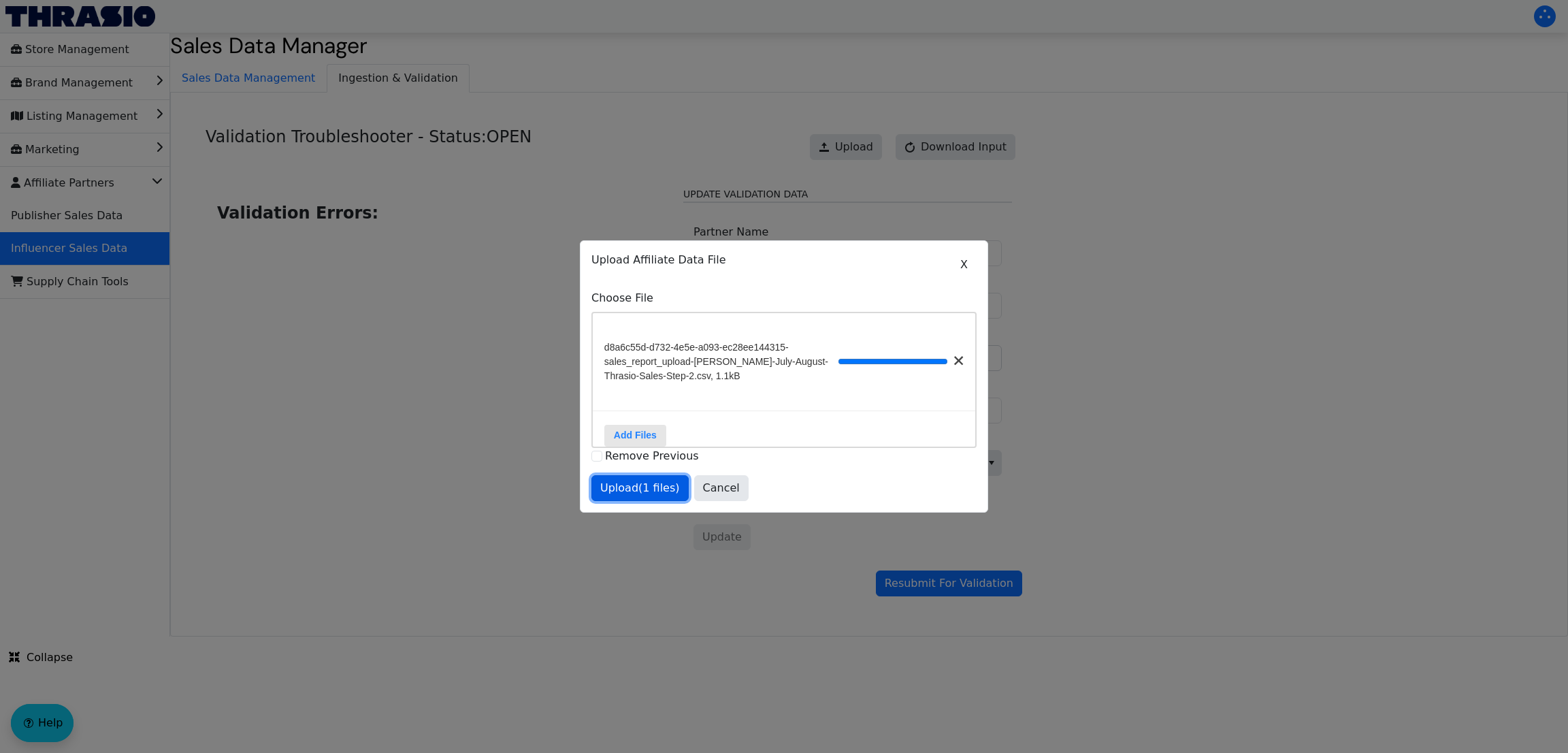
click at [654, 490] on span "Upload (1 files)" at bounding box center [640, 488] width 79 height 16
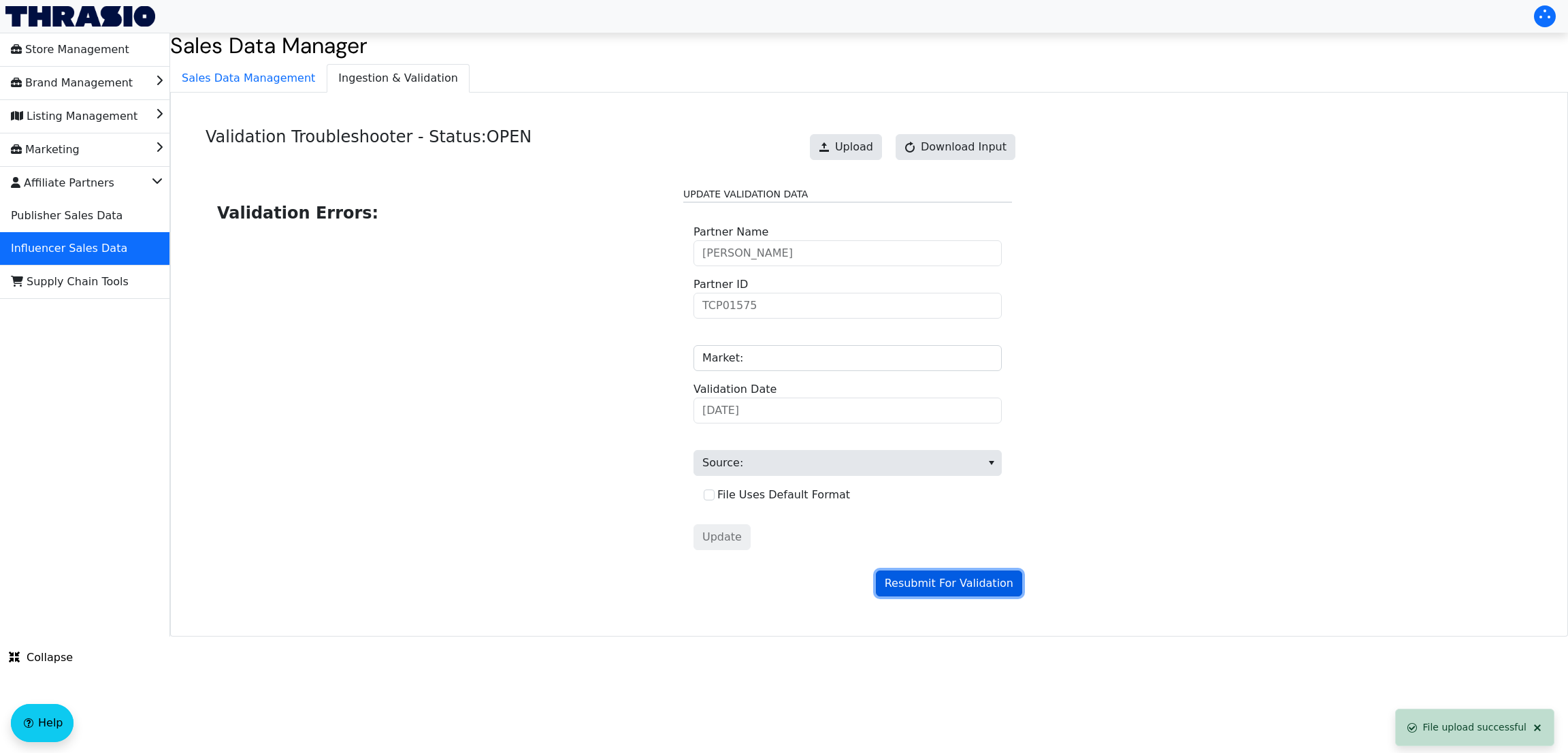
click at [922, 588] on span "Resubmit For Validation" at bounding box center [949, 583] width 129 height 16
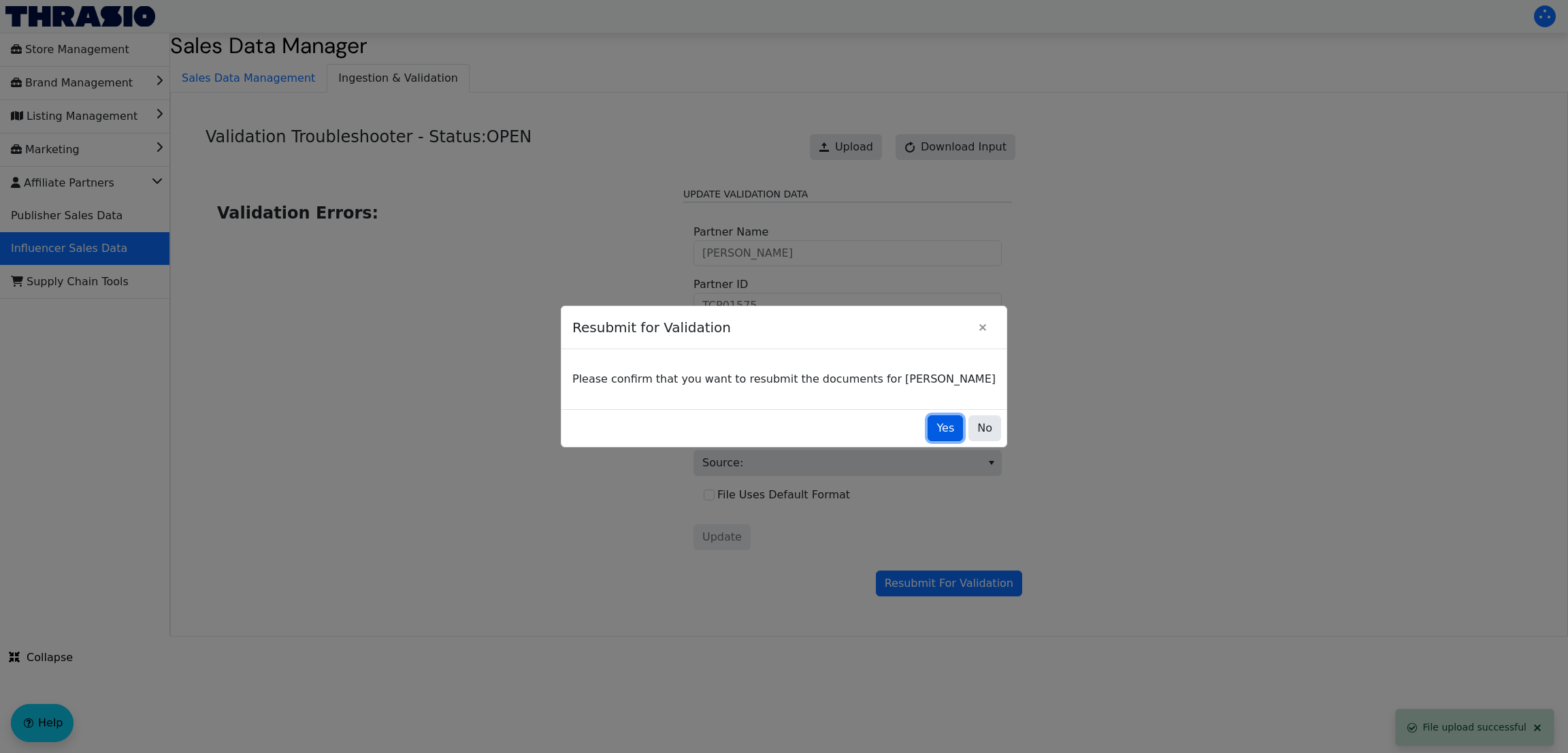
click at [937, 431] on span "Yes" at bounding box center [945, 427] width 18 height 16
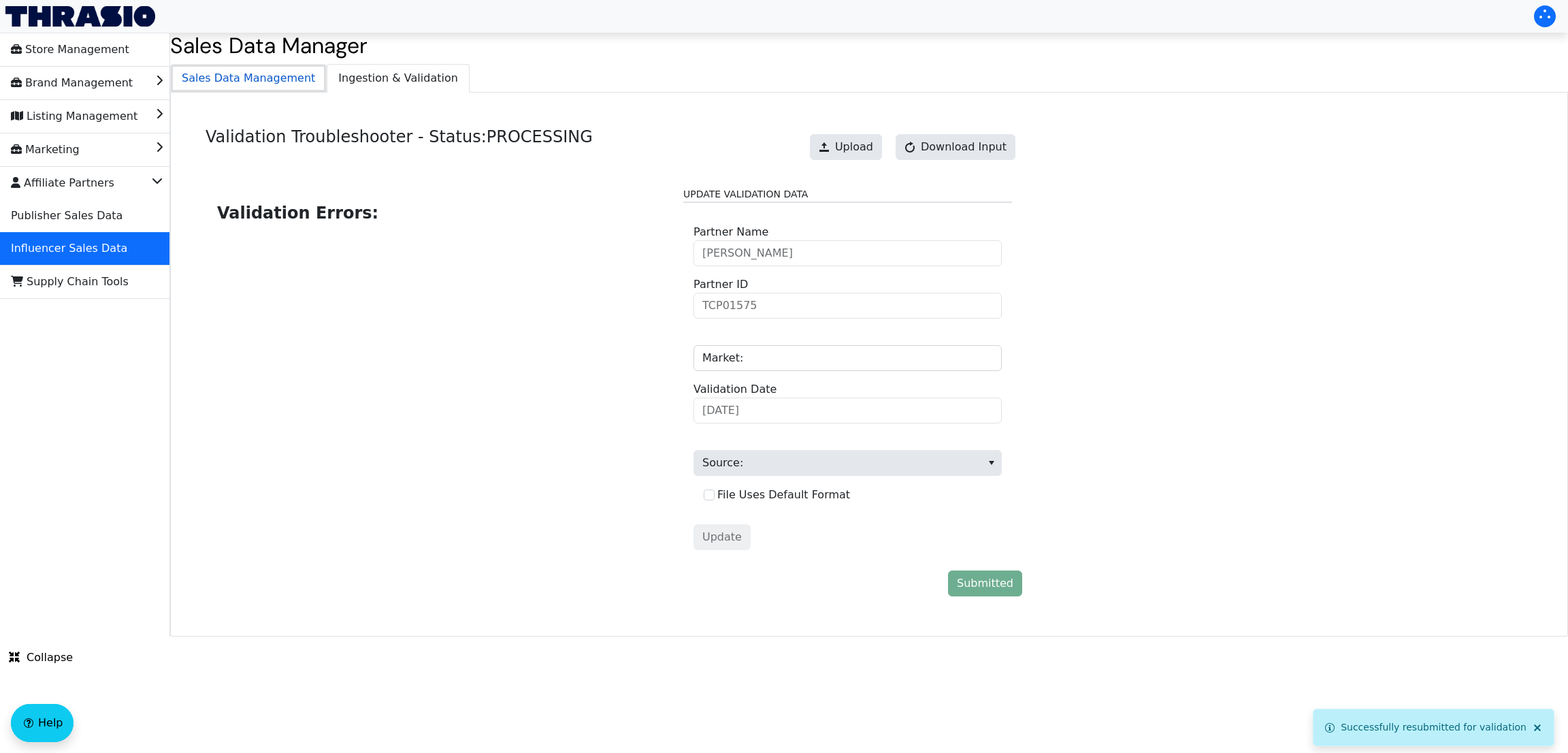
click at [203, 85] on span "Sales Data Management" at bounding box center [249, 77] width 155 height 27
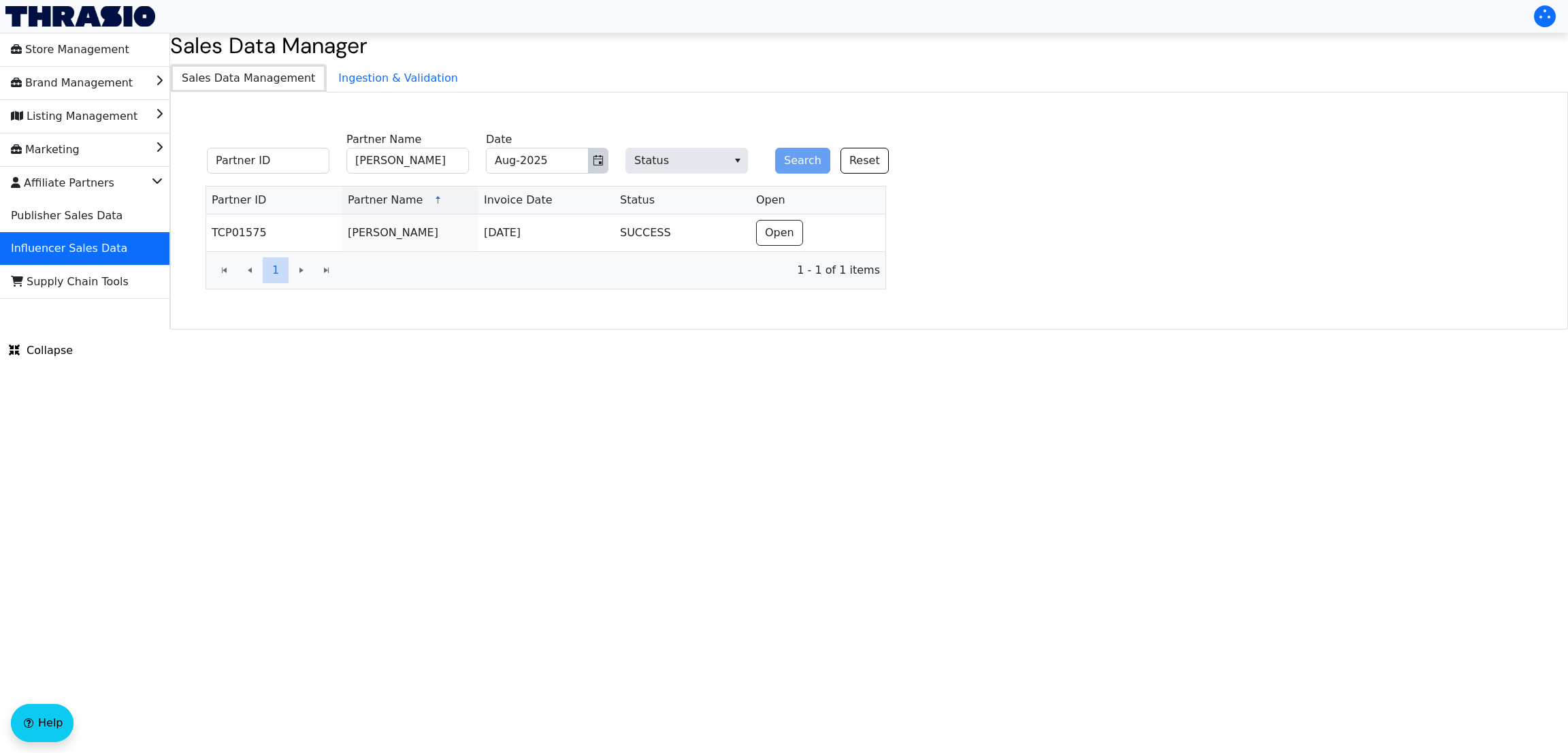
click at [605, 164] on button "Toggle calendar" at bounding box center [597, 161] width 20 height 25
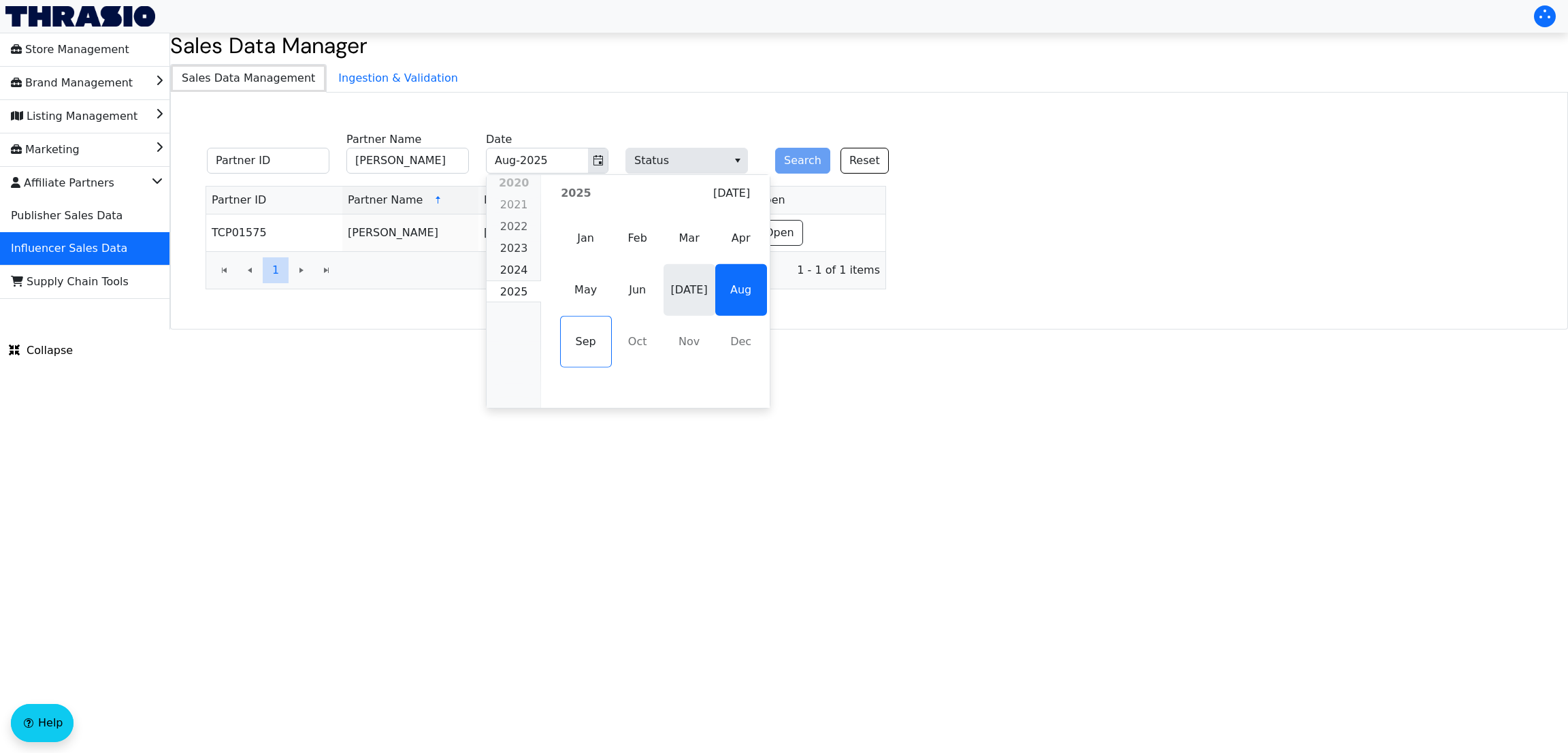
click at [668, 291] on span "[DATE]" at bounding box center [689, 289] width 52 height 52
type input "[DATE]-2025"
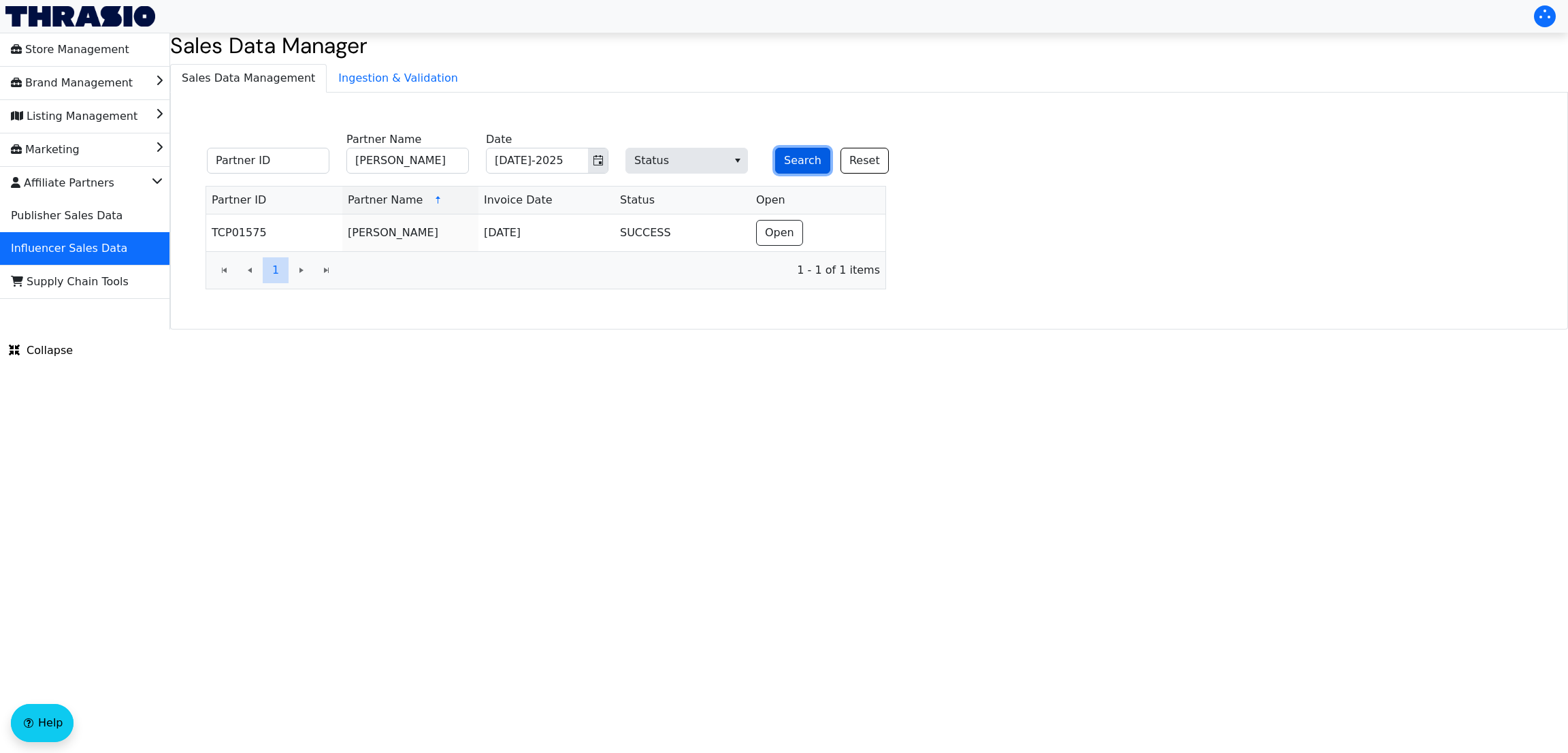
click at [811, 160] on button "Search" at bounding box center [802, 160] width 55 height 26
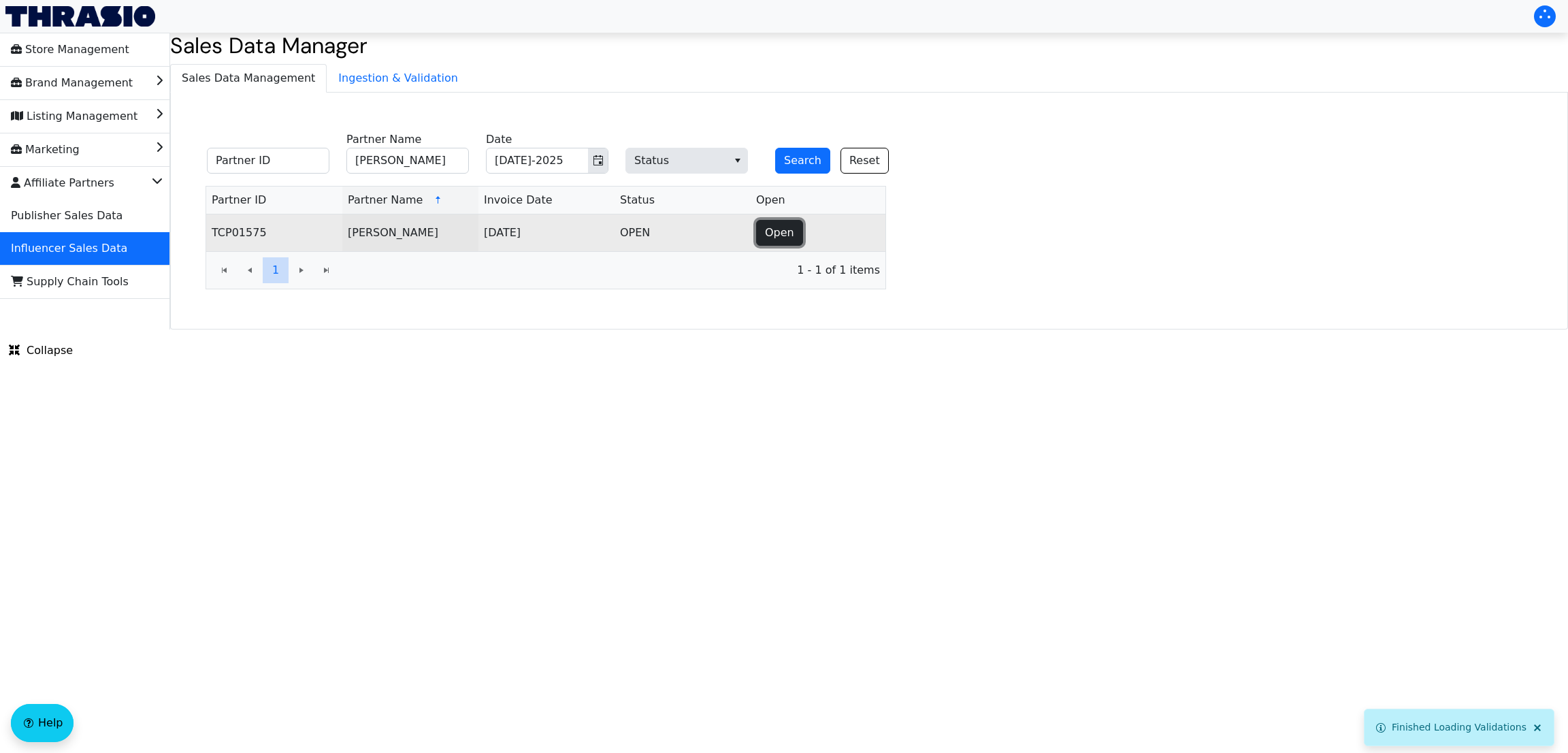
click at [791, 236] on span "Open" at bounding box center [780, 232] width 29 height 16
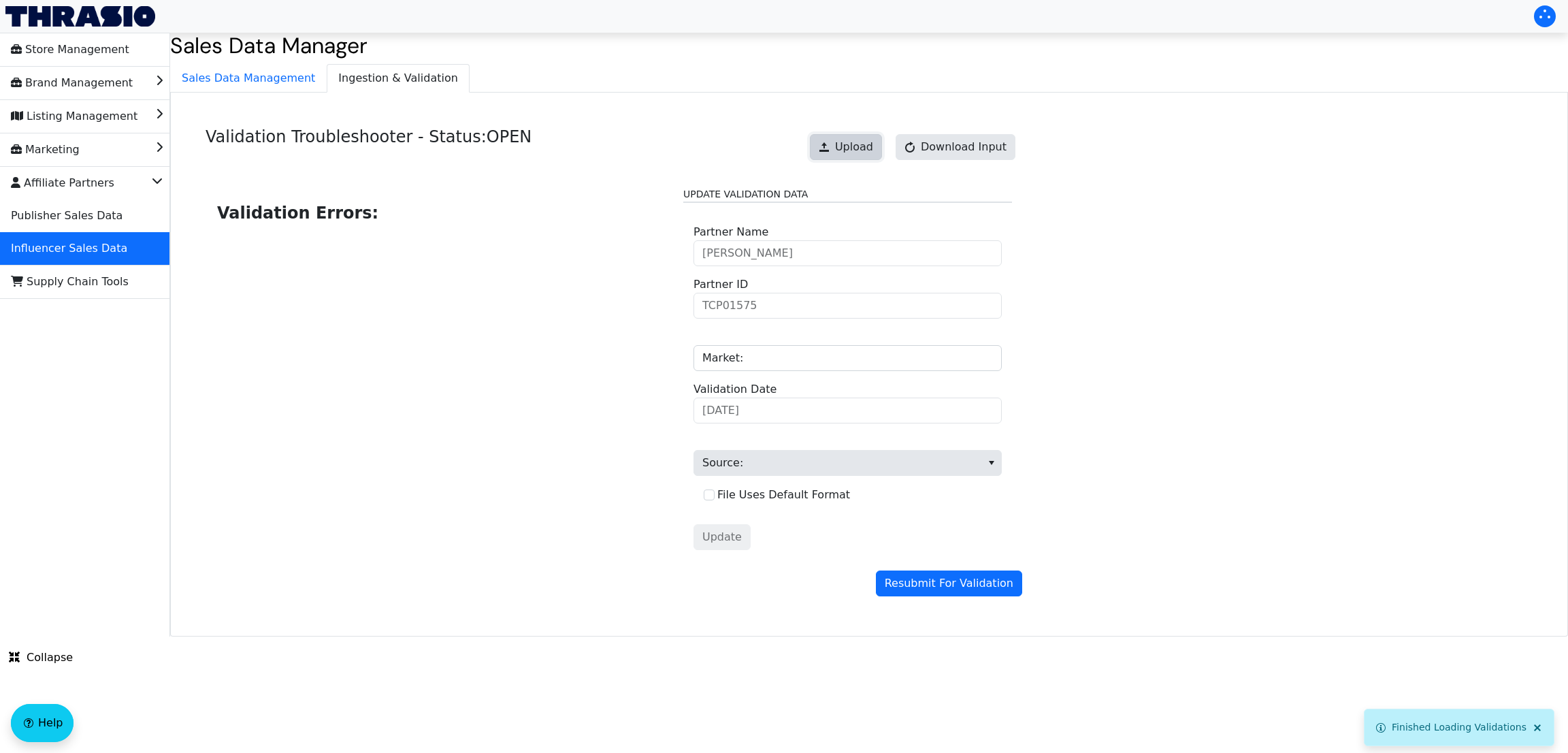
click at [877, 135] on button "Upload" at bounding box center [846, 146] width 72 height 26
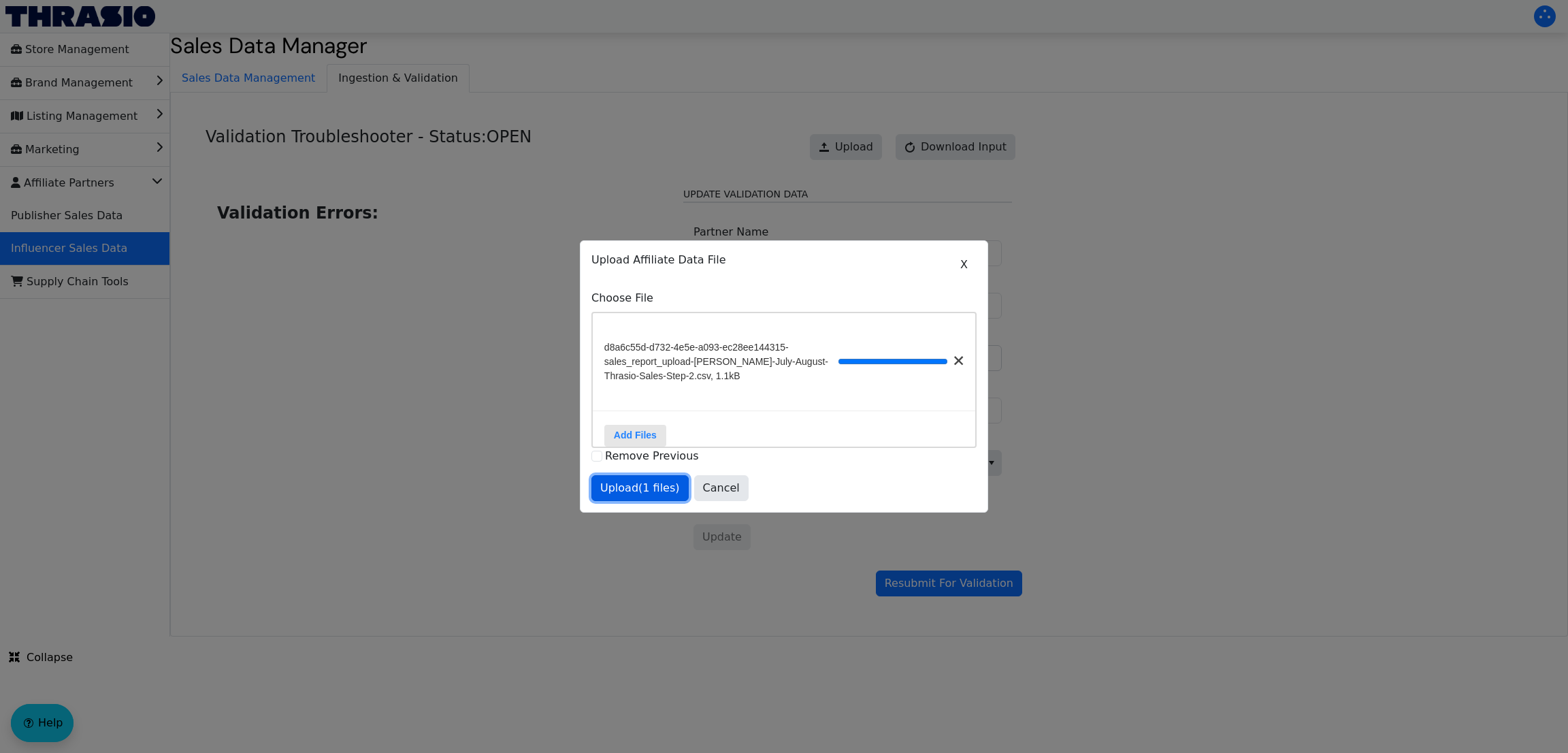
click at [640, 496] on span "Upload (1 files)" at bounding box center [640, 488] width 79 height 16
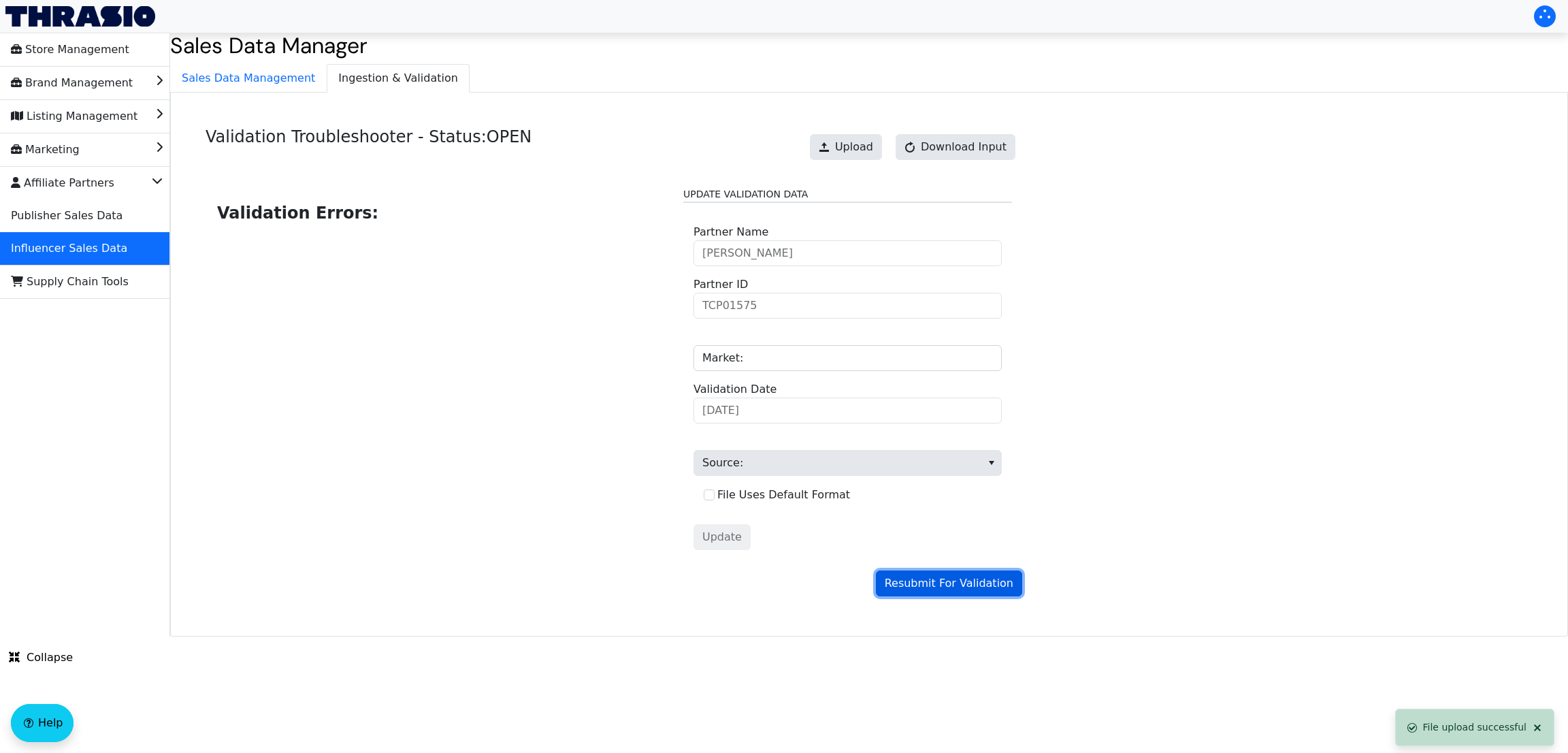
click at [933, 586] on span "Resubmit For Validation" at bounding box center [949, 583] width 129 height 16
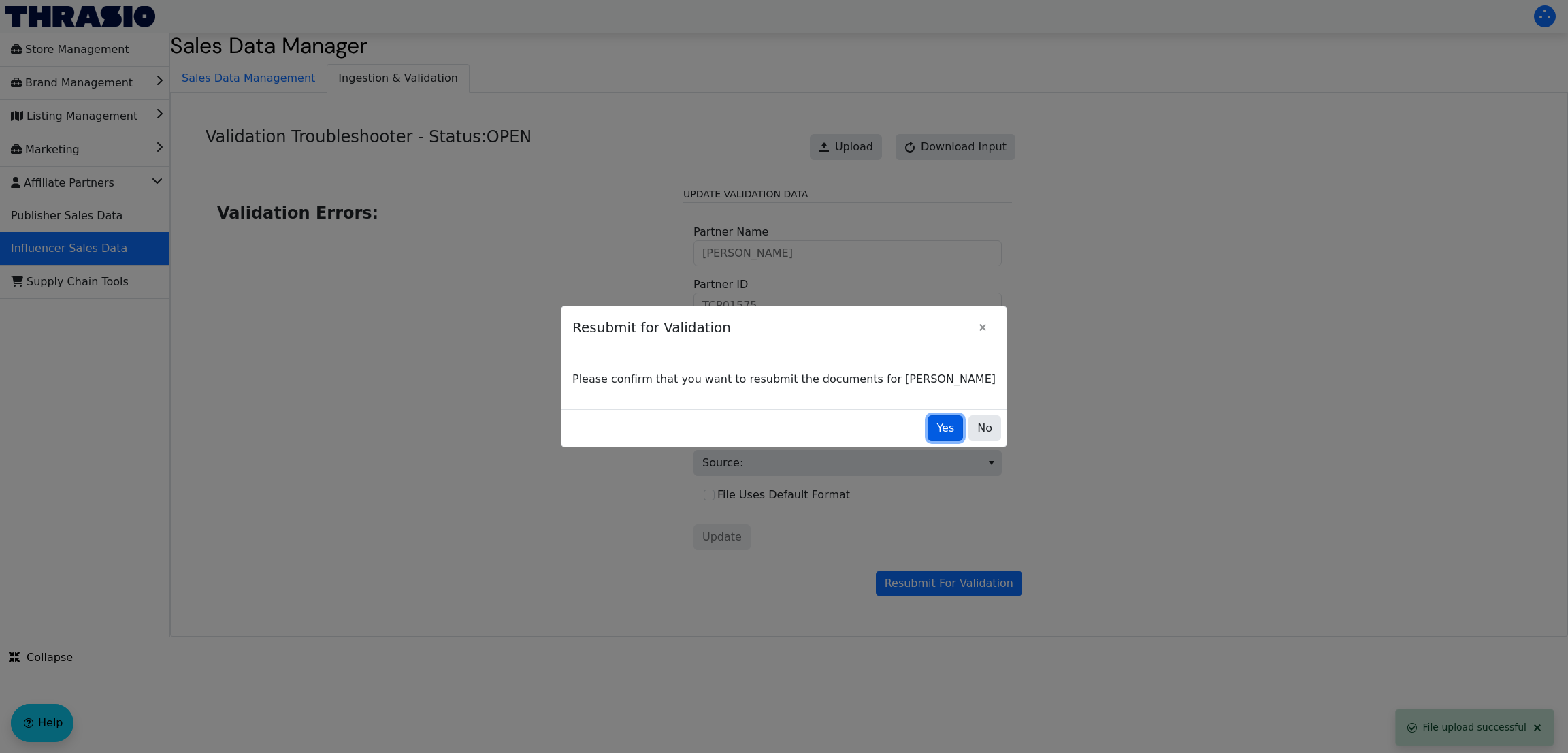
click at [928, 417] on button "Yes" at bounding box center [945, 427] width 35 height 26
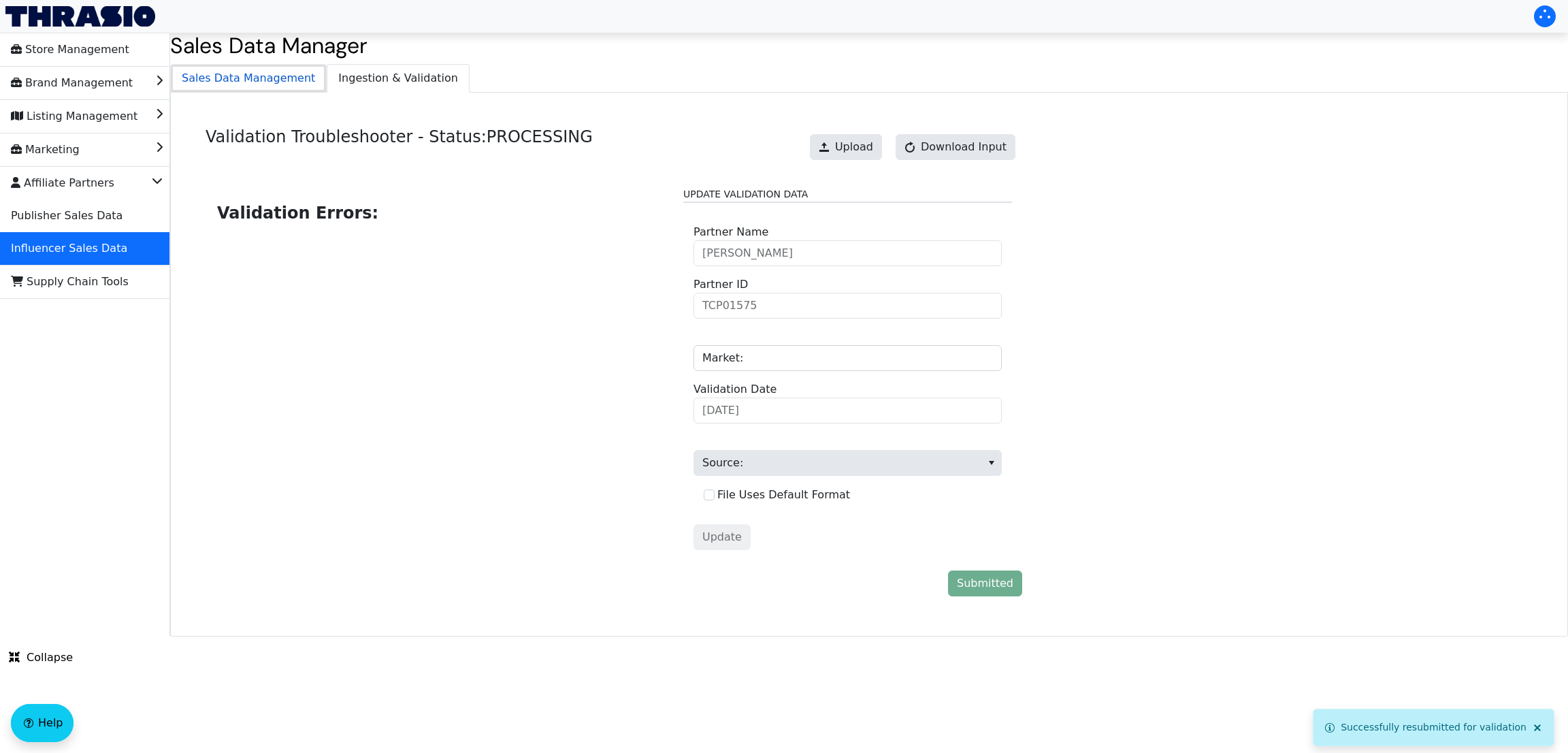
click at [259, 71] on span "Sales Data Management" at bounding box center [249, 77] width 155 height 27
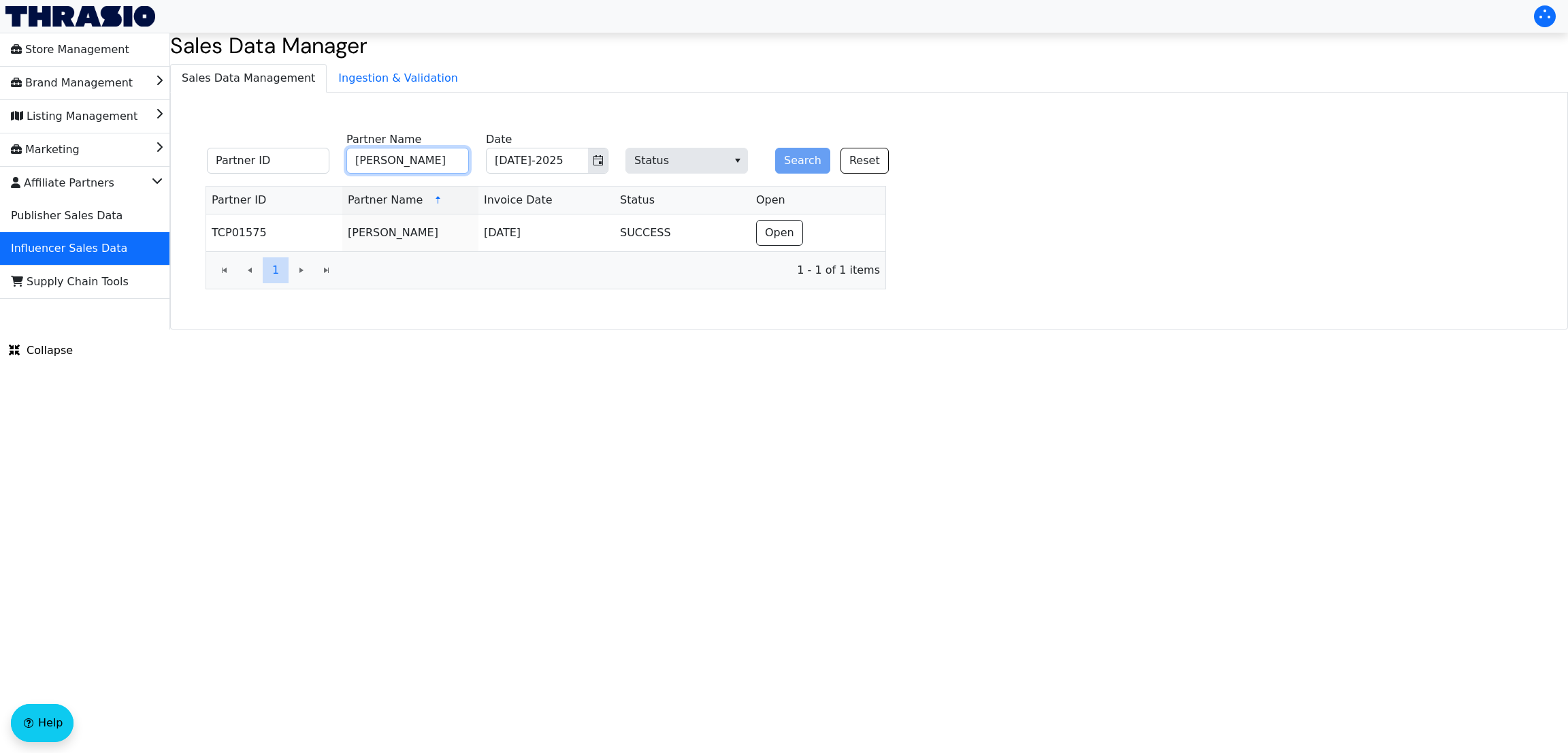
click at [377, 164] on input "[PERSON_NAME]" at bounding box center [408, 160] width 123 height 26
paste input "[PERSON_NAME]"
click at [377, 164] on input "[PERSON_NAME]" at bounding box center [408, 160] width 123 height 26
type input "[PERSON_NAME]"
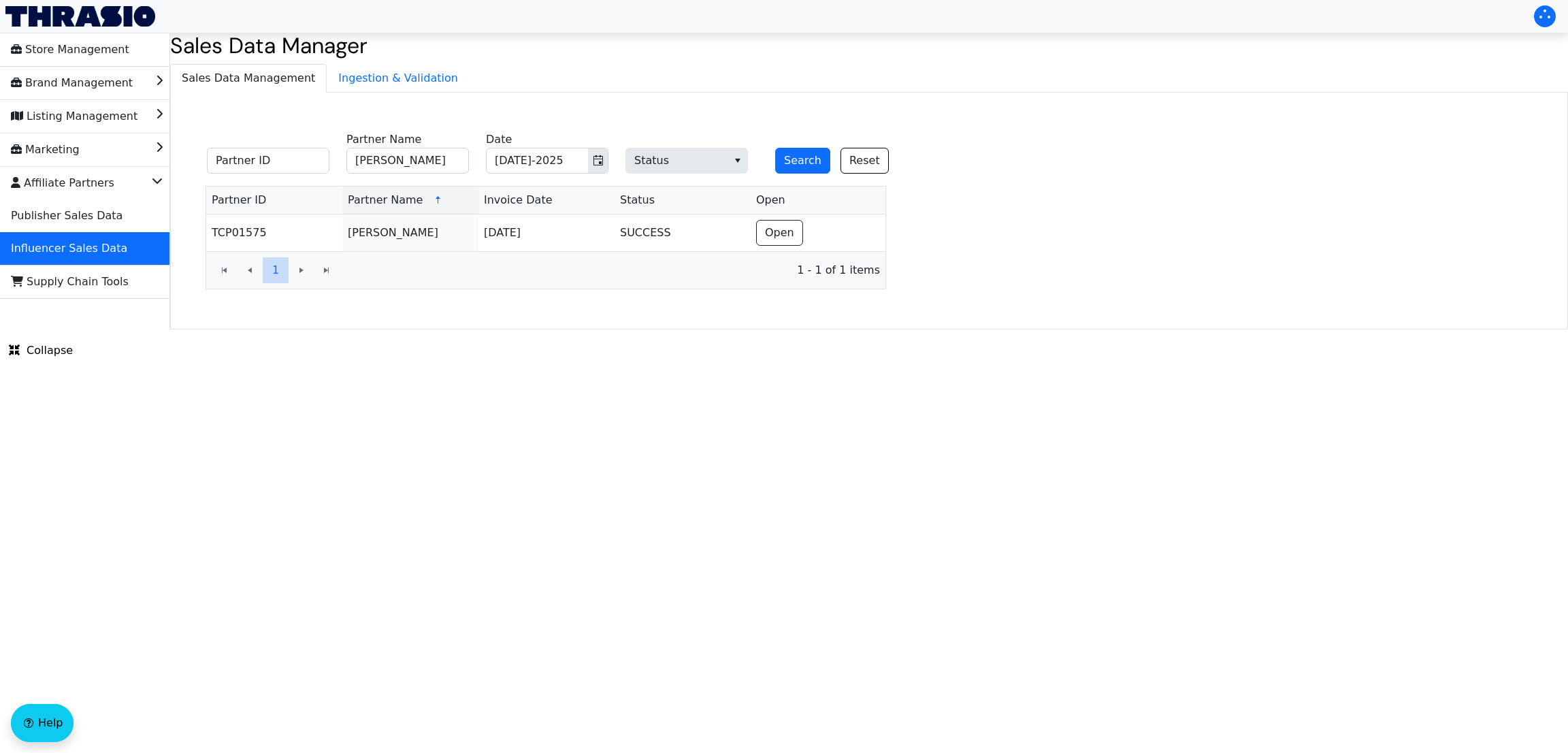
click at [715, 126] on div "Partner ID [PERSON_NAME] Partner Name [DATE]-2025 Date Status Search Reset Part…" at bounding box center [546, 208] width 730 height 210
click at [594, 160] on icon "Toggle calendar" at bounding box center [598, 161] width 11 height 11
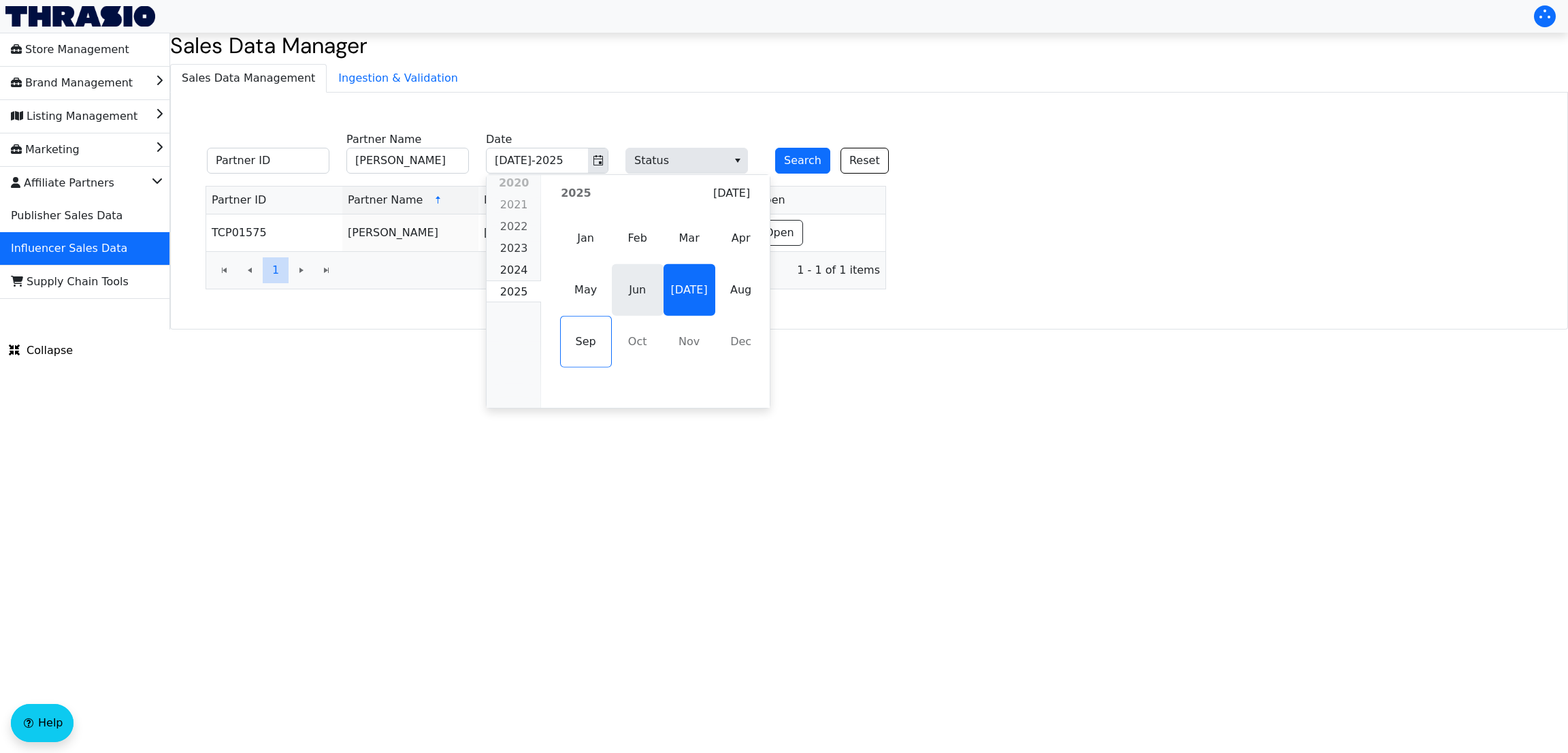
click at [624, 286] on span "Jun" at bounding box center [637, 289] width 52 height 52
type input "Jun-2025"
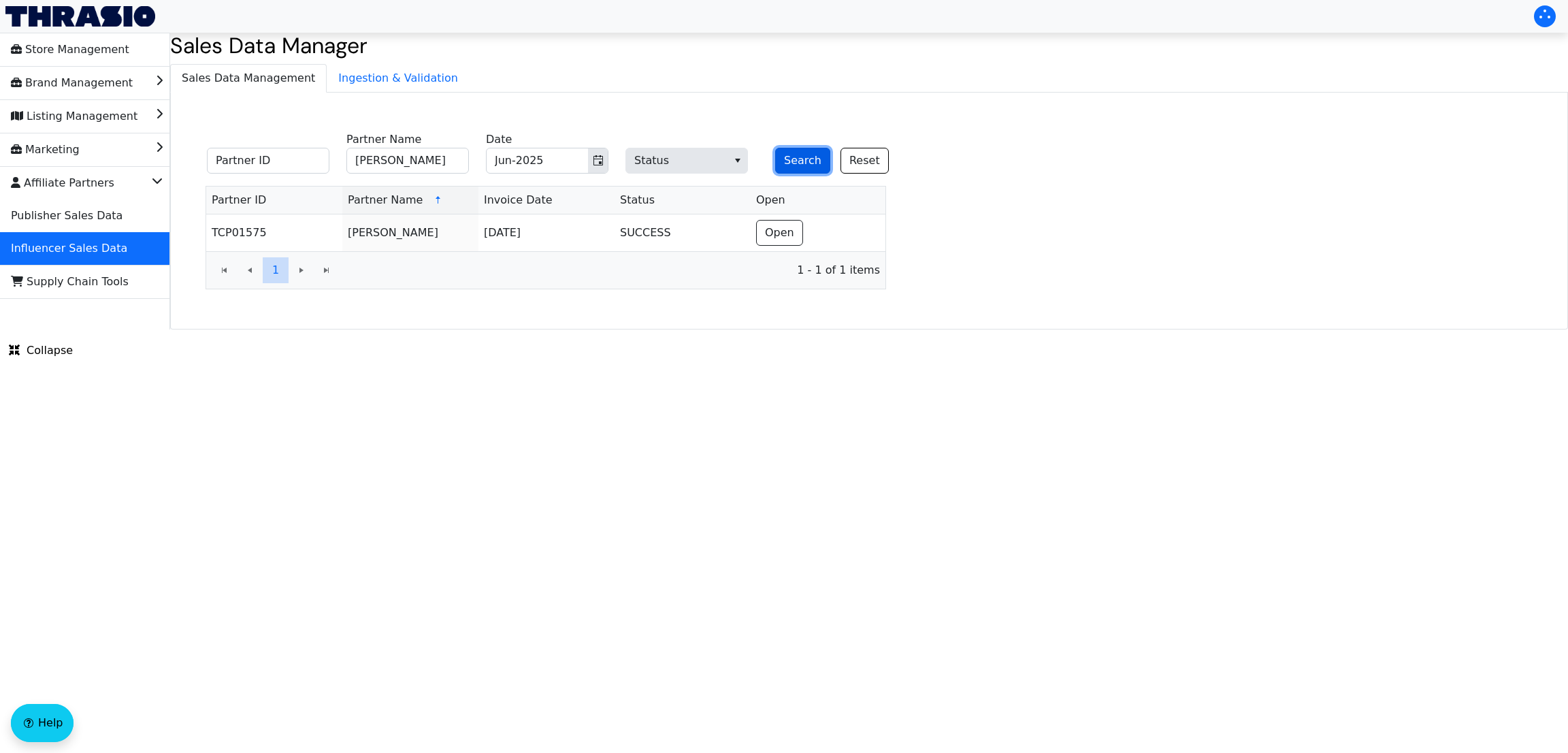
click at [792, 155] on button "Search" at bounding box center [802, 160] width 55 height 26
click at [383, 161] on input "[PERSON_NAME]" at bounding box center [408, 160] width 123 height 26
paste input "[PERSON_NAME]"
click at [383, 161] on input "[PERSON_NAME]" at bounding box center [408, 160] width 123 height 26
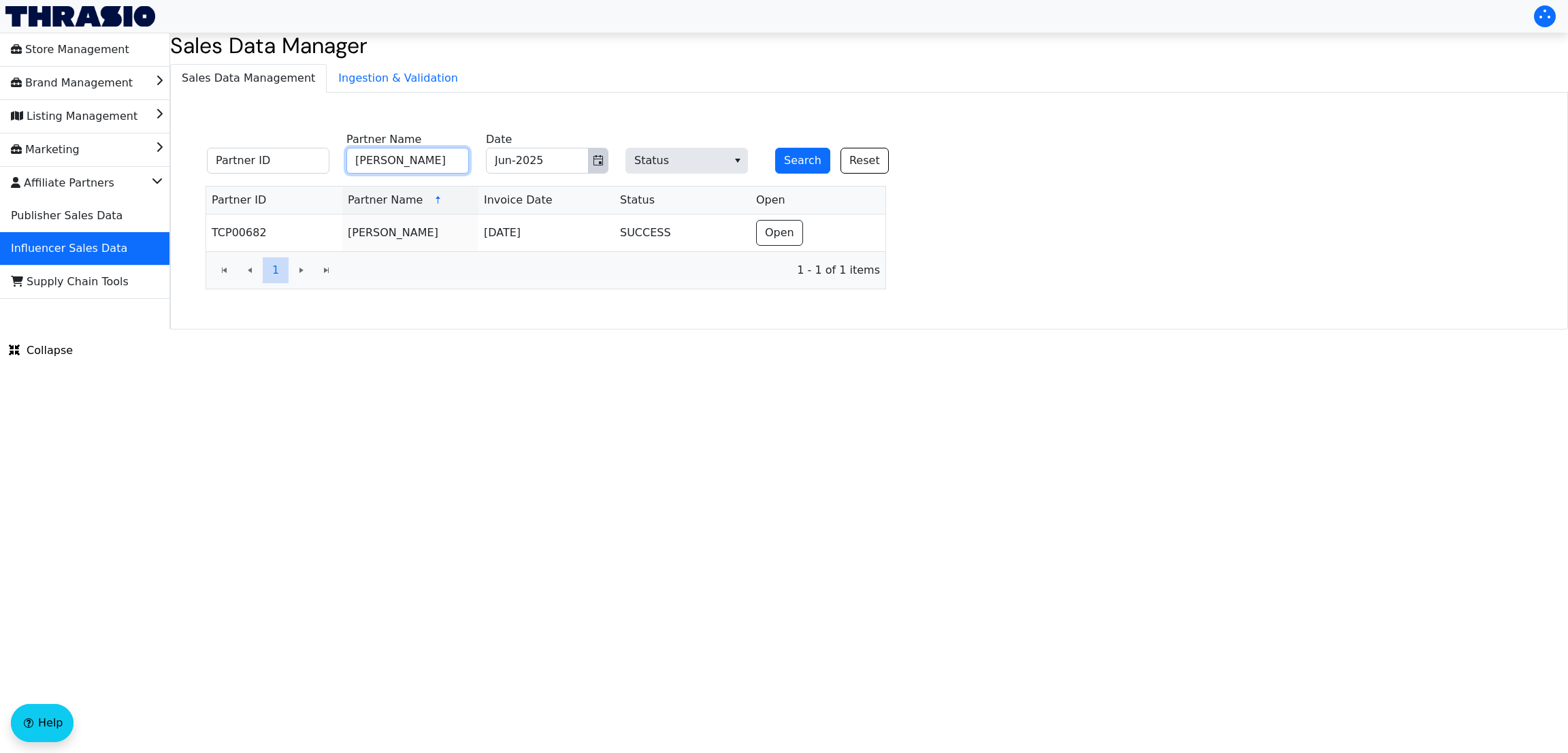
click at [602, 163] on icon "Toggle calendar" at bounding box center [598, 161] width 11 height 11
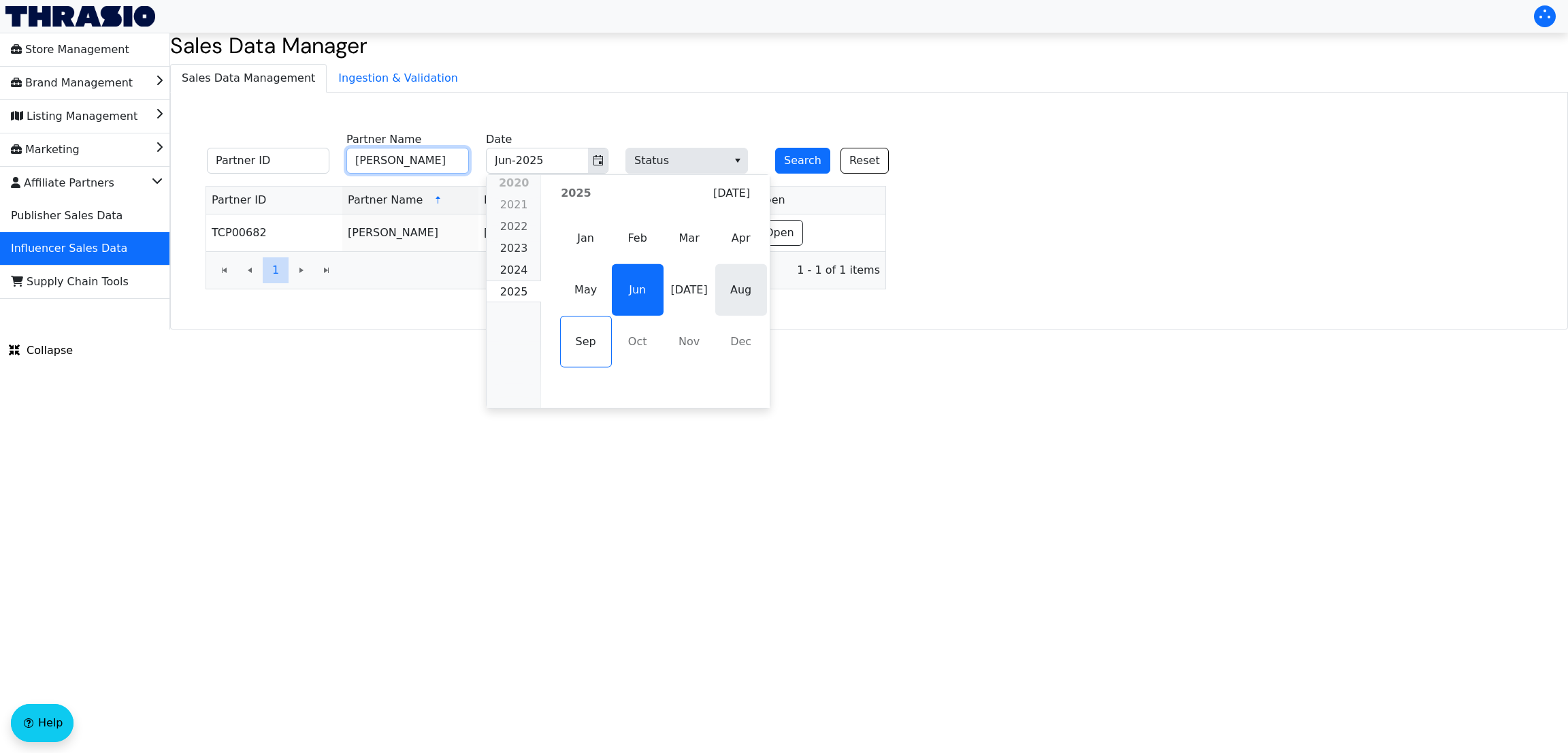
click at [745, 303] on span "Aug" at bounding box center [741, 289] width 52 height 52
type input "[PERSON_NAME]"
type input "Aug-2025"
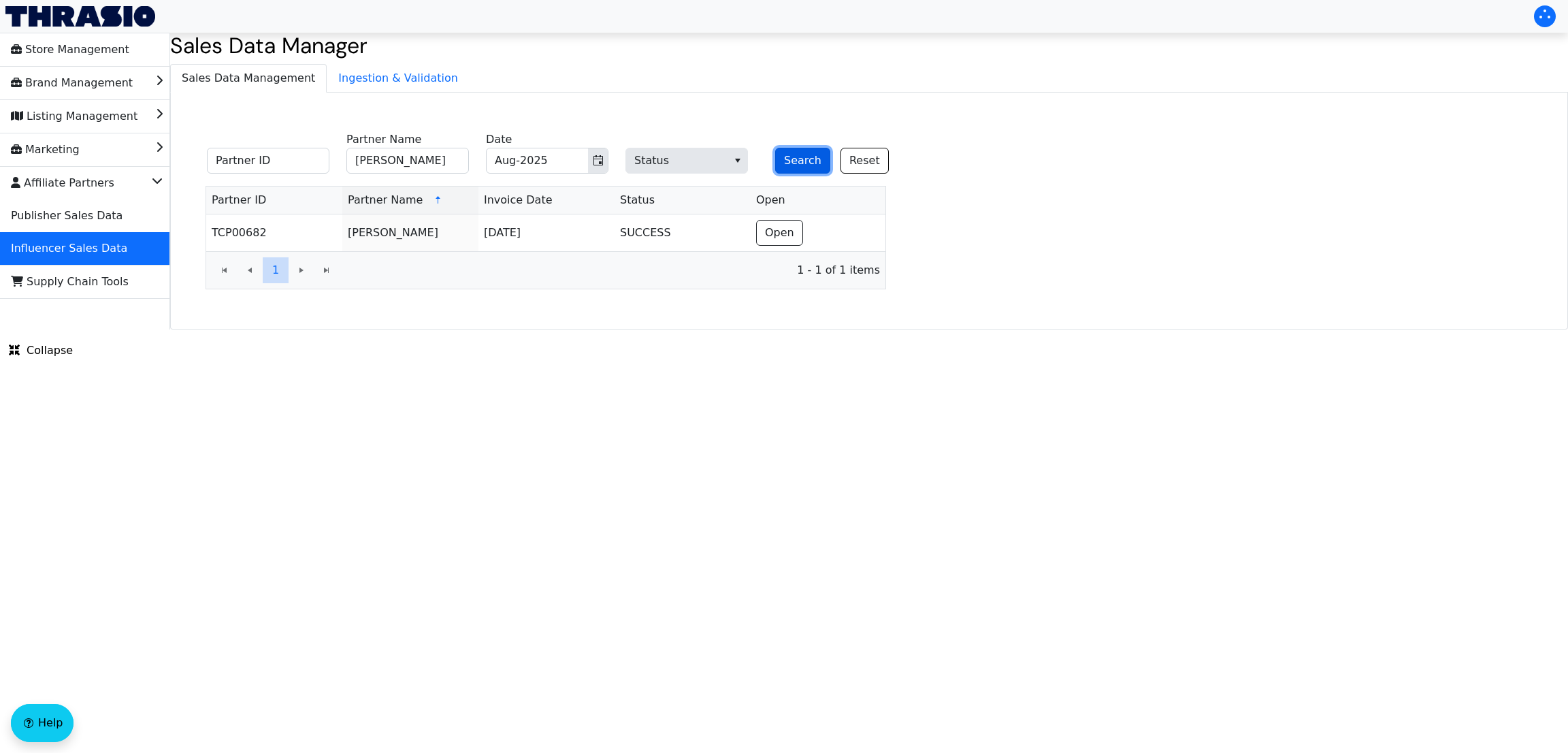
click at [812, 163] on button "Search" at bounding box center [802, 160] width 55 height 26
click at [381, 168] on input "[PERSON_NAME]" at bounding box center [408, 160] width 123 height 26
paste input "[PERSON_NAME]"
click at [381, 168] on input "[PERSON_NAME]" at bounding box center [408, 160] width 123 height 26
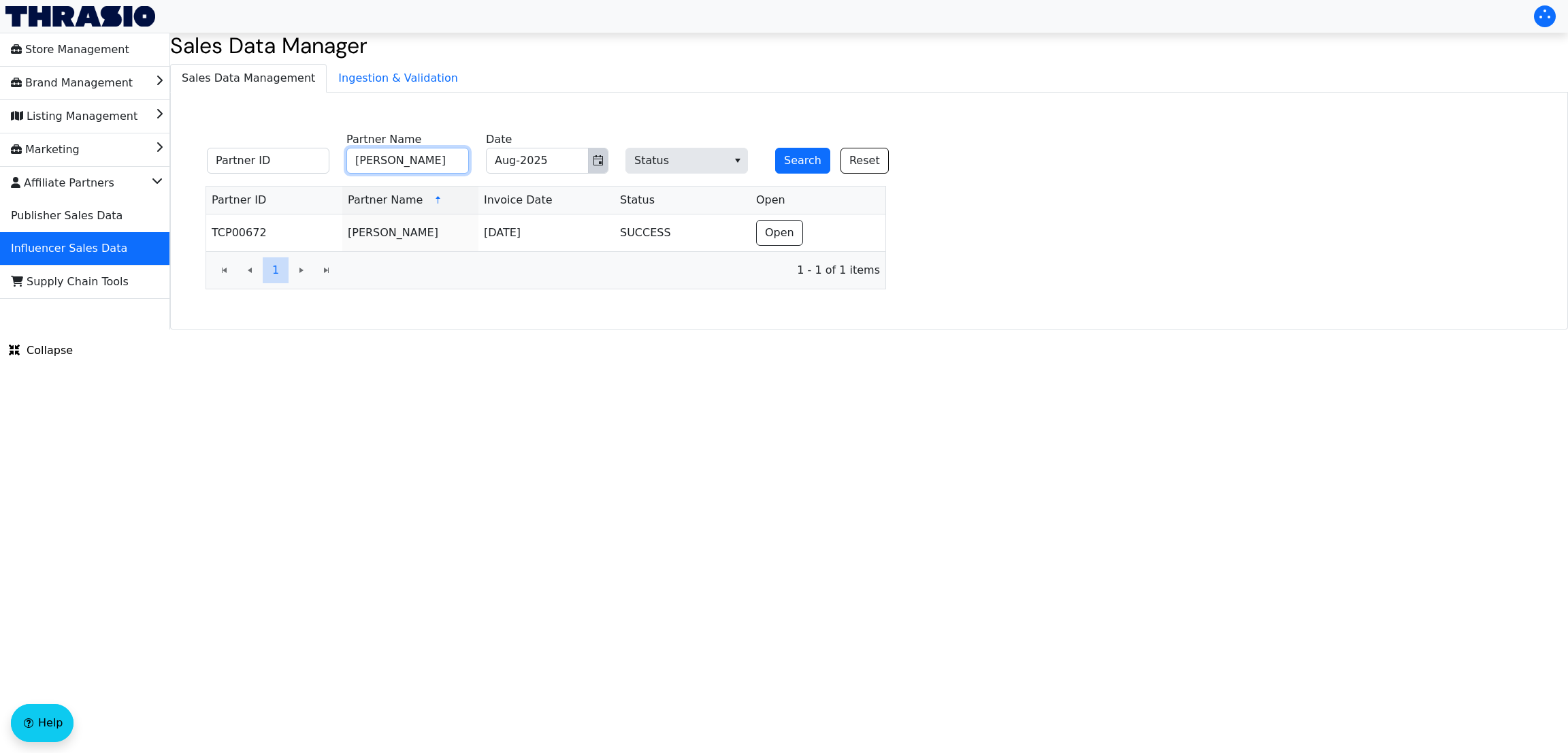
click at [598, 154] on span "Toggle calendar" at bounding box center [598, 160] width 11 height 16
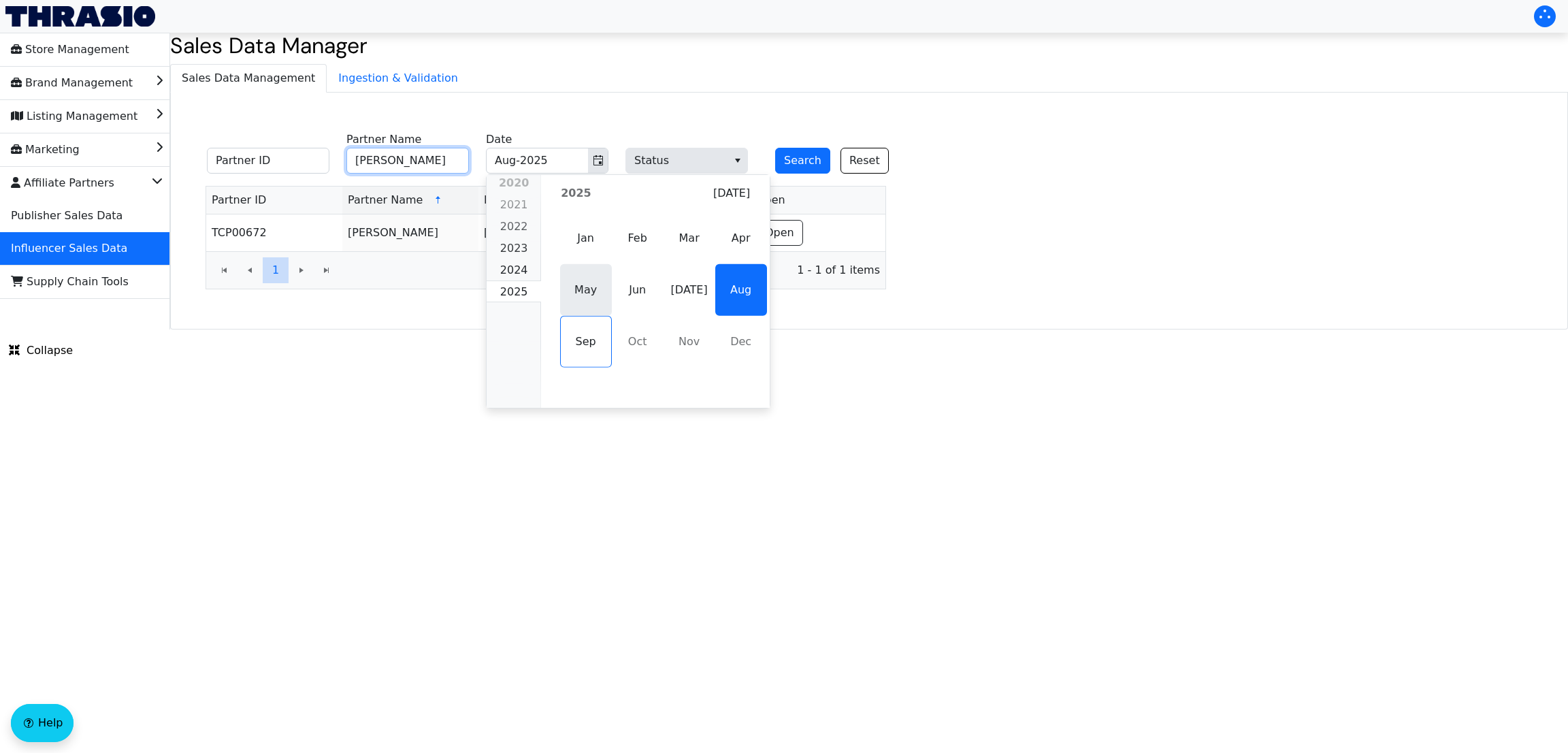
click at [577, 298] on span "May" at bounding box center [586, 289] width 52 height 52
type input "[PERSON_NAME]"
type input "May-2025"
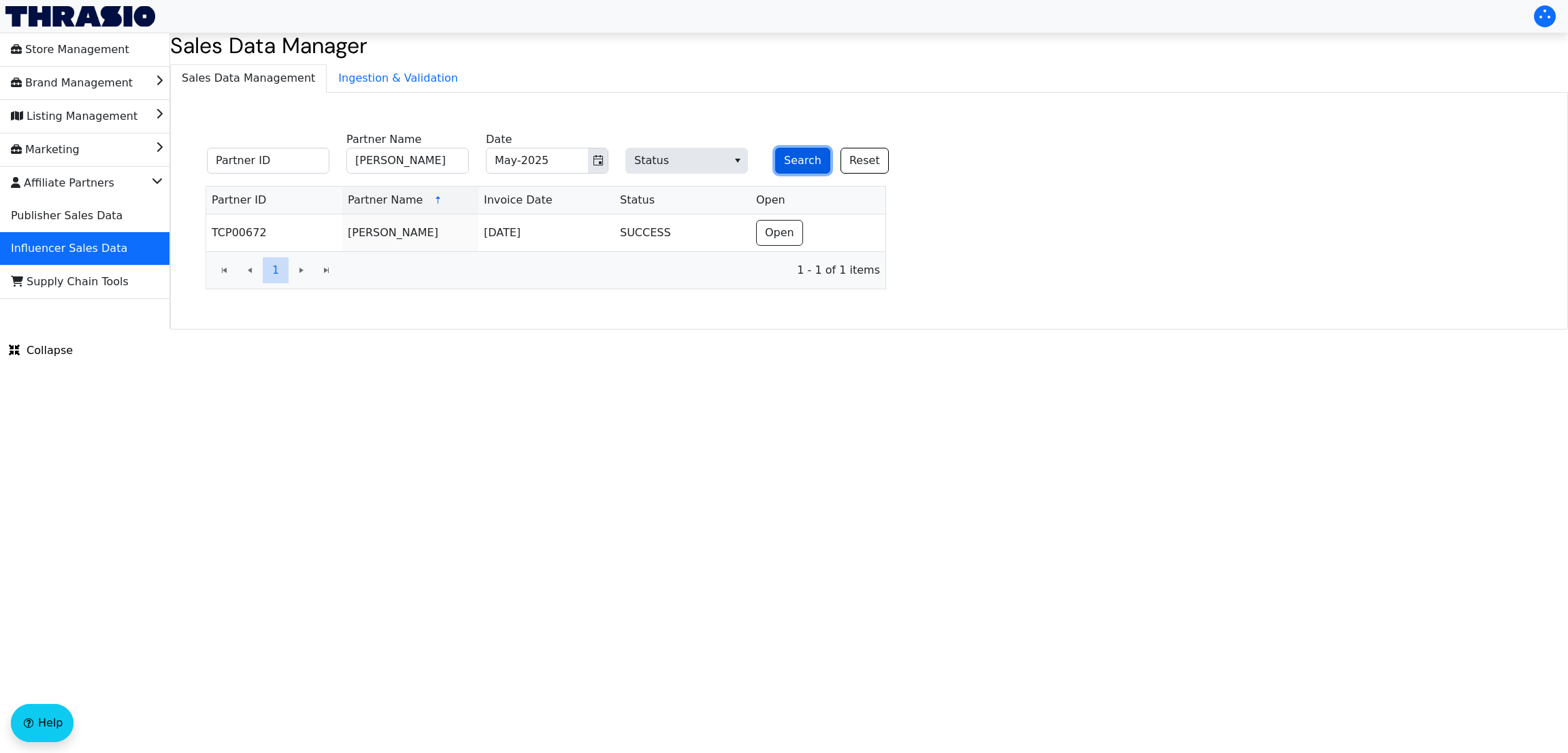
click at [805, 164] on button "Search" at bounding box center [802, 160] width 55 height 26
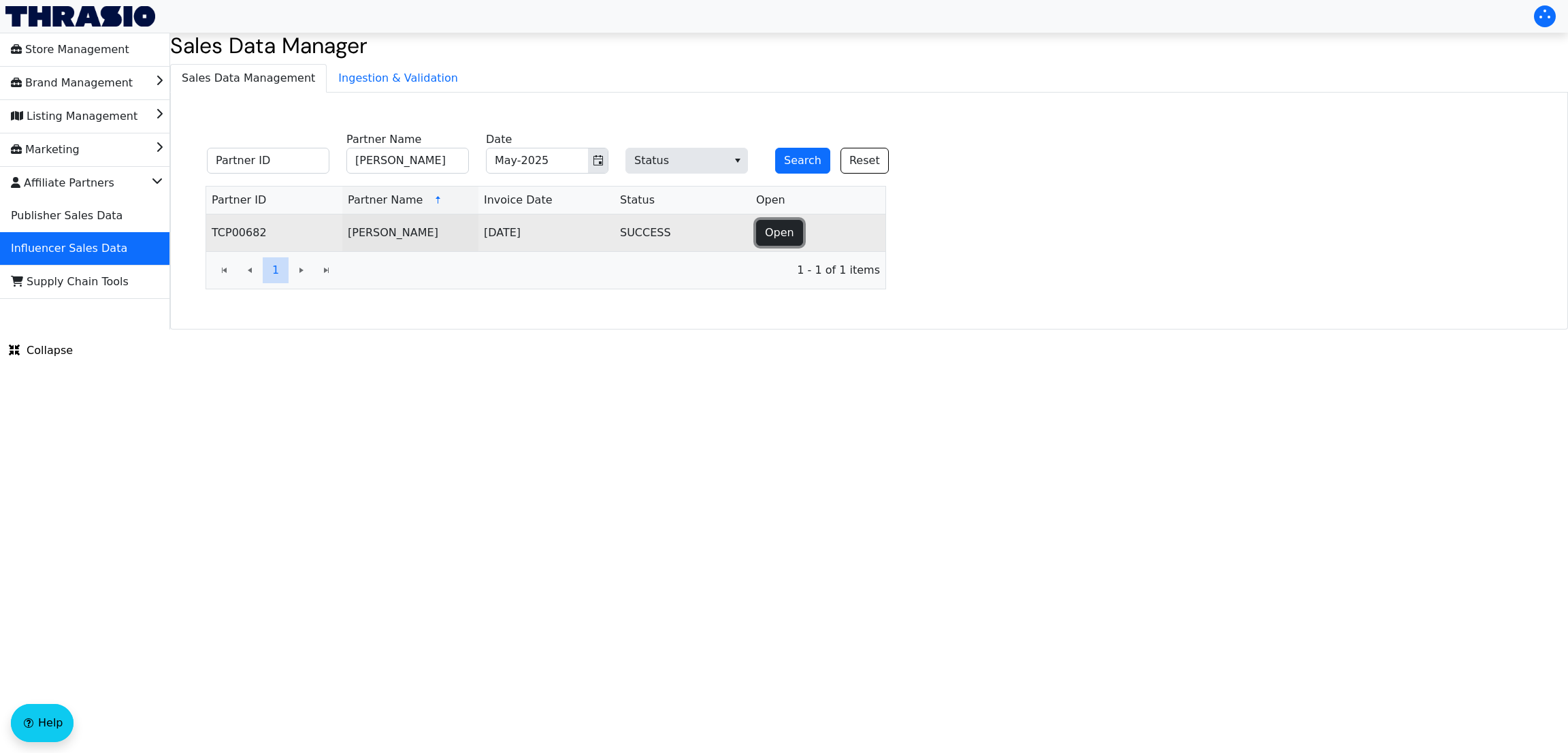
click at [784, 230] on span "Open" at bounding box center [780, 232] width 29 height 16
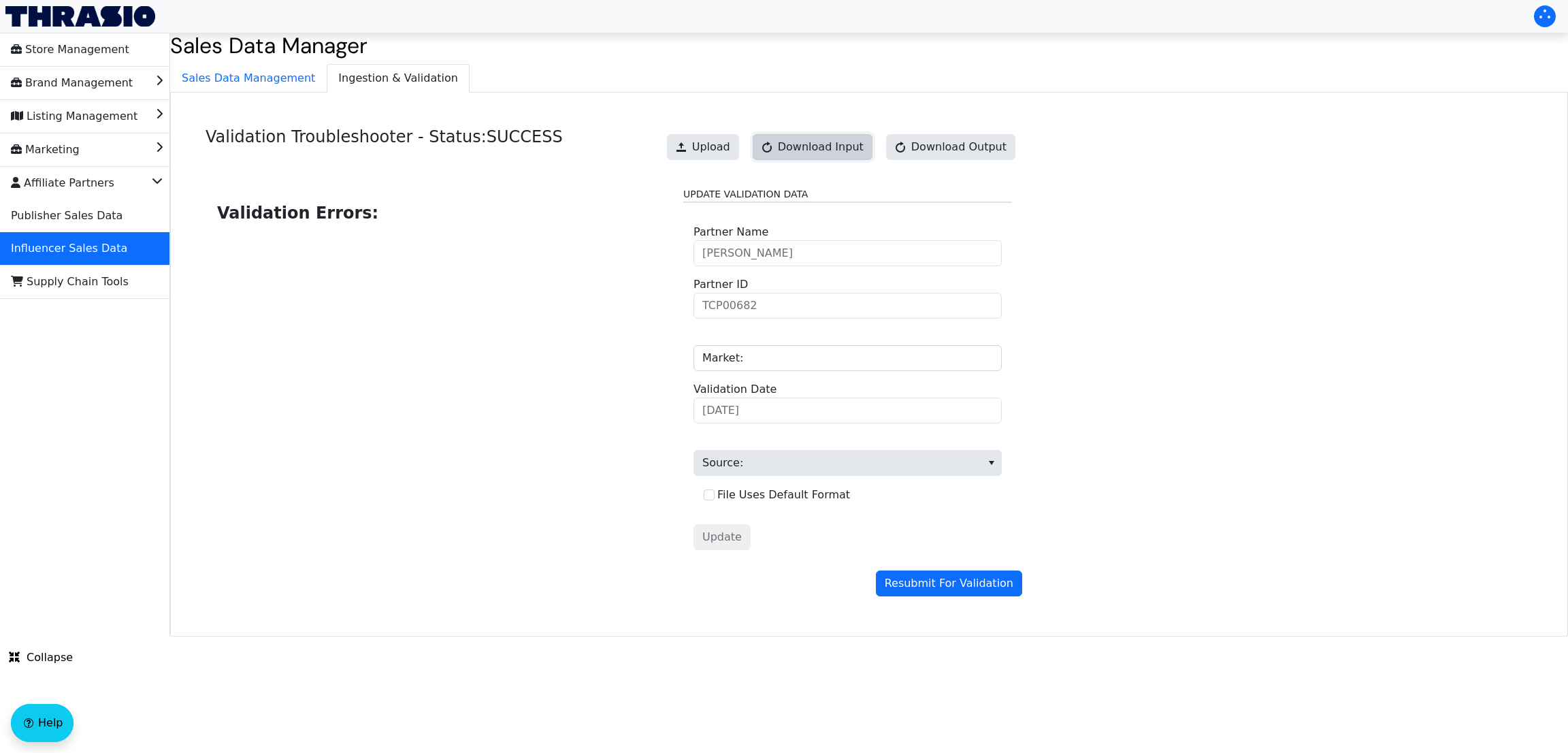
click at [848, 145] on span "Download Input" at bounding box center [820, 146] width 86 height 16
click at [801, 143] on link "Download Input" at bounding box center [813, 146] width 120 height 26
click at [255, 84] on span "Sales Data Management" at bounding box center [249, 77] width 155 height 27
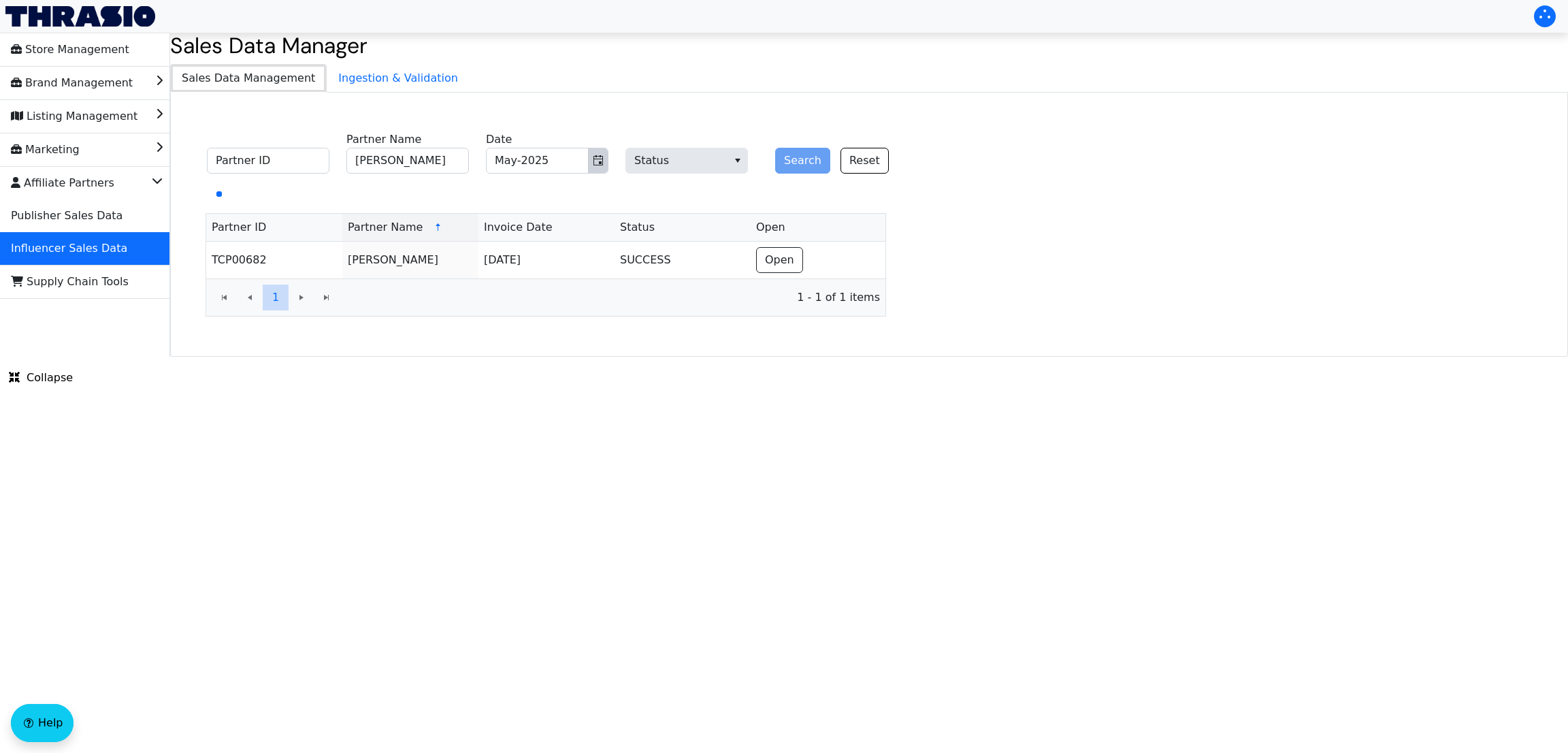
click at [599, 162] on icon "Toggle calendar" at bounding box center [598, 160] width 9 height 10
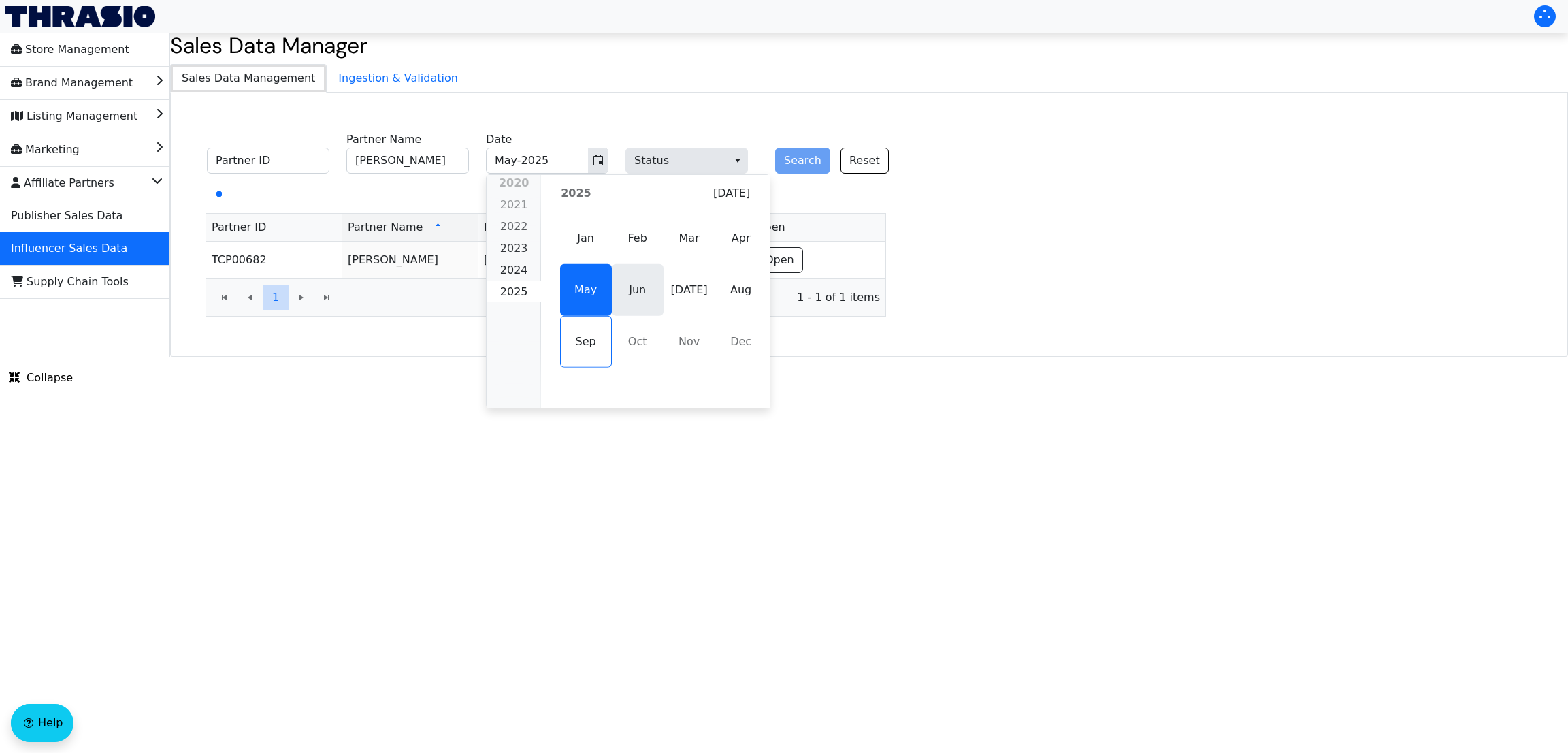
click at [631, 287] on span "Jun" at bounding box center [637, 289] width 52 height 52
type input "Jun-2025"
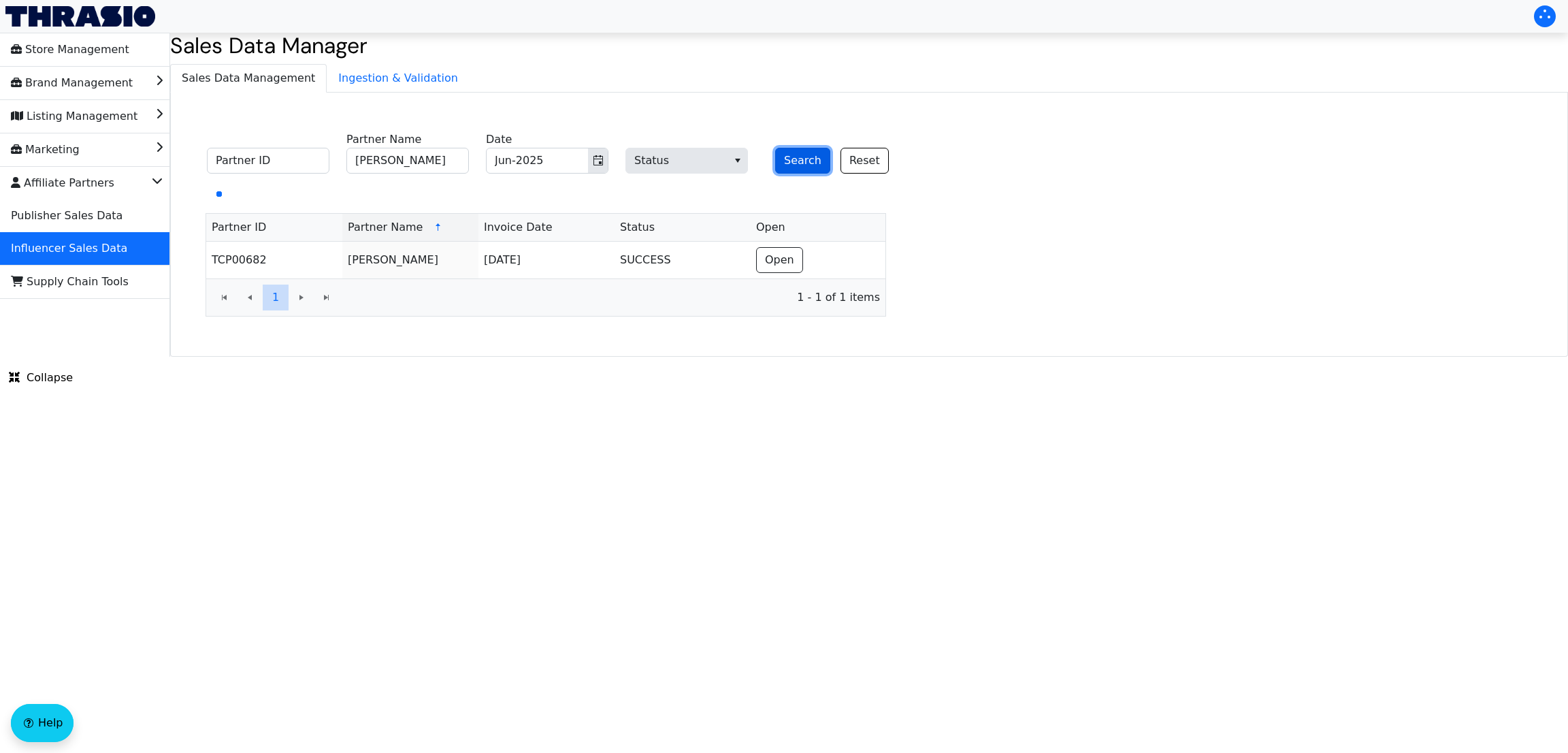
click at [800, 164] on button "Search" at bounding box center [802, 160] width 55 height 26
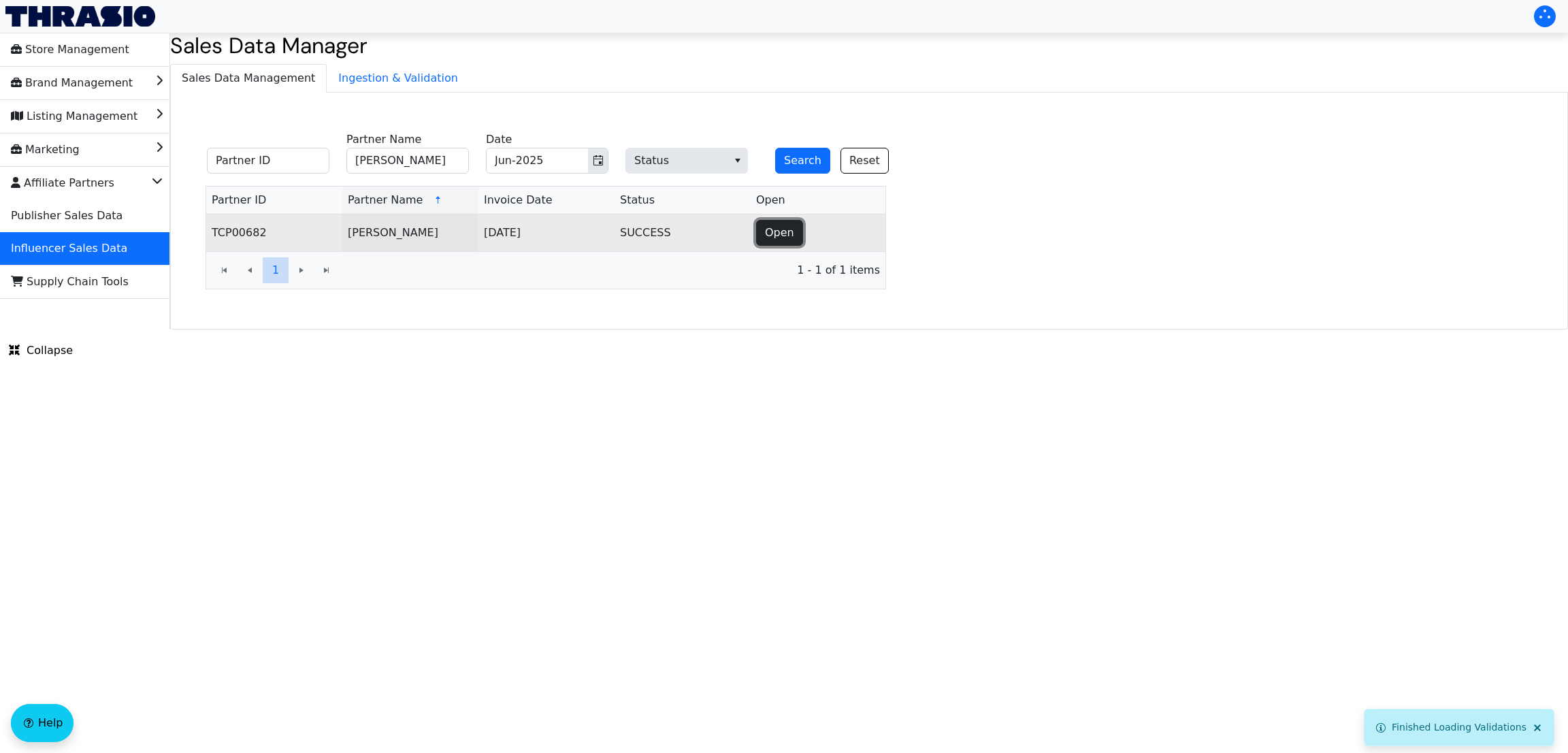
click at [784, 239] on span "Open" at bounding box center [780, 232] width 29 height 16
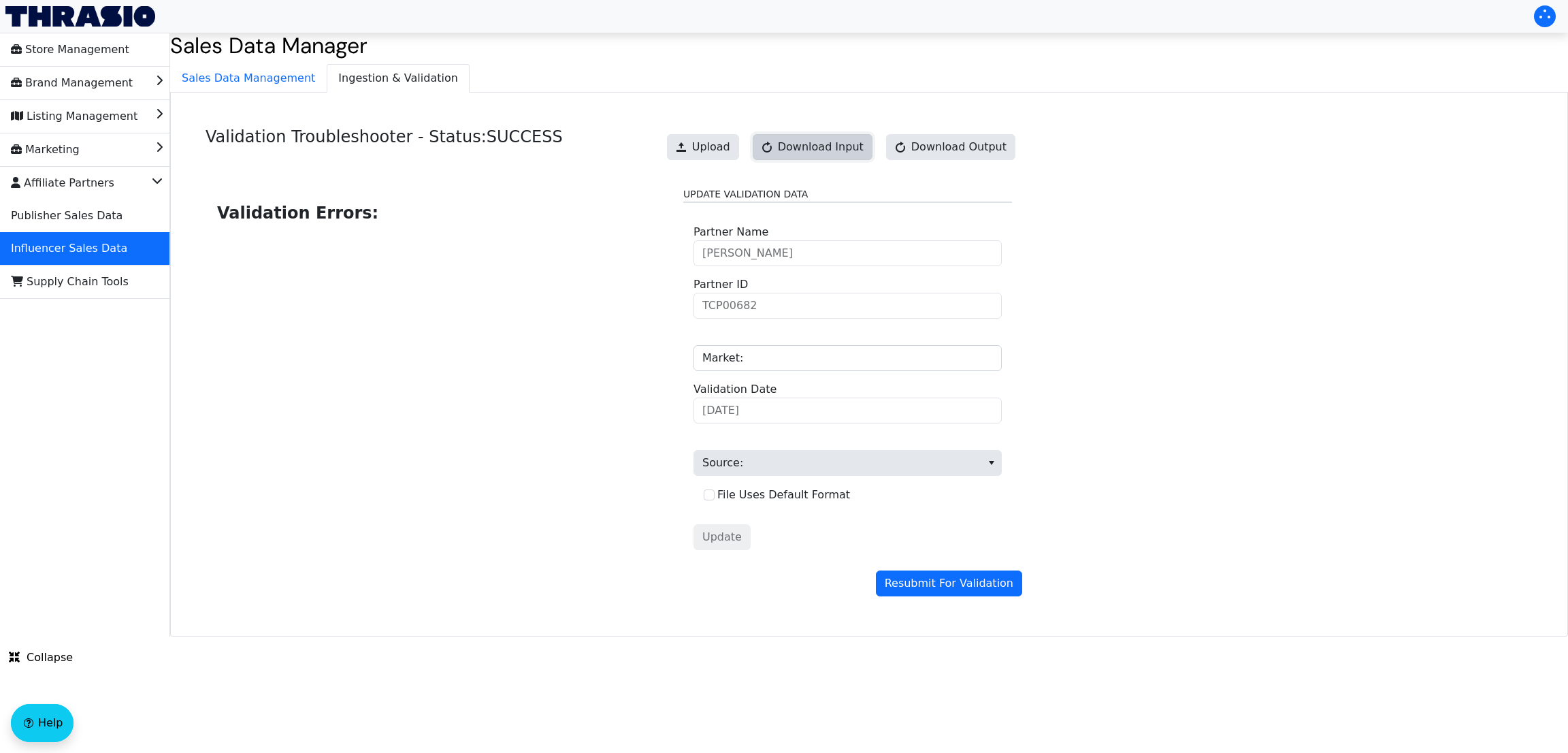
click at [863, 146] on span "Download Input" at bounding box center [820, 146] width 86 height 16
click at [826, 146] on link "Download Input" at bounding box center [813, 146] width 120 height 26
click at [724, 140] on span "Upload" at bounding box center [711, 146] width 38 height 16
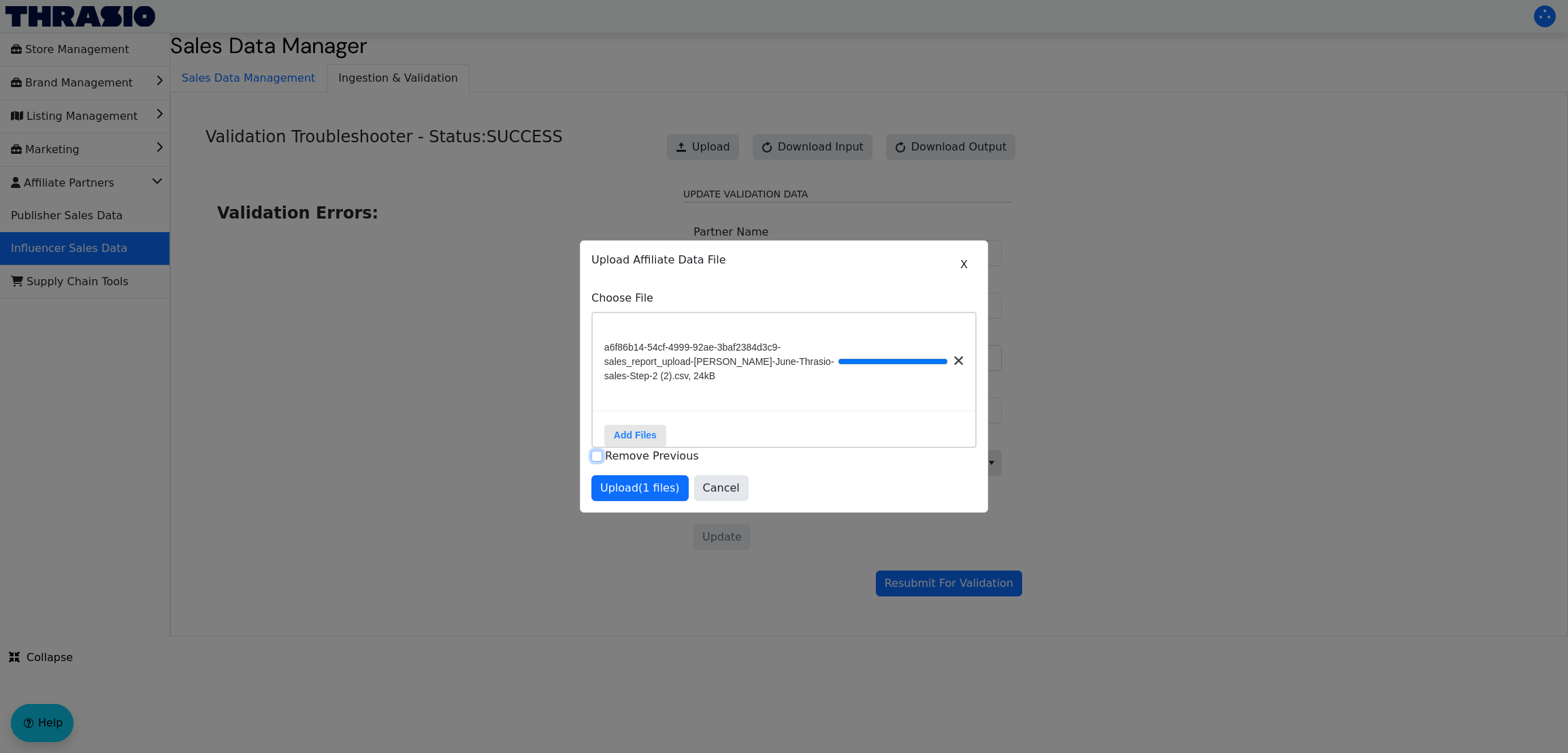
click at [594, 461] on input "Remove Previous" at bounding box center [597, 456] width 11 height 11
checkbox input "true"
click at [607, 487] on button "Upload (1 files)" at bounding box center [640, 488] width 97 height 26
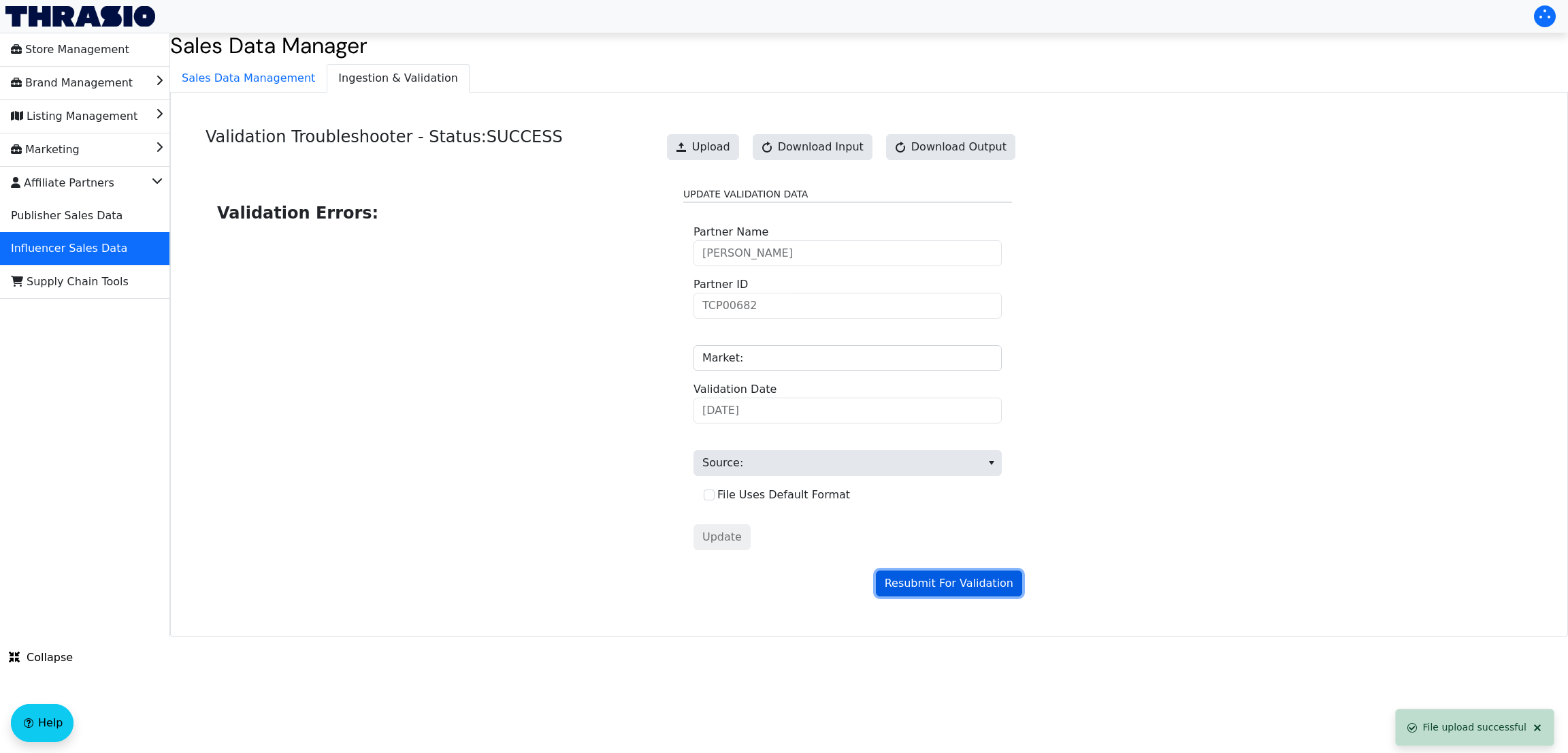
click at [920, 577] on span "Resubmit For Validation" at bounding box center [949, 583] width 129 height 16
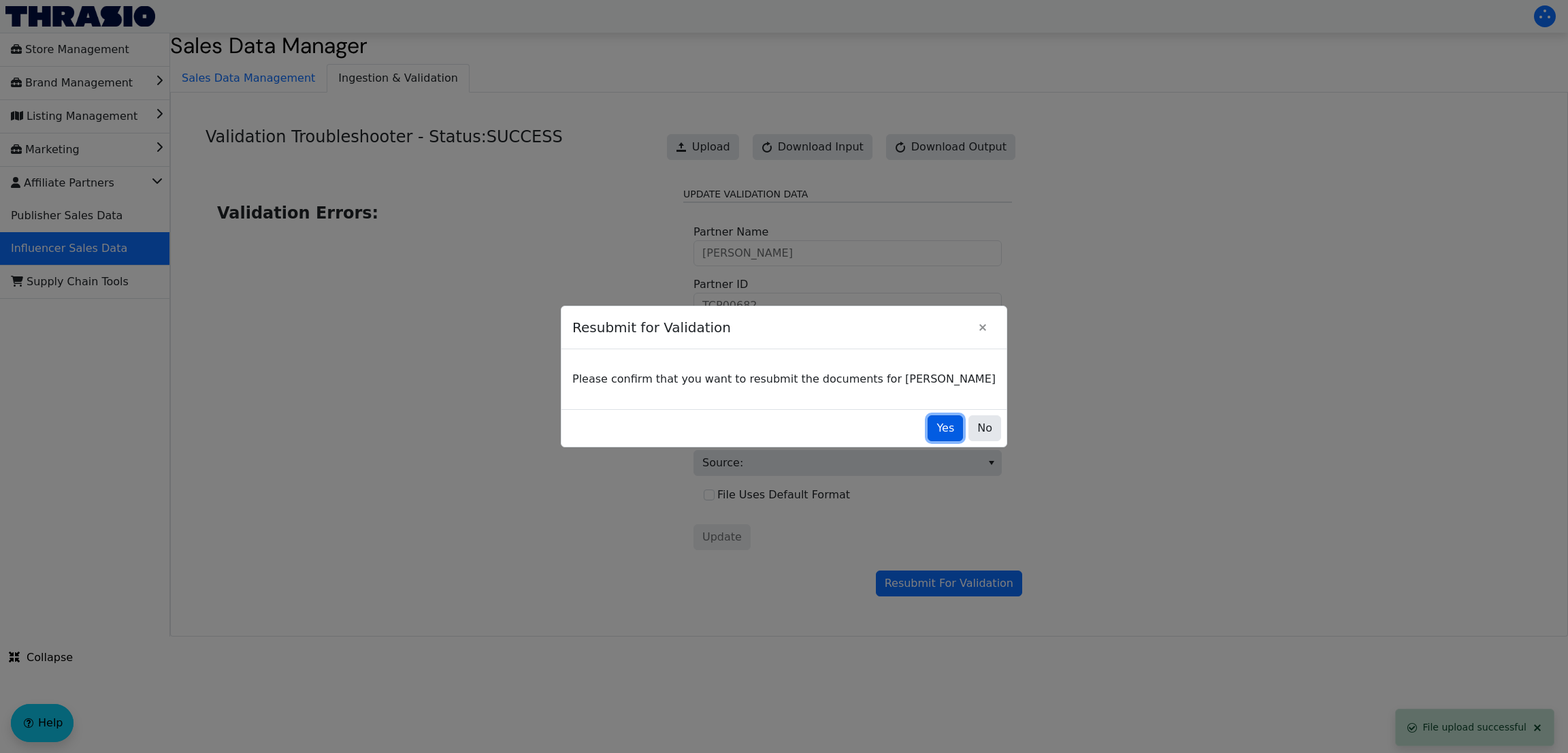
click at [937, 435] on span "Yes" at bounding box center [945, 427] width 18 height 16
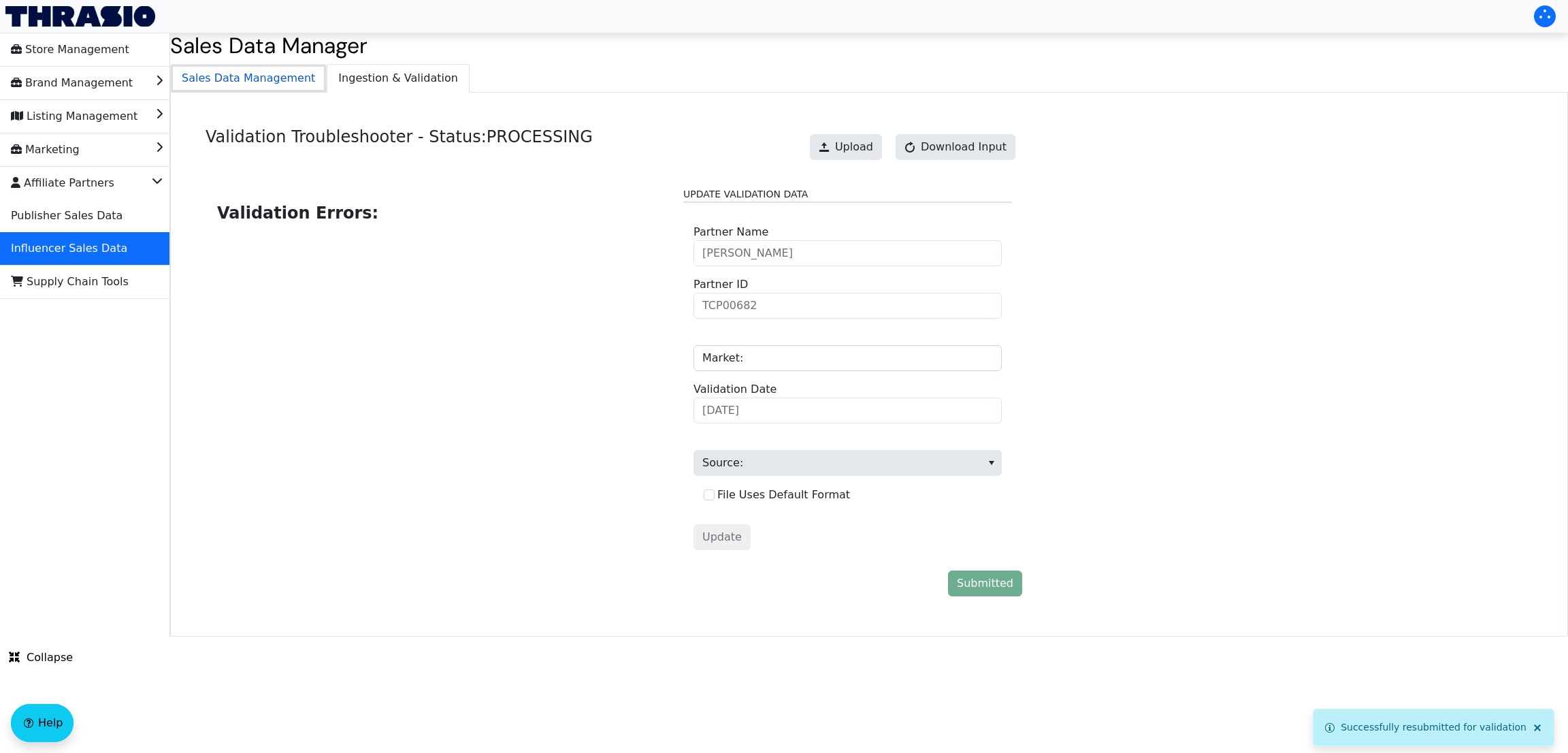
click at [271, 73] on span "Sales Data Management" at bounding box center [249, 77] width 155 height 27
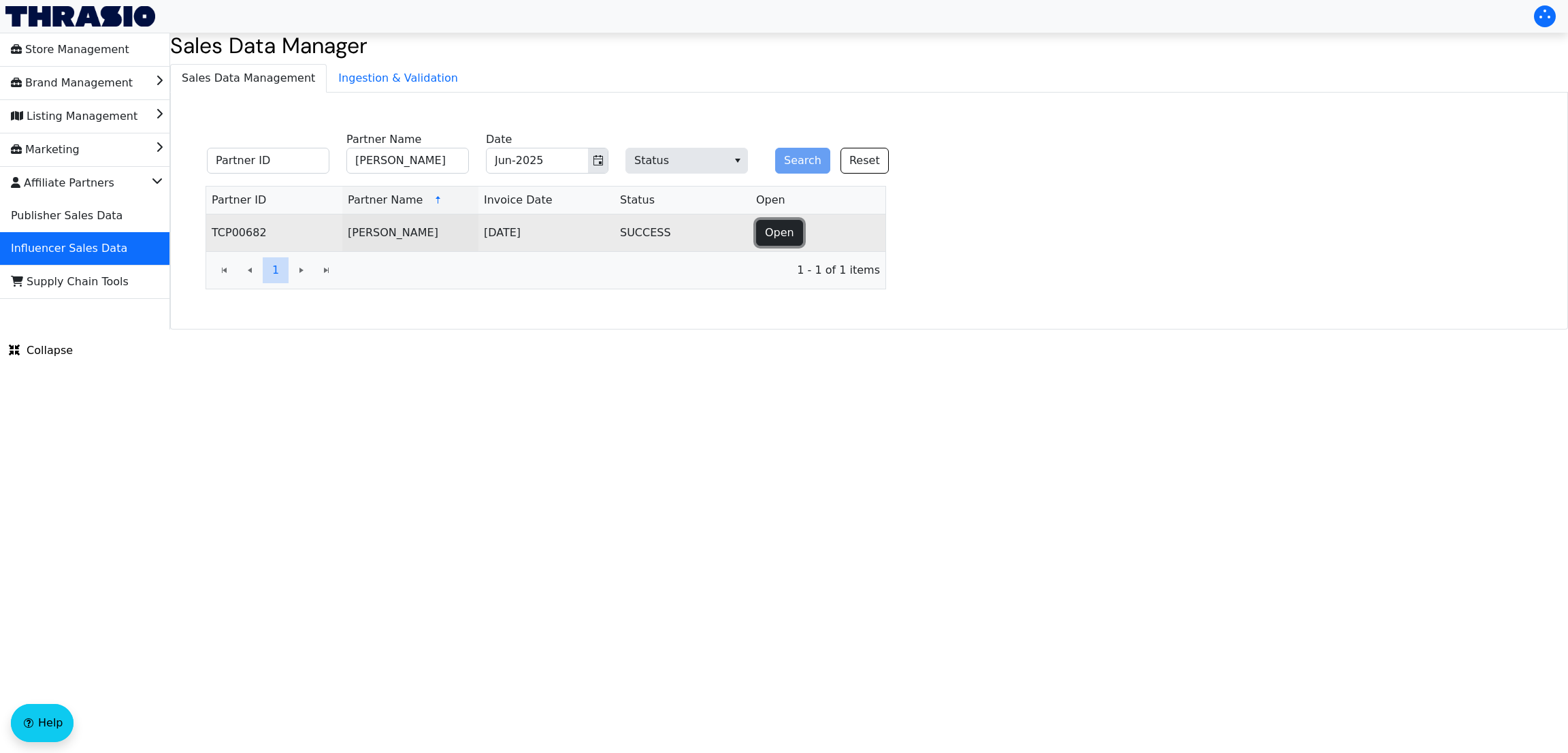
click at [781, 234] on span "Open" at bounding box center [780, 232] width 29 height 16
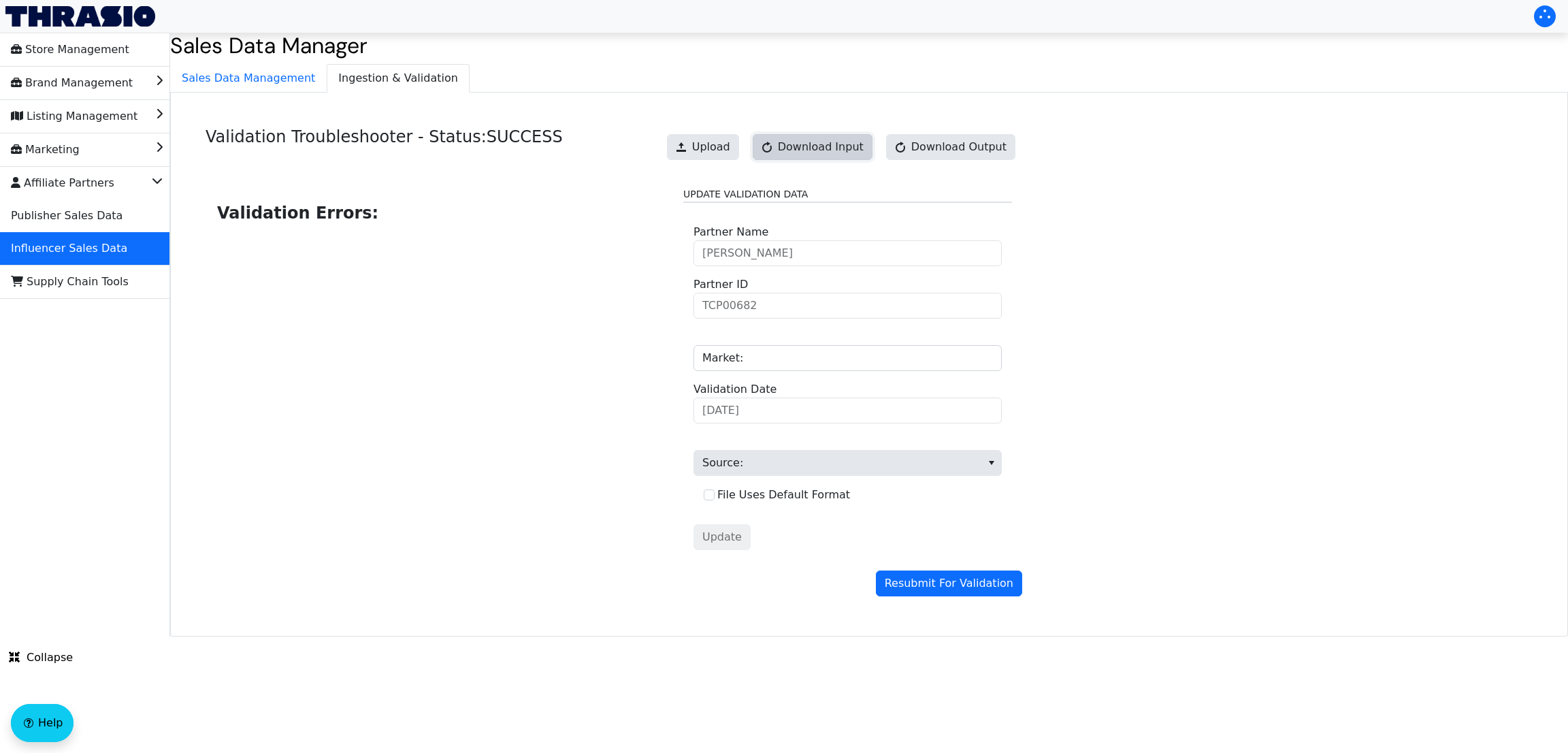
click at [855, 144] on span "Download Input" at bounding box center [820, 146] width 86 height 16
click at [851, 143] on link "Download Input" at bounding box center [813, 146] width 120 height 26
click at [242, 86] on span "Sales Data Management" at bounding box center [249, 77] width 155 height 27
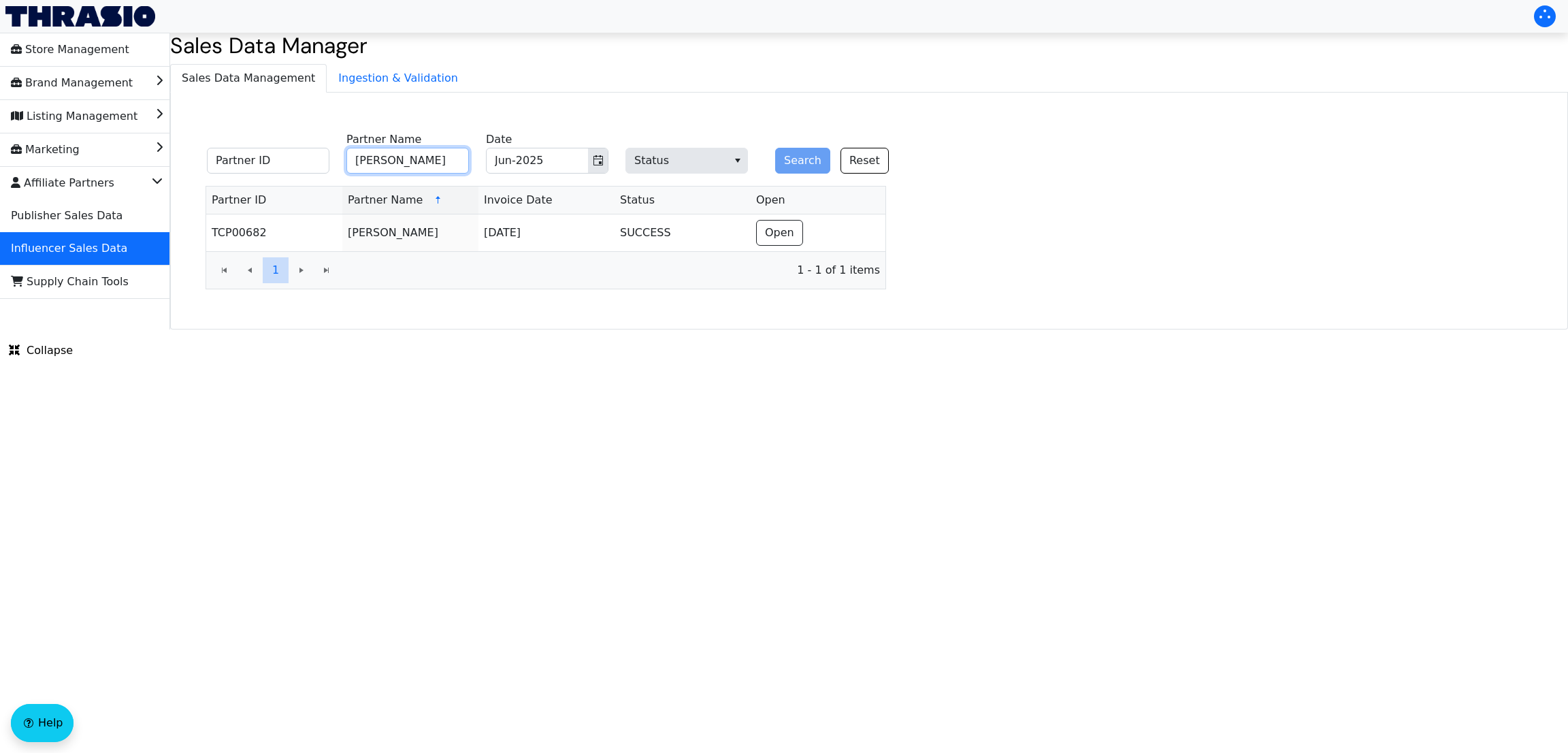
click at [405, 167] on input "[PERSON_NAME]" at bounding box center [408, 160] width 123 height 26
paste input "[PERSON_NAME]"
click at [405, 167] on input "[PERSON_NAME]" at bounding box center [408, 160] width 123 height 26
click at [597, 166] on span "Toggle calendar" at bounding box center [598, 160] width 11 height 16
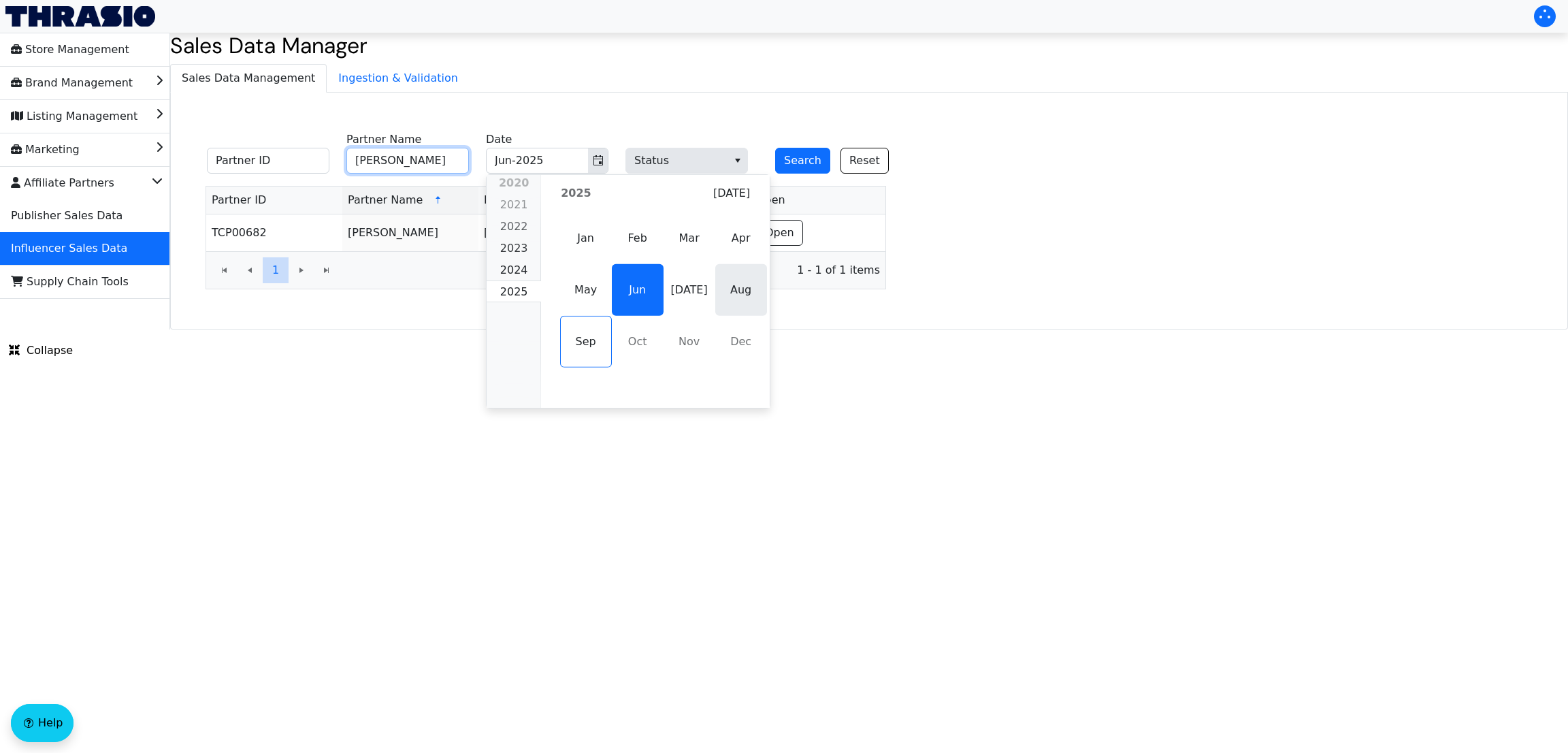
click at [738, 291] on span "Aug" at bounding box center [741, 289] width 52 height 52
type input "[PERSON_NAME]"
type input "Aug-2025"
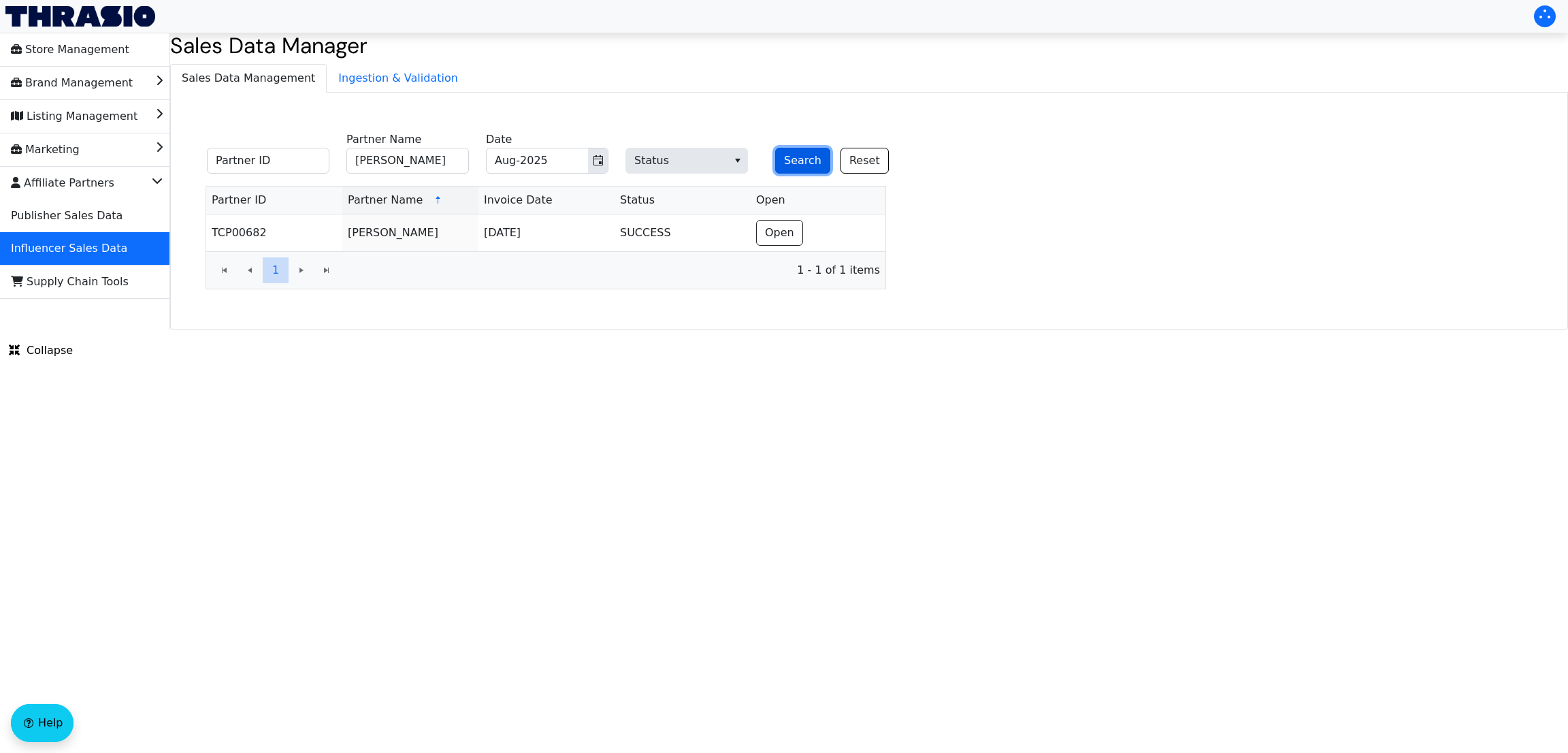
click at [801, 168] on button "Search" at bounding box center [802, 160] width 55 height 26
